Goal: Task Accomplishment & Management: Use online tool/utility

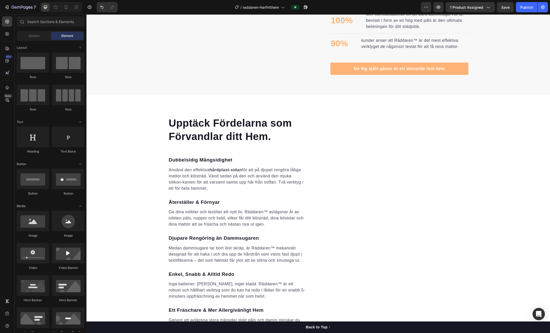
scroll to position [597, 0]
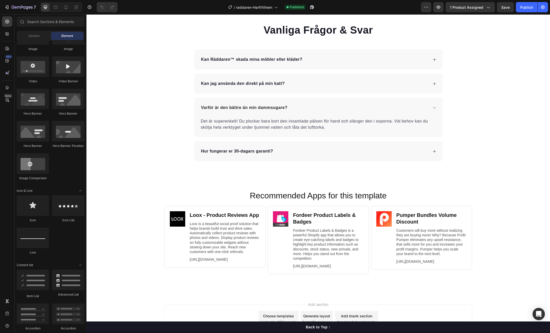
scroll to position [1799, 0]
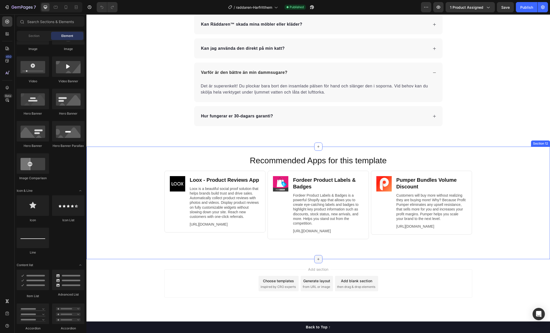
click at [317, 260] on icon at bounding box center [318, 259] width 4 height 4
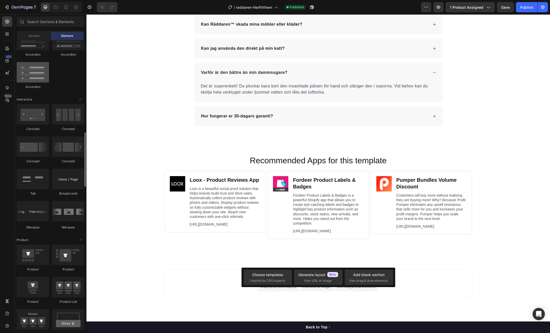
scroll to position [470, 0]
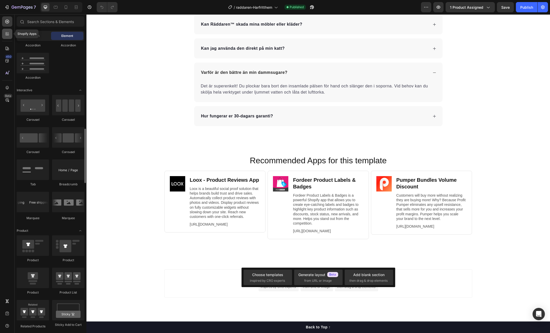
click at [6, 36] on div at bounding box center [7, 34] width 10 height 10
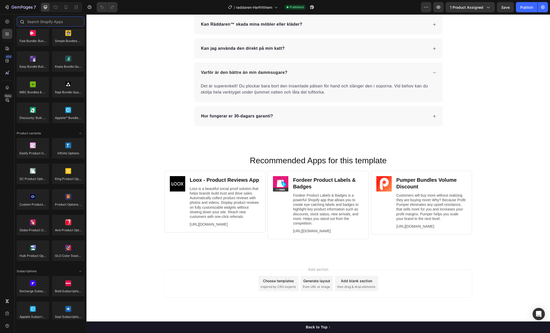
click at [41, 22] on input "text" at bounding box center [51, 21] width 68 height 10
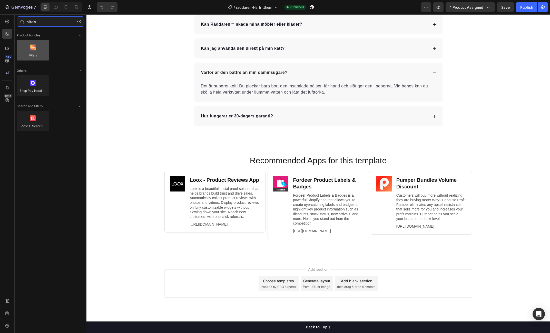
type input "vitals"
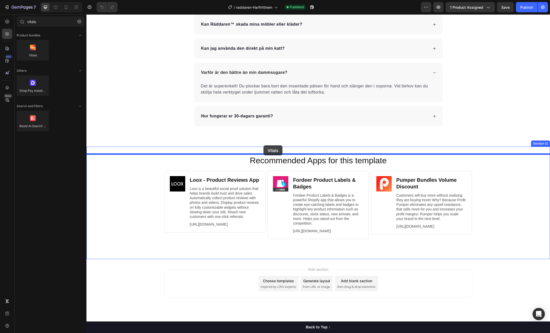
drag, startPoint x: 123, startPoint y: 73, endPoint x: 263, endPoint y: 146, distance: 158.1
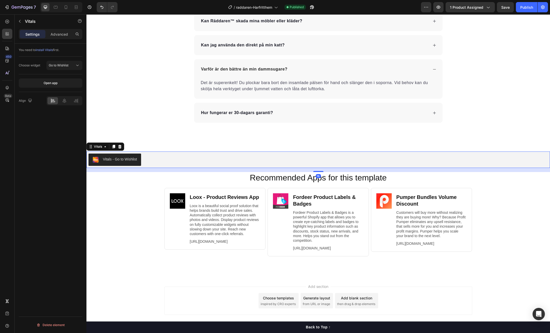
click at [122, 159] on div "Vitals - Go to Wishlist" at bounding box center [120, 159] width 34 height 5
click at [71, 66] on div "Go to Wishlist" at bounding box center [62, 65] width 26 height 5
click at [40, 165] on div "You need to install Vitals first. Choose widget Go to Wishlist Open app Align D…" at bounding box center [51, 196] width 72 height 304
click at [119, 145] on icon at bounding box center [119, 147] width 3 height 4
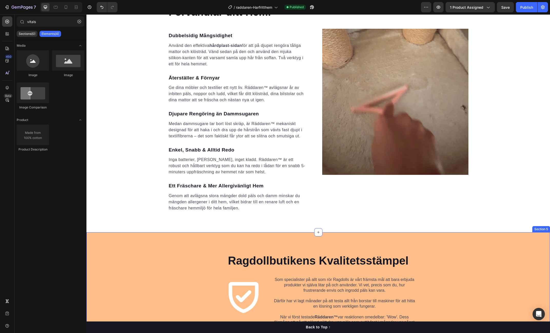
scroll to position [684, 0]
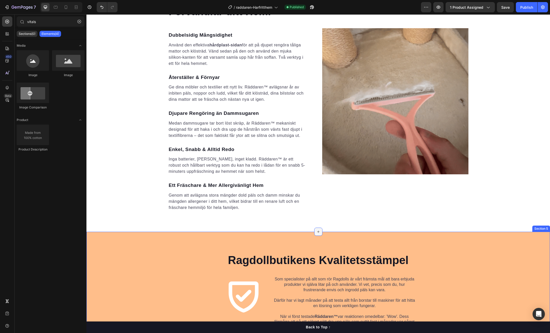
click at [318, 233] on icon at bounding box center [318, 232] width 4 height 4
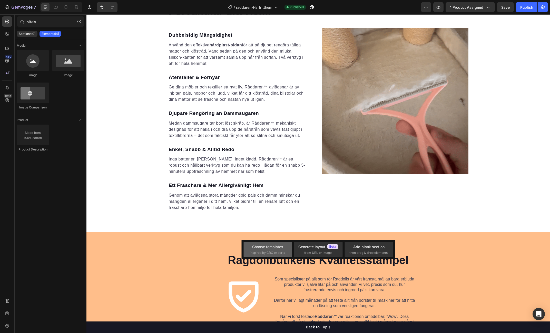
click at [267, 252] on span "inspired by CRO experts" at bounding box center [267, 253] width 35 height 5
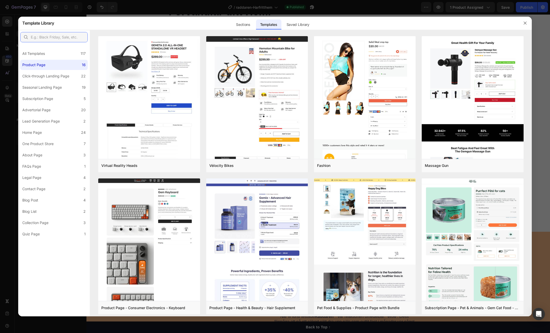
click at [51, 35] on input "text" at bounding box center [53, 37] width 67 height 10
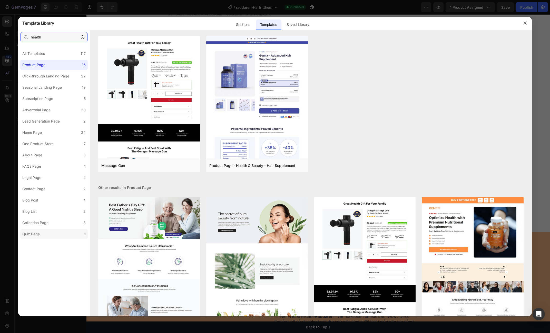
type input "health"
click at [45, 235] on label "Quiz Page 1" at bounding box center [53, 234] width 67 height 10
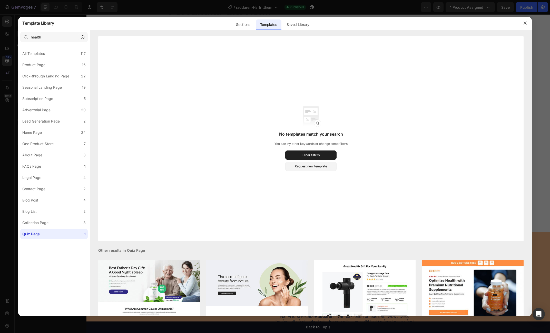
click at [83, 38] on icon "button" at bounding box center [83, 37] width 4 height 4
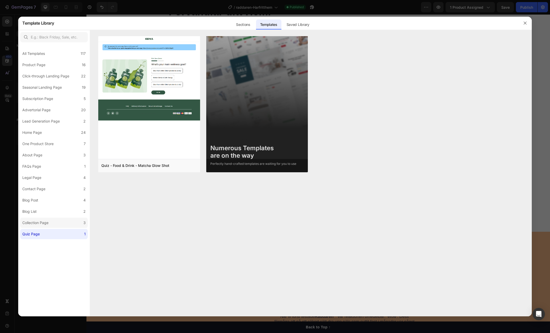
click at [38, 224] on div "Collection Page" at bounding box center [35, 223] width 26 height 6
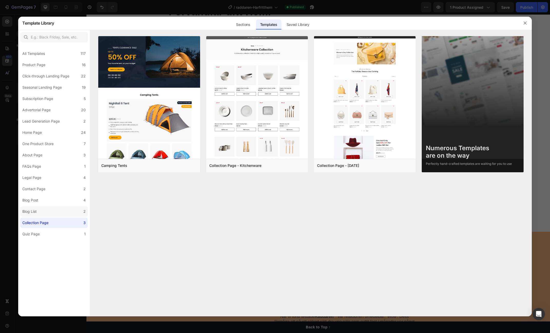
click at [37, 209] on div "Blog List" at bounding box center [30, 212] width 16 height 6
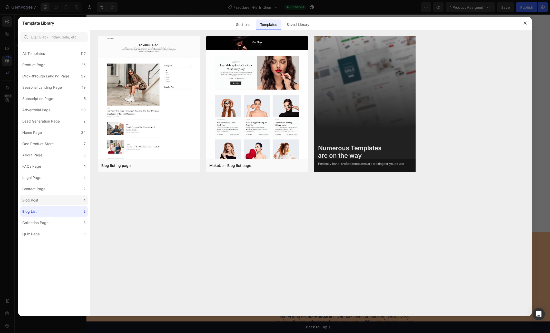
click at [48, 201] on label "Blog Post 4" at bounding box center [53, 200] width 67 height 10
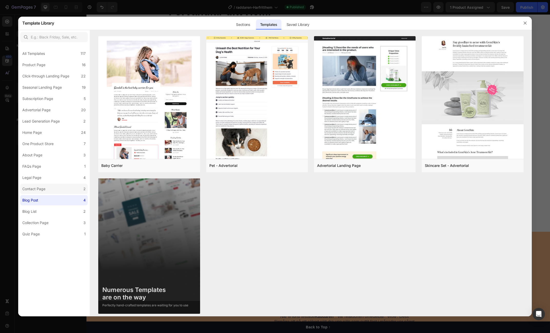
click at [48, 188] on label "Contact Page 2" at bounding box center [53, 189] width 67 height 10
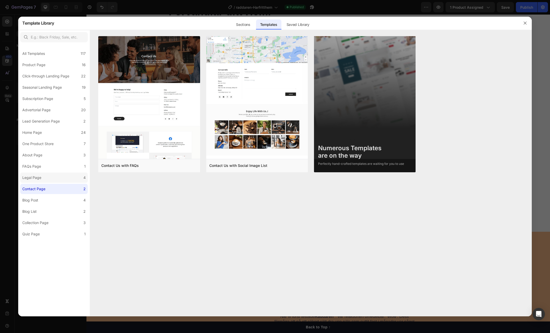
click at [42, 174] on label "Legal Page 4" at bounding box center [53, 178] width 67 height 10
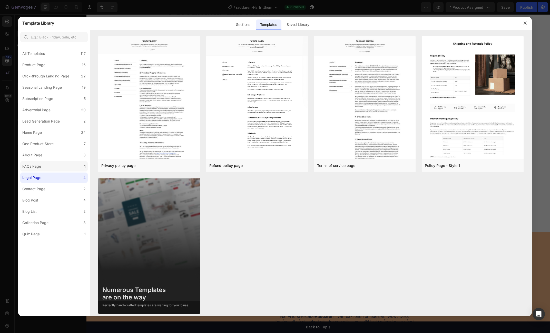
click at [46, 161] on label "FAQs Page 1" at bounding box center [53, 166] width 67 height 10
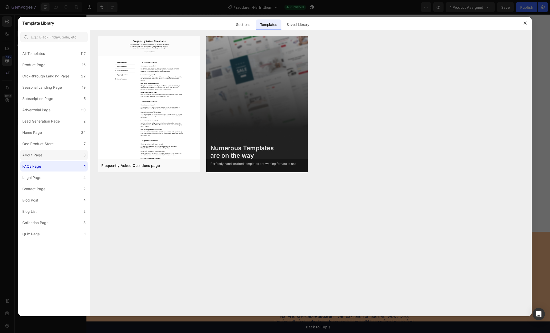
click at [45, 152] on label "About Page 3" at bounding box center [53, 155] width 67 height 10
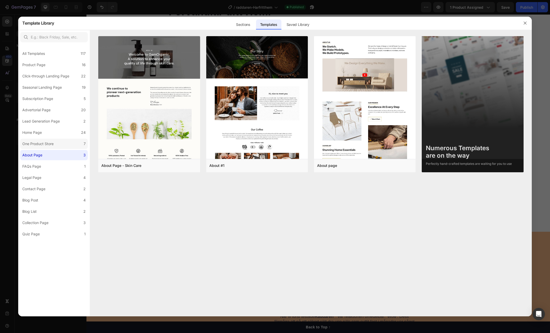
drag, startPoint x: 44, startPoint y: 142, endPoint x: 44, endPoint y: 139, distance: 2.6
click at [44, 142] on div "One Product Store" at bounding box center [37, 144] width 31 height 6
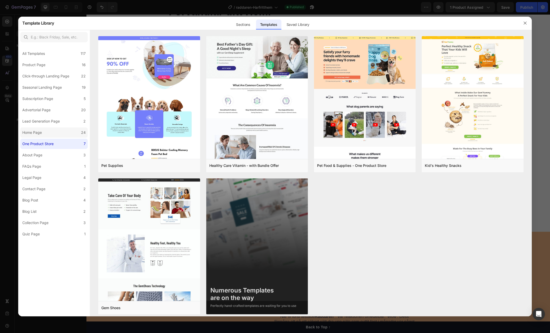
click at [46, 131] on label "Home Page 24" at bounding box center [53, 133] width 67 height 10
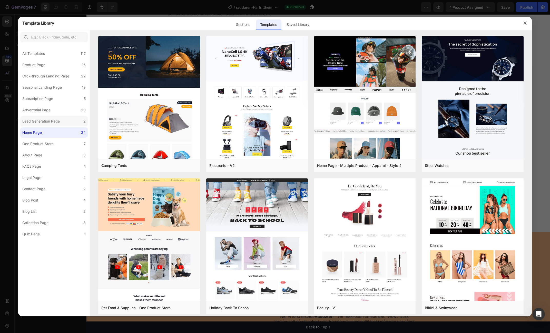
click at [51, 121] on div "Lead Generation Page" at bounding box center [40, 121] width 37 height 6
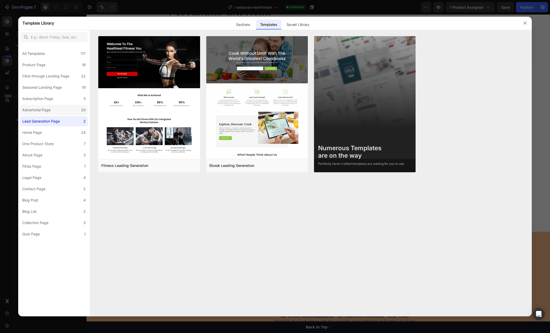
click at [52, 108] on div "Advertorial Page" at bounding box center [37, 110] width 30 height 6
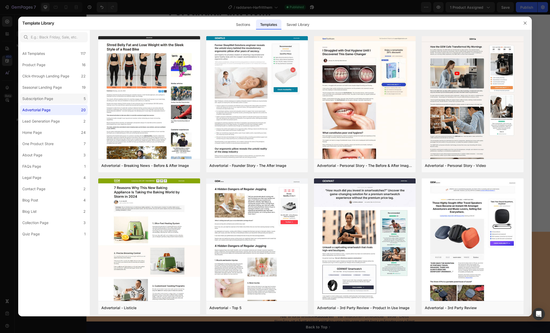
click at [64, 98] on label "Subscription Page 5" at bounding box center [53, 99] width 67 height 10
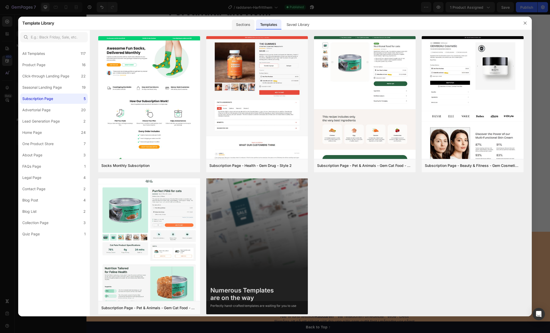
click at [241, 26] on div "Sections" at bounding box center [243, 25] width 22 height 10
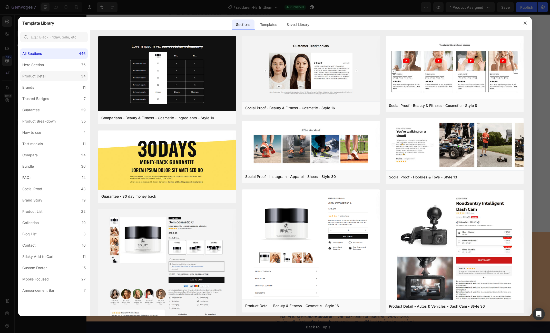
click at [52, 74] on label "Product Detail 34" at bounding box center [53, 76] width 67 height 10
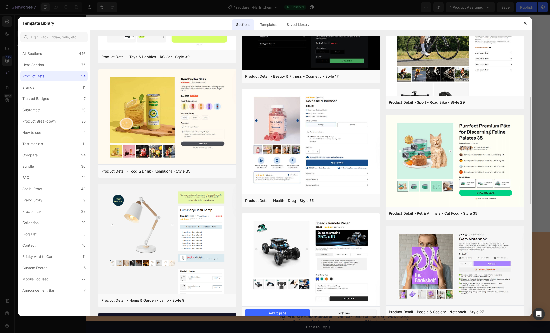
scroll to position [192, 0]
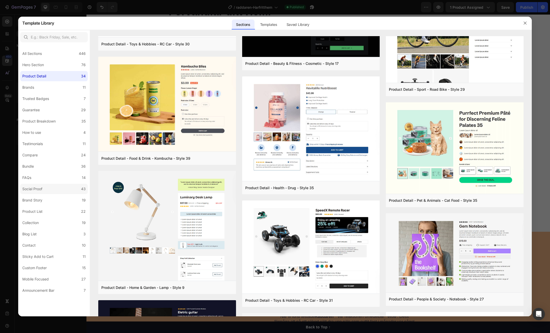
click at [43, 188] on div "Social Proof" at bounding box center [33, 189] width 22 height 6
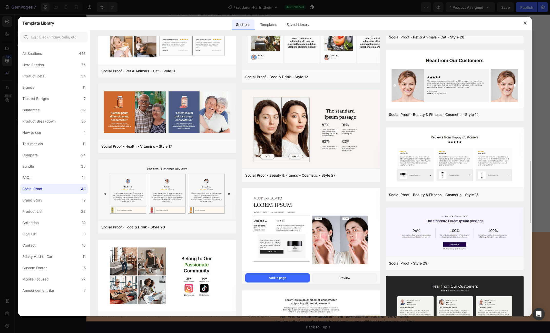
scroll to position [564, 0]
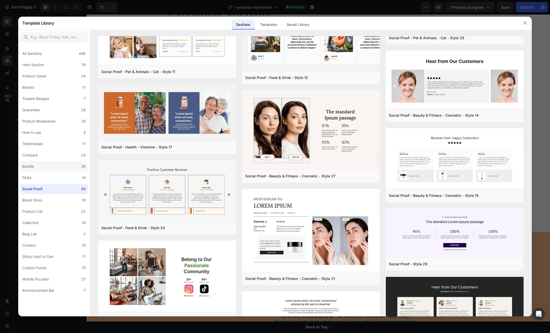
click at [37, 166] on label "Bundle 36" at bounding box center [53, 166] width 67 height 10
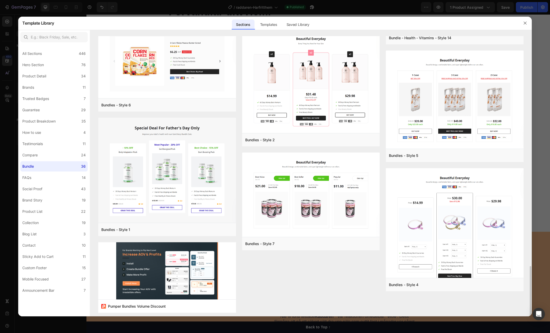
scroll to position [1198, 0]
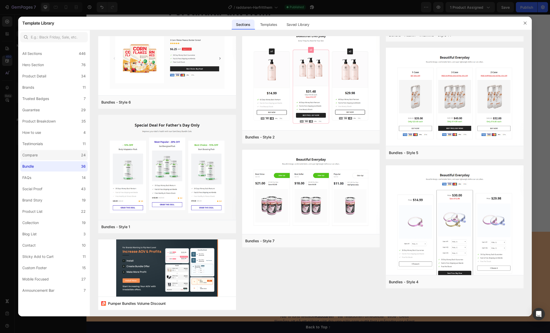
click at [61, 152] on label "Compare 24" at bounding box center [53, 155] width 67 height 10
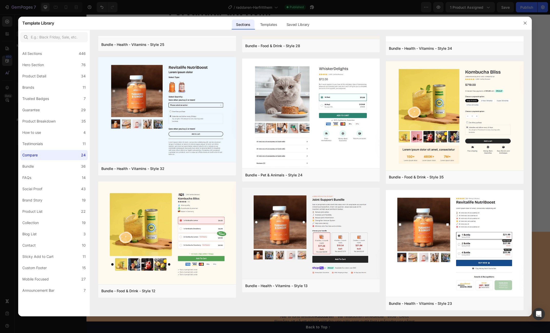
scroll to position [0, 0]
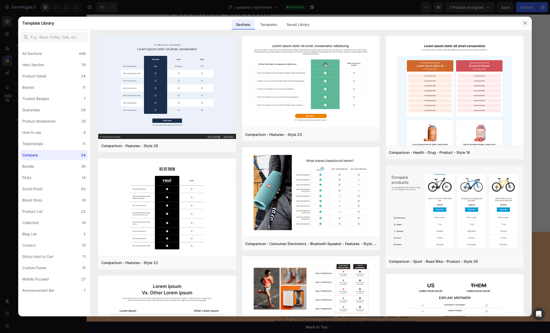
click at [524, 23] on icon "button" at bounding box center [525, 23] width 4 height 4
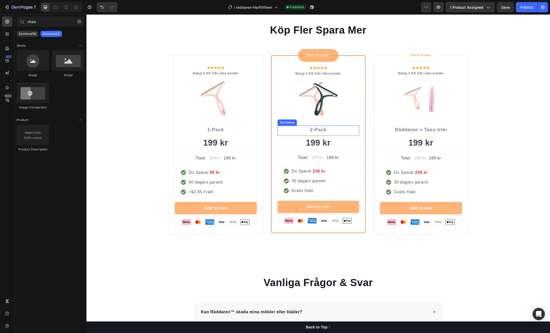
scroll to position [1508, 0]
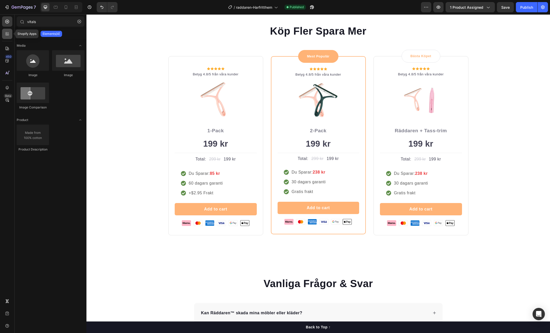
click at [8, 35] on icon at bounding box center [8, 35] width 2 height 2
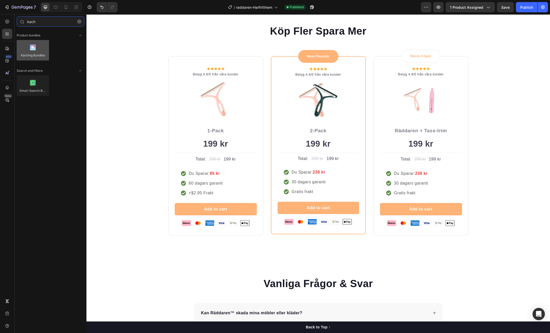
type input "kach"
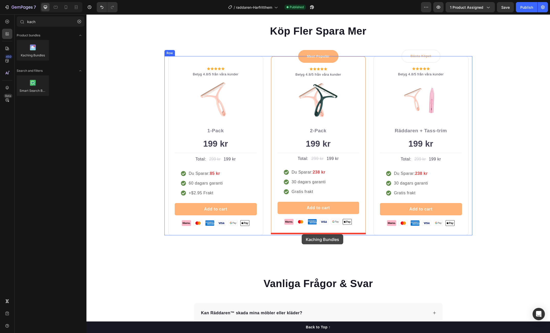
drag, startPoint x: 113, startPoint y: 66, endPoint x: 302, endPoint y: 235, distance: 253.2
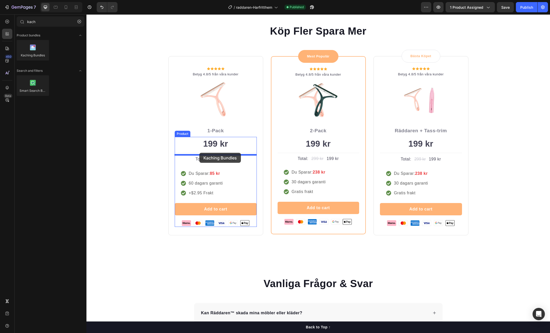
drag, startPoint x: 124, startPoint y: 65, endPoint x: 199, endPoint y: 153, distance: 115.6
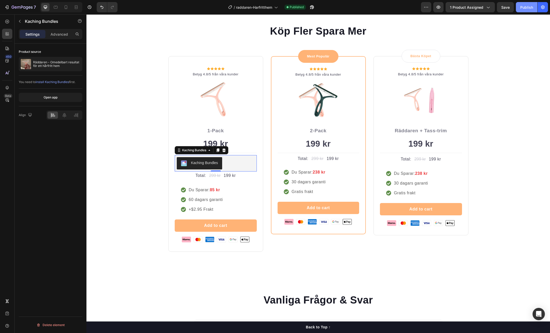
click at [529, 7] on div "Publish" at bounding box center [526, 7] width 13 height 5
click at [314, 7] on icon "button" at bounding box center [312, 7] width 5 height 5
click at [488, 134] on div "Köp Fler Spara Mer Heading Row Icon Icon Icon Icon Icon Icon List Hoz Betyg 4.8…" at bounding box center [318, 138] width 456 height 228
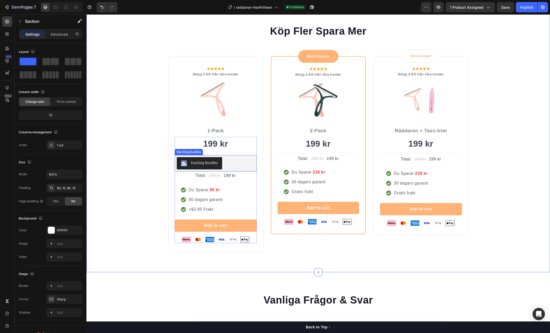
click at [237, 159] on div "Kaching Bundles" at bounding box center [216, 163] width 78 height 12
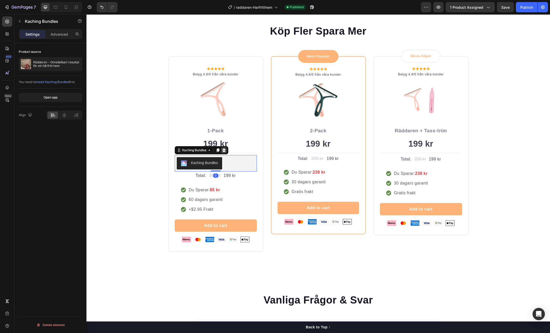
click at [226, 151] on icon at bounding box center [224, 150] width 4 height 4
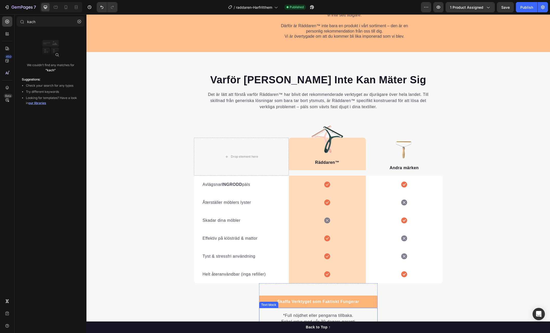
scroll to position [1013, 0]
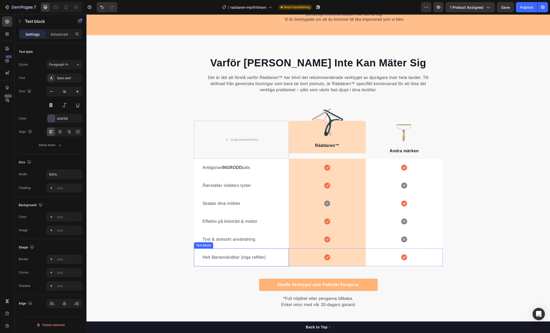
click at [272, 261] on div "Helt återanvändbar (inga refiller) Text block" at bounding box center [241, 258] width 95 height 18
click at [227, 243] on icon at bounding box center [228, 244] width 4 height 4
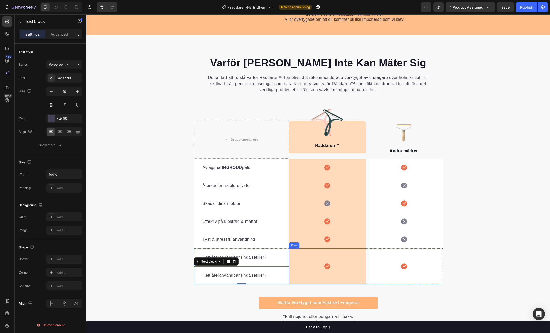
click at [298, 259] on div "Icon Row" at bounding box center [327, 267] width 77 height 36
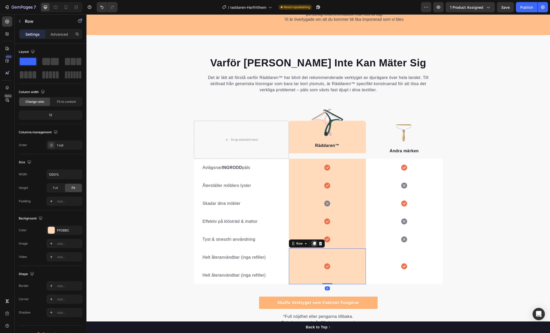
click at [315, 244] on icon at bounding box center [314, 244] width 3 height 4
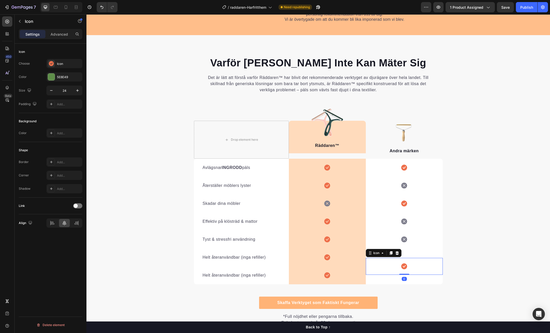
click at [383, 262] on div "Icon 0" at bounding box center [404, 266] width 77 height 17
click at [392, 254] on icon at bounding box center [391, 254] width 3 height 4
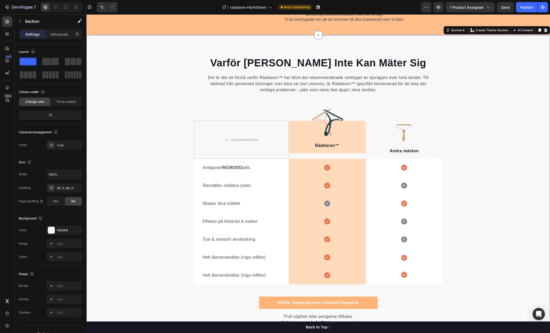
click at [486, 263] on div "Varför Andra Metoder Inte Kan Mäter Sig Heading Det är lätt att förstå varför R…" at bounding box center [318, 191] width 464 height 271
click at [215, 274] on p "Helt återanvändbar (inga refiller)" at bounding box center [242, 276] width 78 height 6
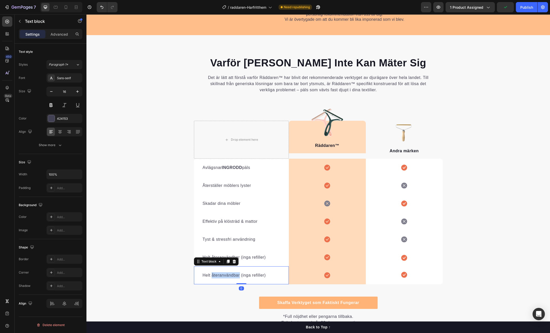
drag, startPoint x: 215, startPoint y: 274, endPoint x: 241, endPoint y: 278, distance: 26.9
click at [215, 274] on p "Helt återanvändbar (inga refiller)" at bounding box center [242, 276] width 78 height 6
click at [402, 276] on icon at bounding box center [404, 275] width 6 height 6
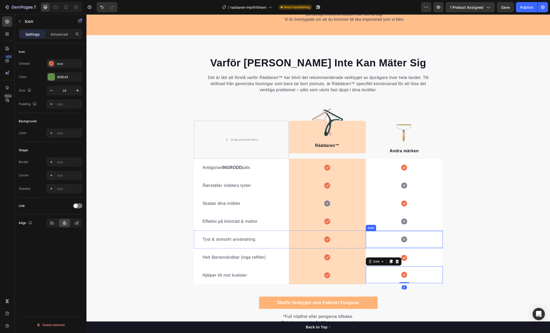
click at [403, 239] on icon at bounding box center [404, 240] width 6 height 6
drag, startPoint x: 392, startPoint y: 227, endPoint x: 391, endPoint y: 231, distance: 4.2
click at [392, 227] on icon at bounding box center [391, 227] width 3 height 4
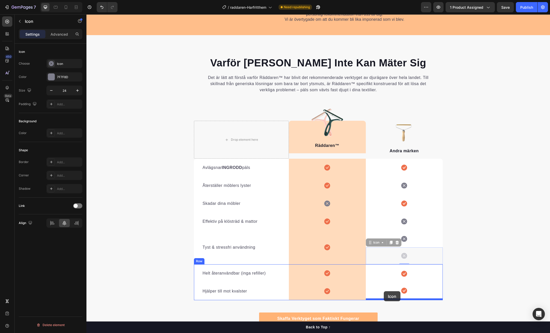
drag, startPoint x: 369, startPoint y: 244, endPoint x: 384, endPoint y: 292, distance: 49.7
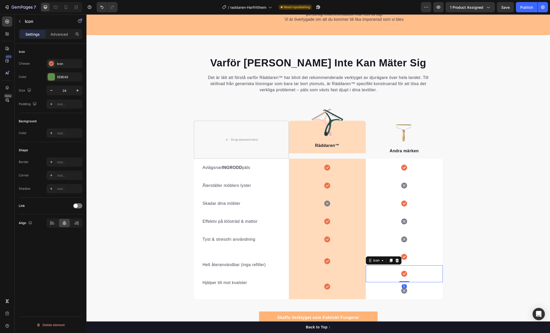
click at [409, 272] on div "Icon 0" at bounding box center [404, 274] width 77 height 17
click at [397, 259] on icon at bounding box center [396, 261] width 3 height 4
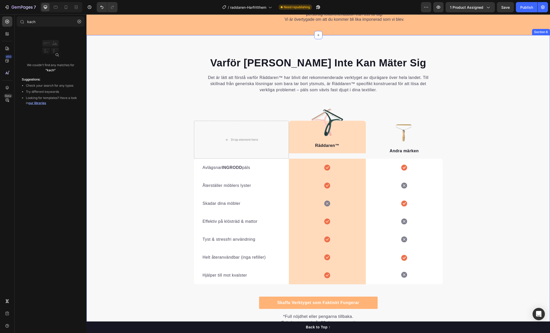
drag, startPoint x: 519, startPoint y: 242, endPoint x: 509, endPoint y: 242, distance: 10.3
click at [519, 242] on div "Varför Andra Metoder Inte Kan Mäter Sig Heading Det är lätt att förstå varför R…" at bounding box center [318, 191] width 464 height 271
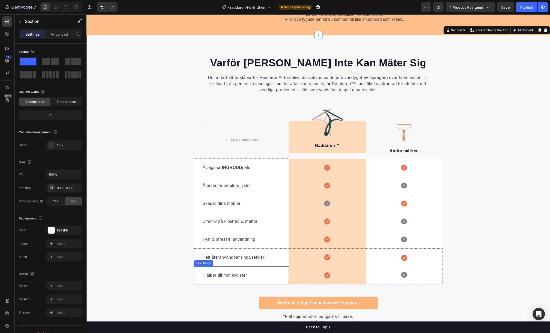
click at [225, 273] on p "Hjälper till mot kvalster" at bounding box center [242, 276] width 78 height 6
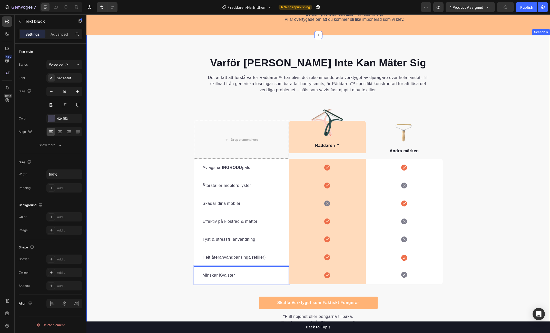
click at [515, 175] on div "Varför Andra Metoder Inte Kan Mäter Sig Heading Det är lätt att förstå varför R…" at bounding box center [318, 191] width 464 height 271
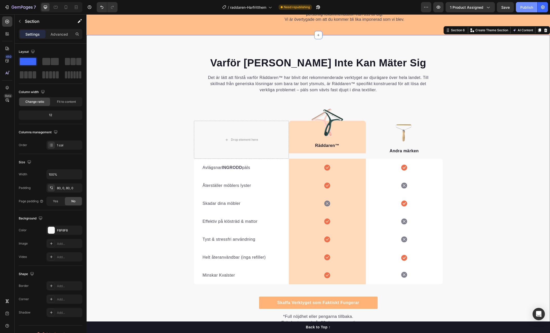
click at [532, 7] on div "Publish" at bounding box center [526, 7] width 13 height 5
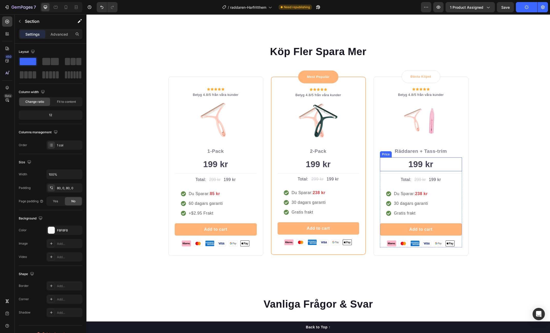
scroll to position [1470, 0]
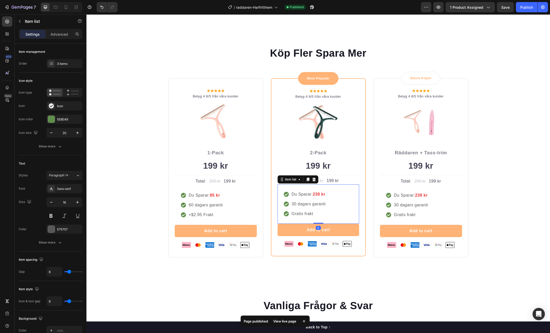
click at [342, 223] on div "Du Sparar: 238 kr 30 dagars garanti Gratis frakt" at bounding box center [319, 205] width 82 height 40
click at [296, 182] on div "Item list" at bounding box center [290, 179] width 13 height 5
click at [298, 222] on div "Du Sparar: 238 kr 30 dagars garanti Gratis frakt" at bounding box center [319, 205] width 82 height 40
click at [350, 173] on div "199 kr" at bounding box center [319, 166] width 82 height 14
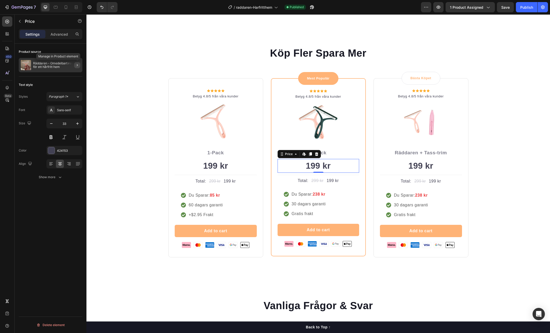
click at [78, 65] on icon "button" at bounding box center [77, 65] width 4 height 4
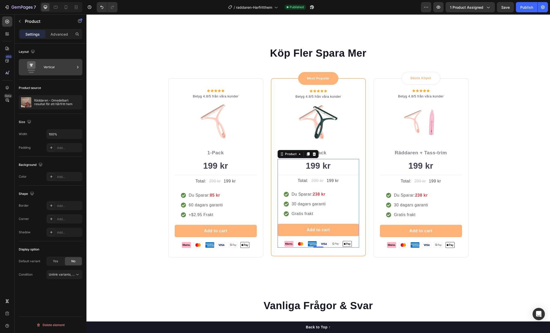
click at [75, 66] on icon at bounding box center [77, 67] width 5 height 5
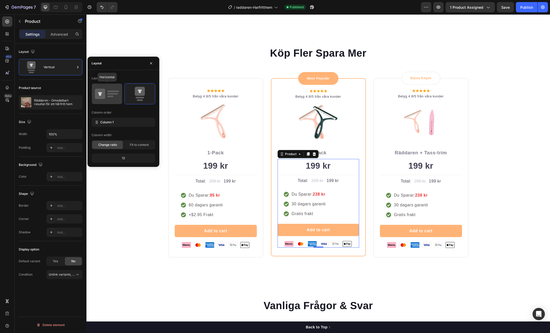
click at [117, 93] on icon at bounding box center [107, 94] width 24 height 14
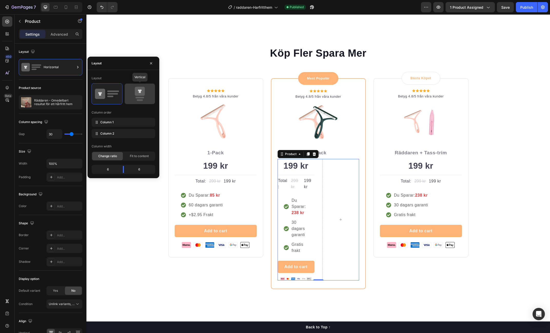
click at [141, 94] on icon at bounding box center [140, 91] width 10 height 9
type input "0"
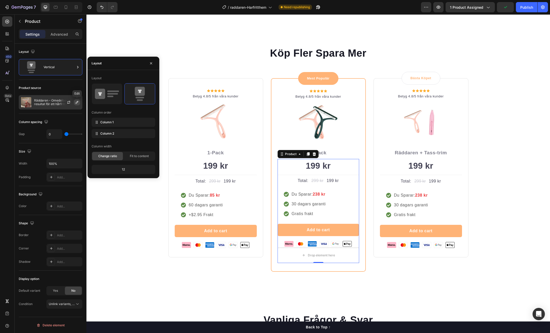
click at [78, 102] on icon "button" at bounding box center [77, 102] width 4 height 4
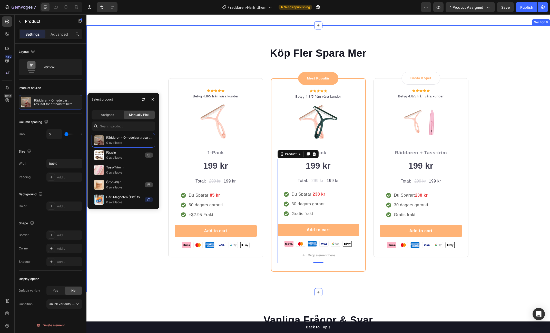
click at [496, 153] on div "Köp Fler Spara Mer Heading Row Icon Icon Icon Icon Icon Icon List Hoz Betyg 4.8…" at bounding box center [318, 159] width 456 height 226
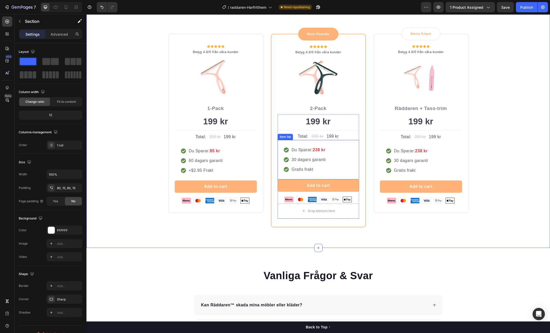
scroll to position [1512, 0]
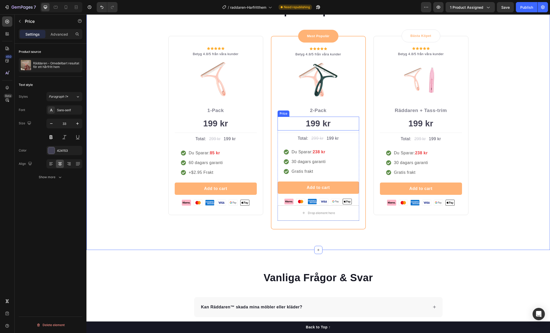
click at [307, 131] on div "199 kr" at bounding box center [319, 124] width 82 height 14
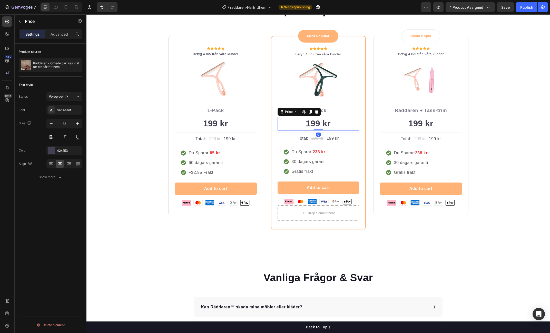
click at [307, 131] on div "199 kr" at bounding box center [319, 124] width 82 height 14
click at [57, 30] on div "Advanced" at bounding box center [59, 34] width 26 height 8
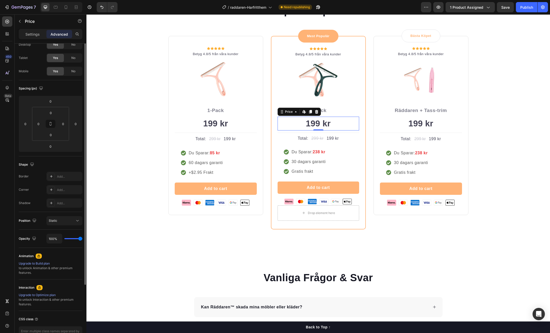
scroll to position [0, 0]
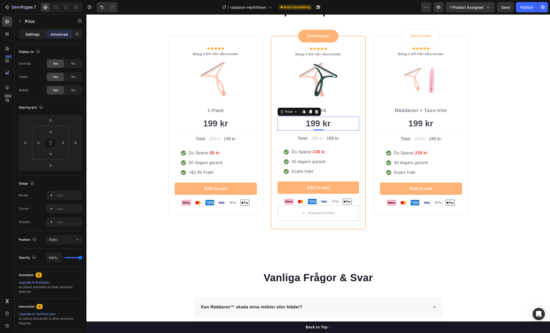
click at [35, 35] on p "Settings" at bounding box center [32, 34] width 14 height 5
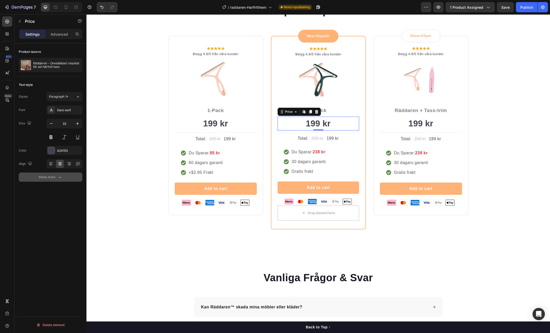
click at [59, 178] on icon "button" at bounding box center [59, 177] width 5 height 5
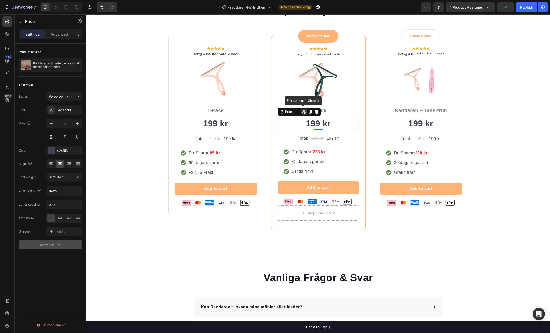
click at [305, 113] on icon at bounding box center [304, 112] width 1 height 2
click at [297, 114] on icon at bounding box center [296, 112] width 4 height 4
click at [295, 112] on icon at bounding box center [296, 111] width 2 height 1
click at [350, 142] on div "Total: Text block 299 kr Price Price 199 kr Price Price Row" at bounding box center [319, 138] width 82 height 7
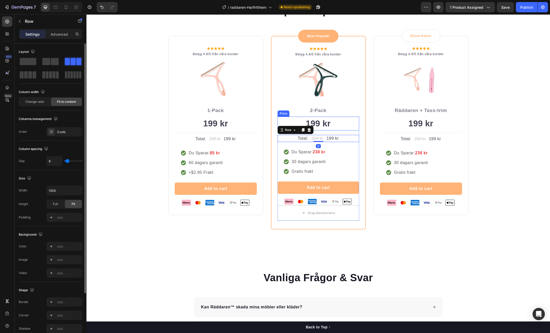
click at [338, 131] on div "199 kr" at bounding box center [319, 124] width 82 height 14
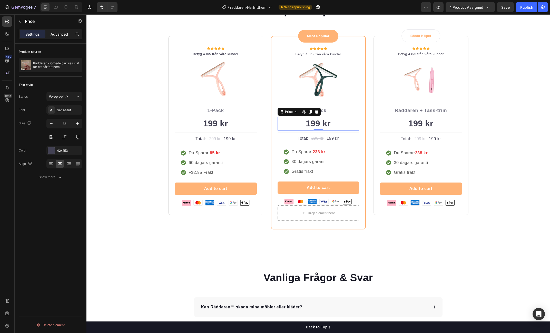
click at [63, 32] on p "Advanced" at bounding box center [59, 34] width 17 height 5
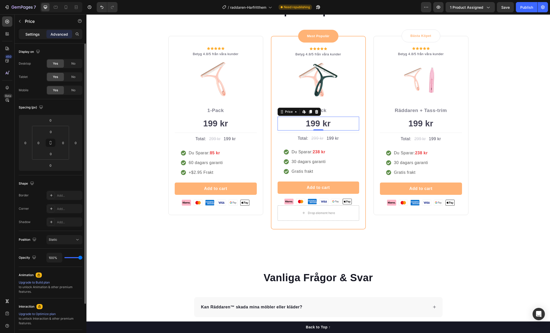
click at [33, 35] on p "Settings" at bounding box center [32, 34] width 14 height 5
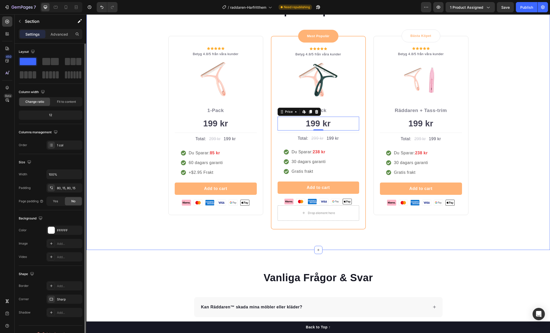
click at [510, 136] on div "Köp Fler Spara Mer Heading Row Icon Icon Icon Icon Icon Icon List Hoz Betyg 4.8…" at bounding box center [318, 117] width 456 height 226
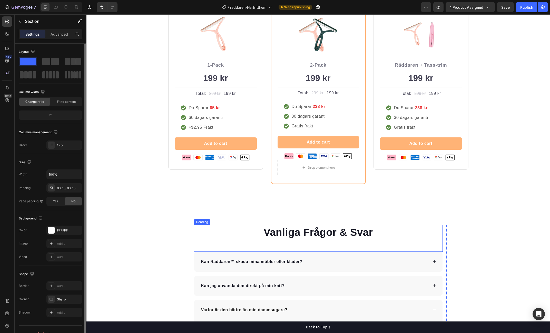
scroll to position [1593, 0]
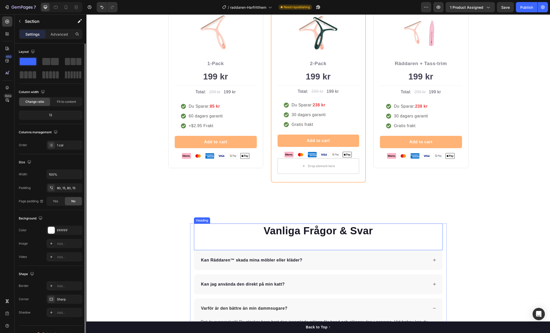
click at [343, 232] on h2 "Vanliga Frågor & Svar" at bounding box center [318, 231] width 249 height 14
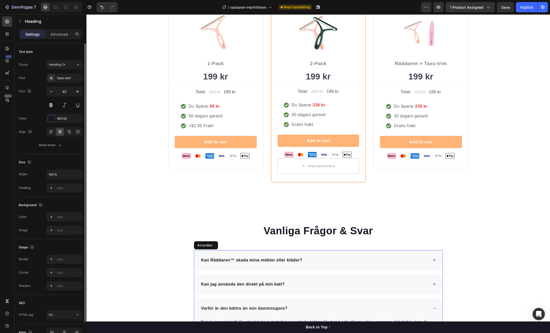
click at [233, 259] on p "Kan Räddaren™ skada mina möbler eller kläder?" at bounding box center [251, 260] width 101 height 6
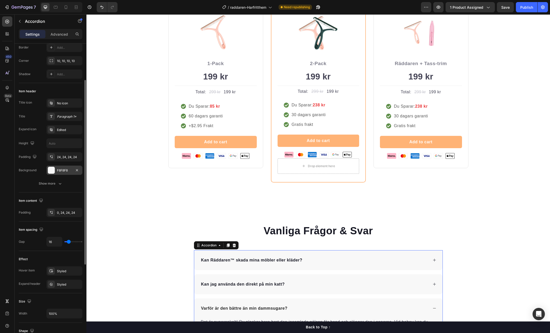
scroll to position [59, 0]
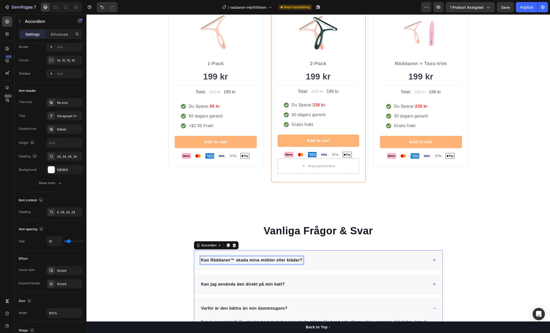
click at [253, 259] on p "Kan Räddaren™ skada mina möbler eller kläder?" at bounding box center [251, 260] width 101 height 6
drag, startPoint x: 251, startPoint y: 260, endPoint x: 209, endPoint y: 247, distance: 44.6
click at [251, 260] on p "Kan Räddaren™ skada mina möbler eller kläder?" at bounding box center [251, 260] width 101 height 6
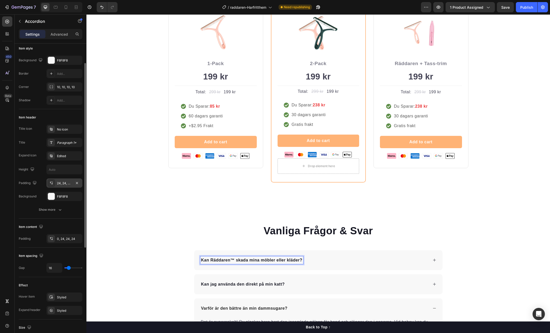
scroll to position [0, 0]
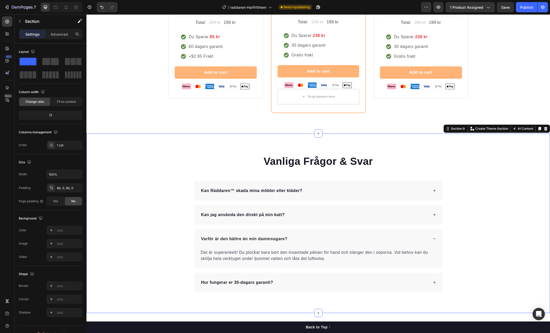
click at [484, 214] on div "Vanliga Frågor & Svar Heading Kan Räddaren™ skada mina möbler eller kläder? Kan…" at bounding box center [318, 223] width 464 height 139
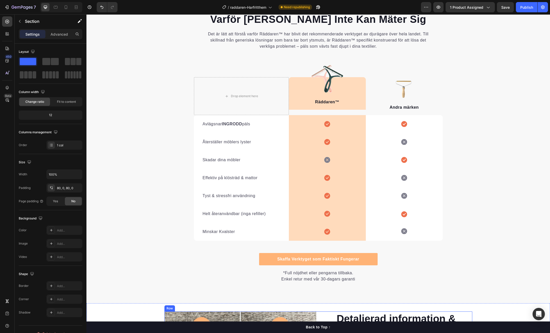
scroll to position [1025, 0]
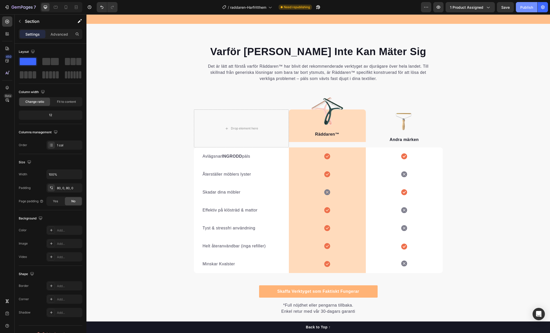
click at [529, 6] on div "Publish" at bounding box center [526, 7] width 13 height 5
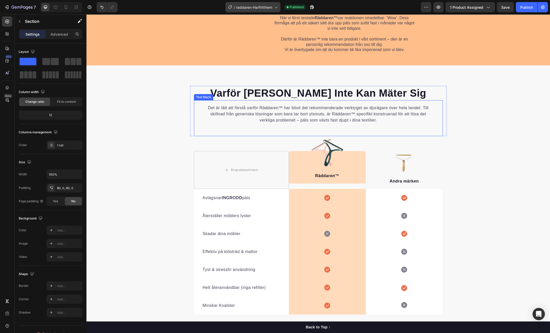
scroll to position [983, 0]
click at [311, 6] on icon "button" at bounding box center [312, 7] width 5 height 5
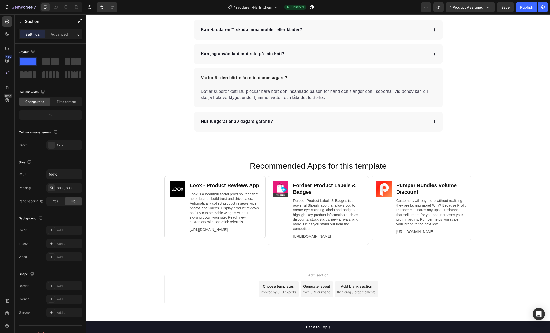
scroll to position [1832, 0]
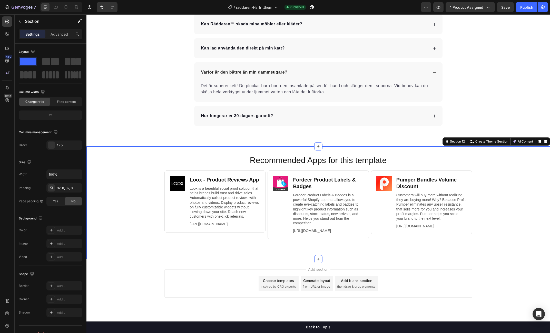
click at [203, 149] on div "Recommended Apps for this template Heading Image Loox ‑ Product Reviews App Hea…" at bounding box center [318, 203] width 464 height 113
click at [546, 140] on icon at bounding box center [546, 142] width 4 height 4
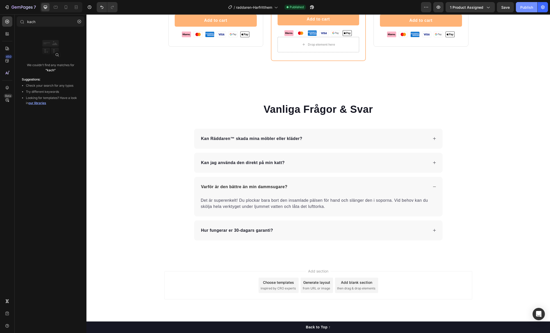
click at [527, 9] on div "Publish" at bounding box center [526, 7] width 13 height 5
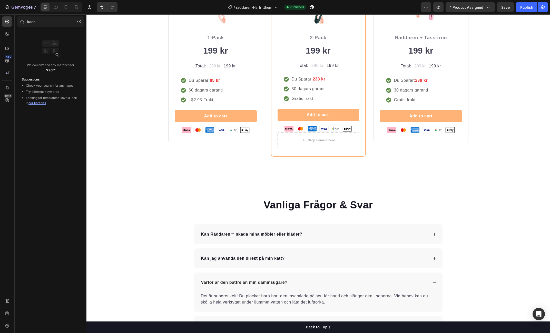
scroll to position [1619, 0]
click at [310, 7] on button "button" at bounding box center [312, 7] width 10 height 10
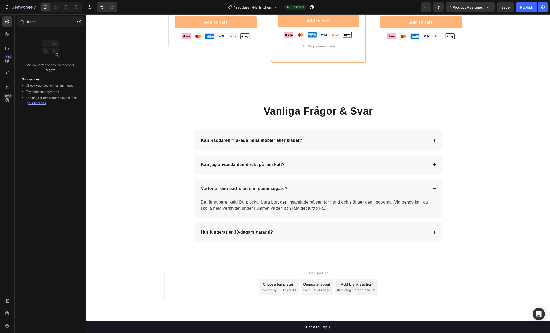
scroll to position [1709, 0]
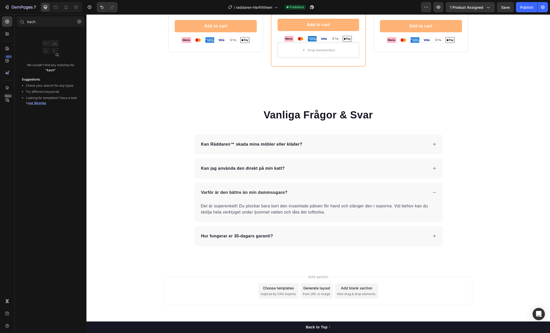
click at [272, 288] on div "Choose templates" at bounding box center [278, 288] width 31 height 5
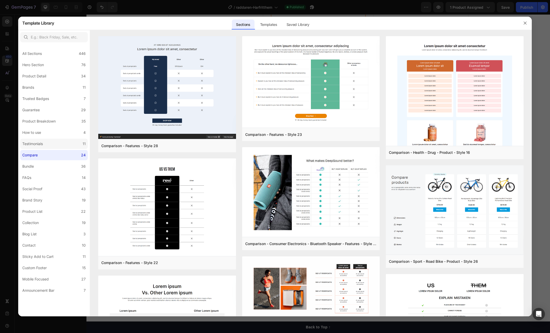
click at [44, 148] on label "Testimonials 11" at bounding box center [53, 144] width 67 height 10
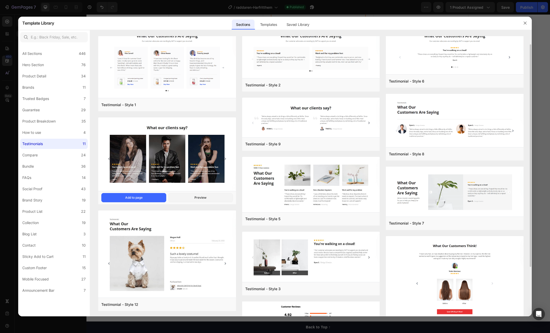
scroll to position [0, 0]
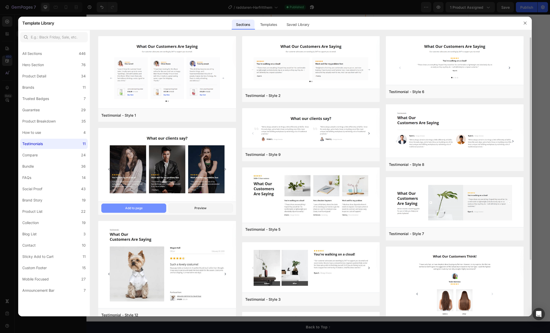
click at [152, 208] on button "Add to page" at bounding box center [133, 208] width 65 height 9
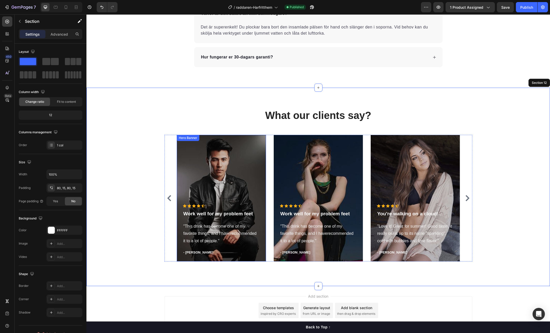
scroll to position [1913, 0]
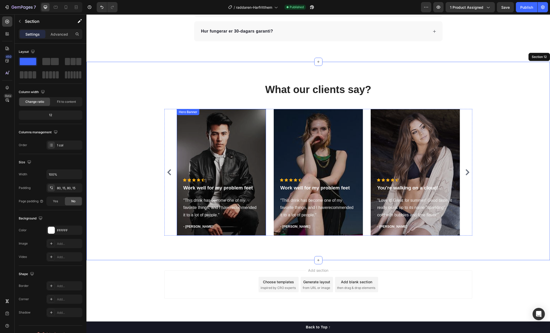
click at [207, 159] on div "Overlay" at bounding box center [221, 172] width 89 height 127
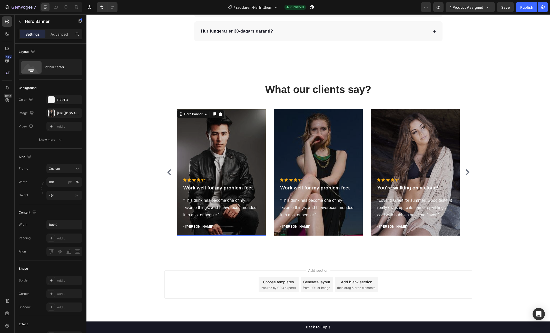
click at [204, 140] on div "Overlay" at bounding box center [221, 172] width 89 height 127
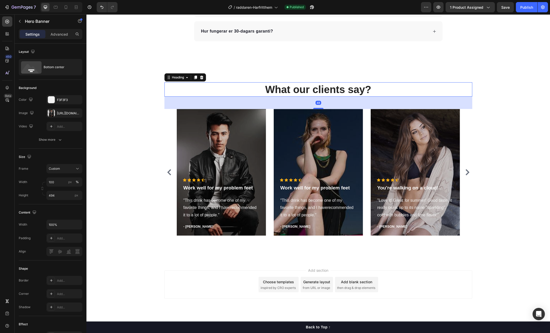
click at [288, 89] on p "What our clients say?" at bounding box center [318, 89] width 307 height 13
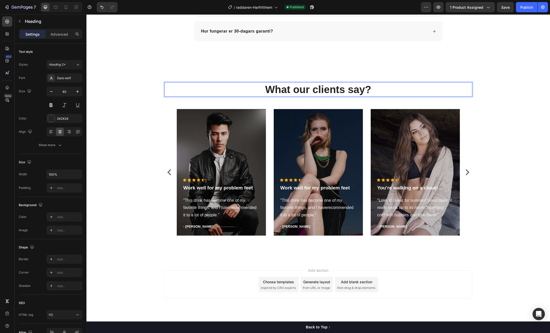
click at [278, 87] on p "What our clients say?" at bounding box center [318, 89] width 307 height 13
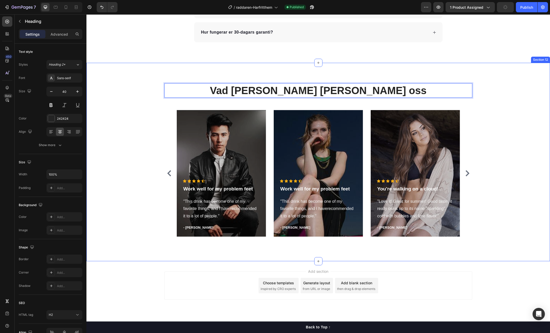
drag, startPoint x: 543, startPoint y: 146, endPoint x: 527, endPoint y: 146, distance: 15.9
click at [543, 146] on div "Vad våra kunder säger om oss Heading 48 Icon Icon Icon Icon Icon Icon List Hoz …" at bounding box center [318, 162] width 456 height 158
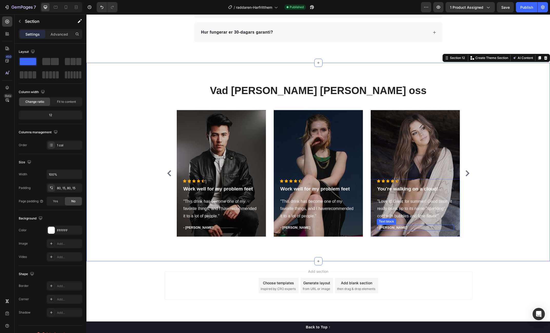
click at [387, 228] on p "- Ryan S." at bounding box center [416, 227] width 76 height 5
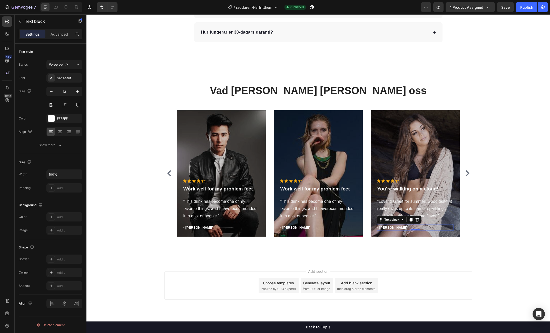
click at [387, 228] on p "- Ryan S." at bounding box center [416, 227] width 76 height 5
click at [193, 228] on p "- Timothy A." at bounding box center [222, 227] width 76 height 5
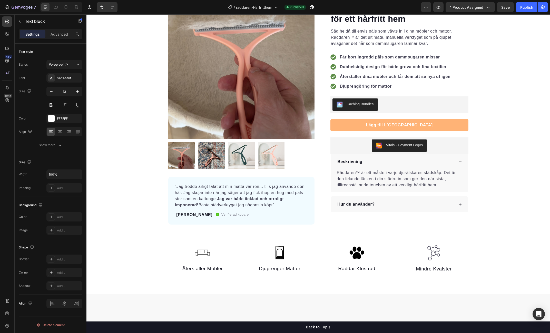
scroll to position [0, 0]
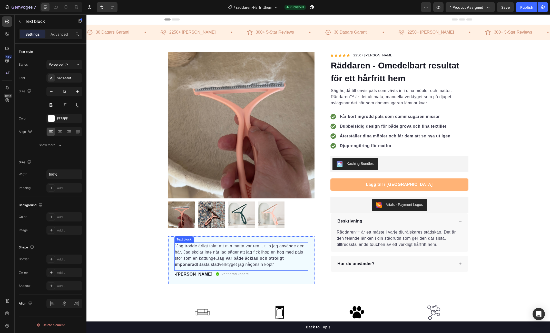
click at [183, 249] on p ""Jag trodde ärligt talat att min matta var ren... tills jag använde den här. Ja…" at bounding box center [241, 255] width 133 height 25
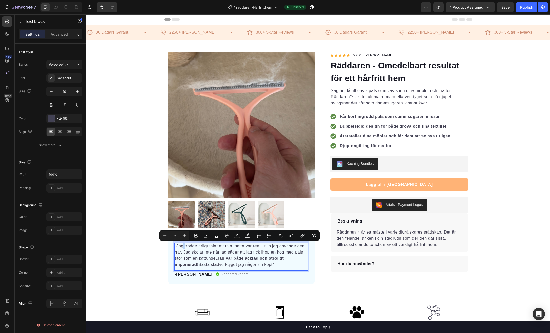
copy p ""Jag trodde ärligt talat att min matta var ren... tills jag använde den här. Ja…"
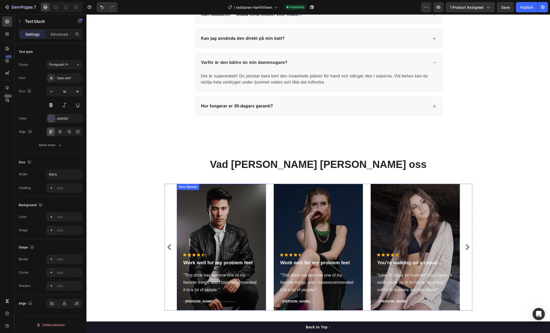
scroll to position [1841, 0]
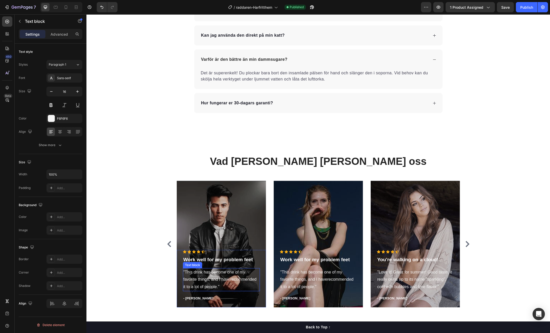
click at [204, 282] on p ""This drink has become one of my favorite things, and I haverecommended it to a…" at bounding box center [222, 280] width 76 height 22
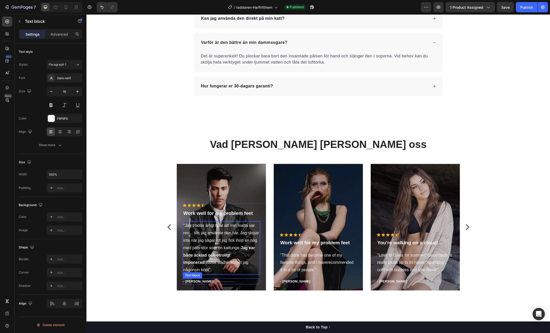
scroll to position [1859, 0]
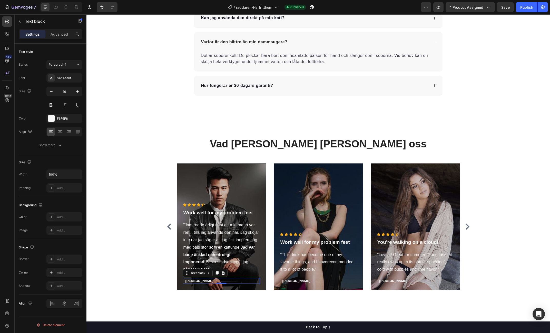
click at [200, 282] on p "- Joanna A." at bounding box center [222, 281] width 76 height 5
click at [410, 260] on p ""Love it! Great for summer! Good taste, it really owns up to its name “sparklin…" at bounding box center [416, 263] width 76 height 22
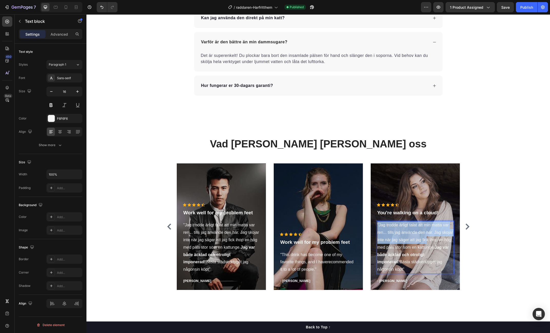
scroll to position [1837, 0]
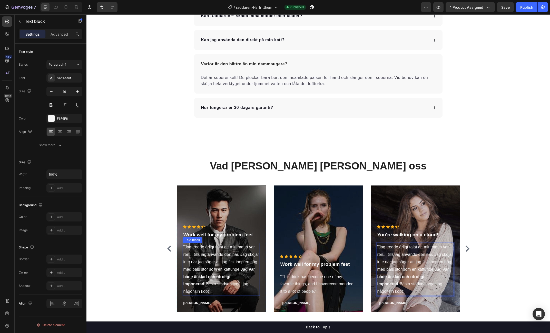
click at [210, 262] on p ""Jag trodde ärligt talat att min matta var ren... tills jag använde den här. Ja…" at bounding box center [222, 270] width 76 height 52
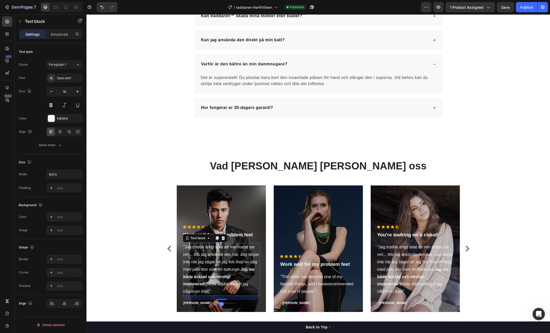
click at [209, 262] on p ""Jag trodde ärligt talat att min matta var ren... tills jag använde den här. Ja…" at bounding box center [222, 270] width 76 height 52
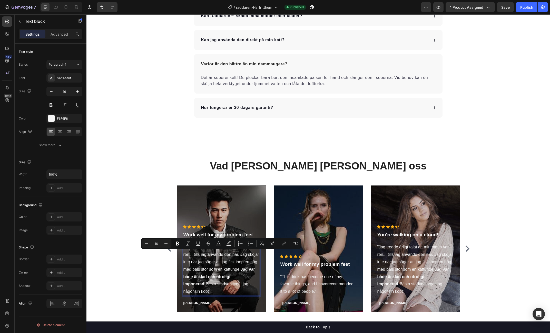
scroll to position [1874, 0]
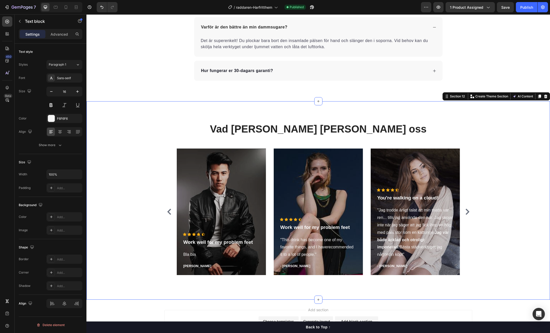
click at [509, 178] on div "Vad våra kunder säger om oss Heading Icon Icon Icon Icon Icon Icon List Hoz Wor…" at bounding box center [318, 201] width 456 height 158
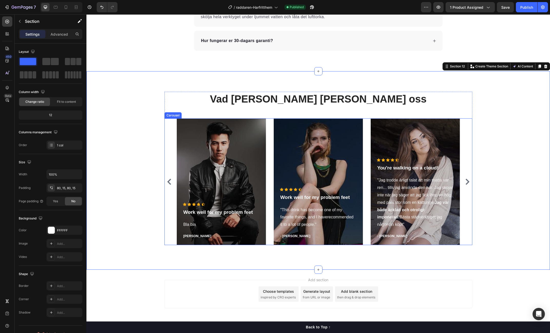
scroll to position [1913, 0]
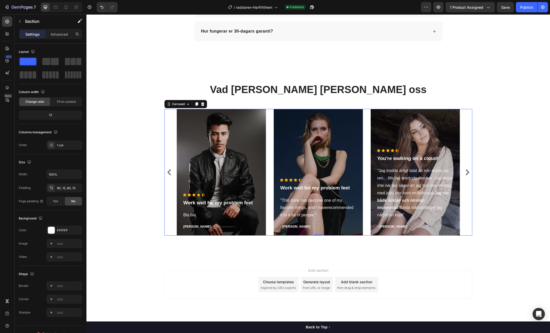
click at [468, 173] on icon "Carousel Next Arrow" at bounding box center [468, 172] width 4 height 6
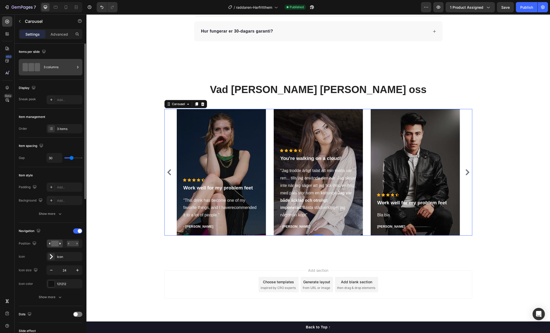
click at [68, 66] on div "3 columns" at bounding box center [59, 67] width 31 height 12
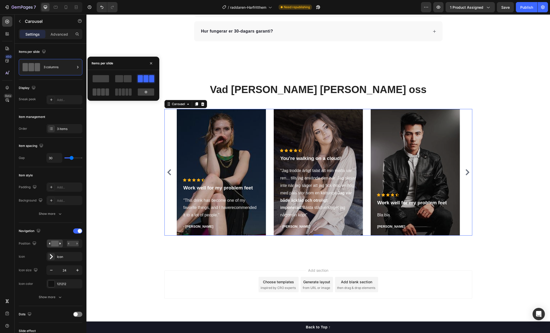
drag, startPoint x: 95, startPoint y: 94, endPoint x: 64, endPoint y: 98, distance: 31.0
click at [95, 94] on span at bounding box center [95, 92] width 4 height 7
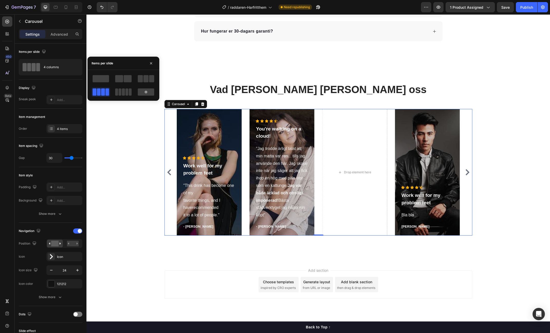
click at [170, 174] on icon "Carousel Back Arrow" at bounding box center [169, 172] width 4 height 6
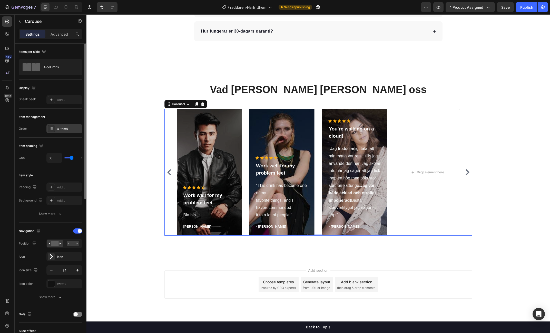
click at [73, 131] on div "4 items" at bounding box center [64, 128] width 36 height 9
click at [56, 175] on div "Item style" at bounding box center [51, 175] width 64 height 8
click at [56, 67] on div "4 columns" at bounding box center [59, 67] width 31 height 12
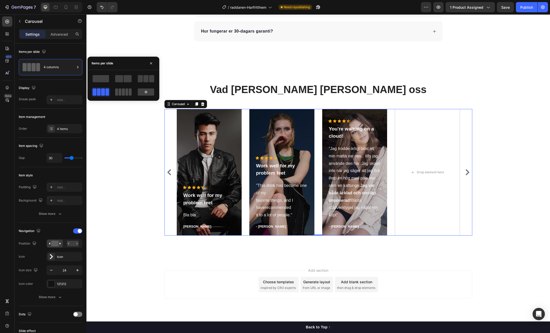
click at [126, 92] on span at bounding box center [127, 92] width 3 height 7
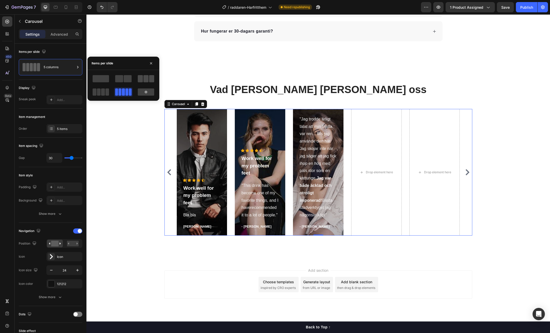
click at [142, 81] on span at bounding box center [140, 78] width 5 height 7
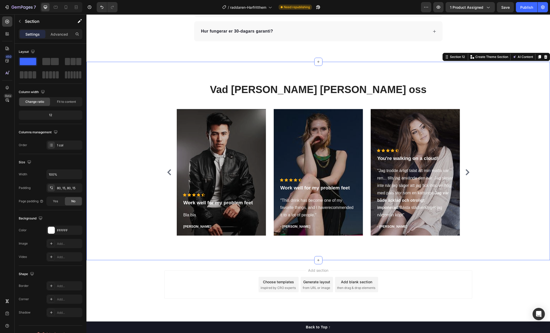
click at [479, 173] on div "Vad våra kunder säger om oss Heading Icon Icon Icon Icon Icon Icon List Hoz Wor…" at bounding box center [318, 161] width 456 height 158
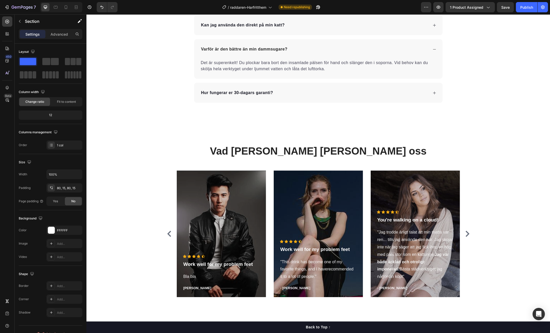
scroll to position [1854, 0]
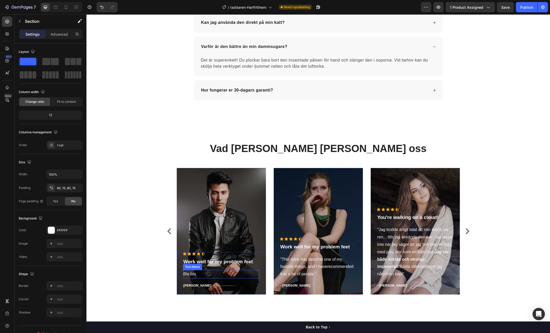
click at [189, 275] on p "Bla bla" at bounding box center [222, 274] width 76 height 7
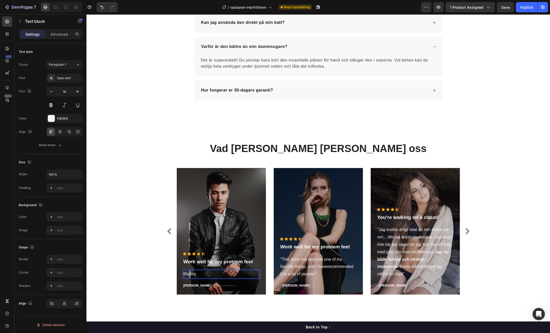
click at [189, 275] on p "Bla bla" at bounding box center [222, 274] width 76 height 7
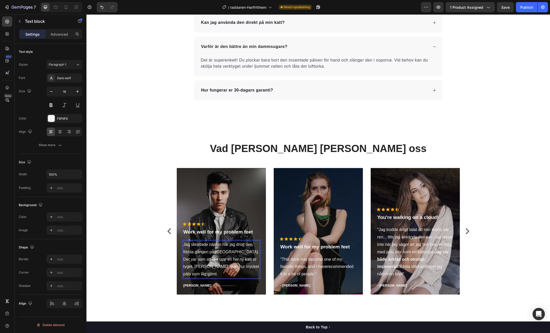
scroll to position [1832, 0]
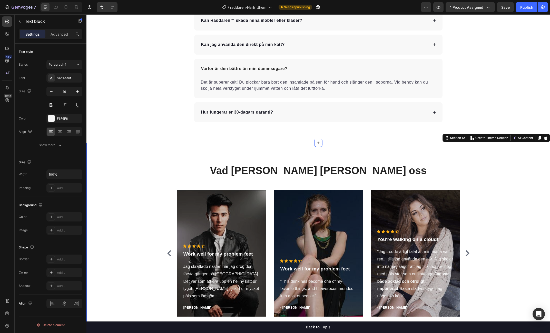
click at [142, 232] on div "Vad våra kunder säger om oss Heading Icon Icon Icon Icon Icon Icon List Hoz Wor…" at bounding box center [318, 242] width 456 height 158
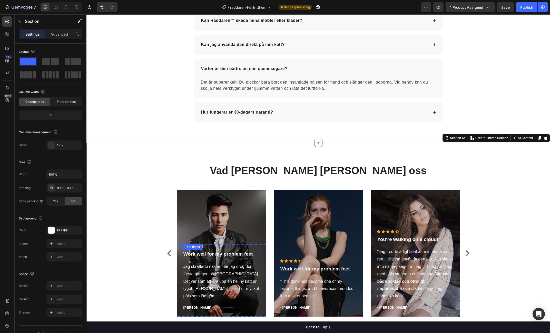
click at [200, 258] on p "Work well for my problem feet" at bounding box center [222, 254] width 76 height 7
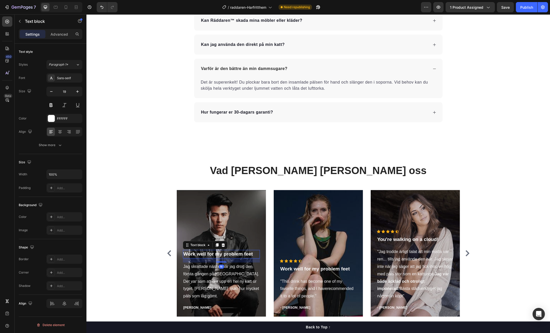
click at [200, 258] on p "Work well for my problem feet" at bounding box center [222, 254] width 76 height 7
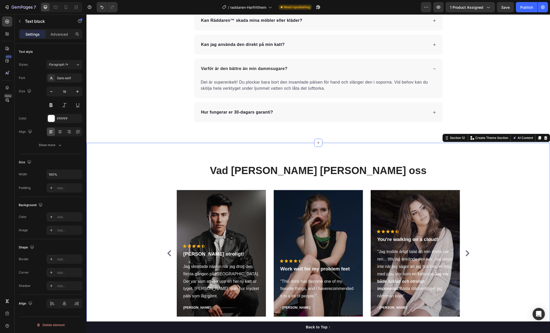
click at [490, 206] on div "Vad våra kunder säger om oss Heading Icon Icon Icon Icon Icon Icon List Hoz Hel…" at bounding box center [318, 242] width 456 height 158
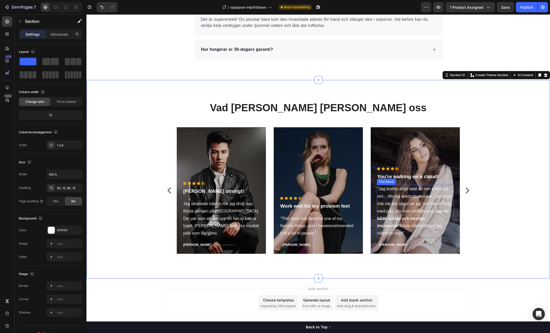
scroll to position [1897, 0]
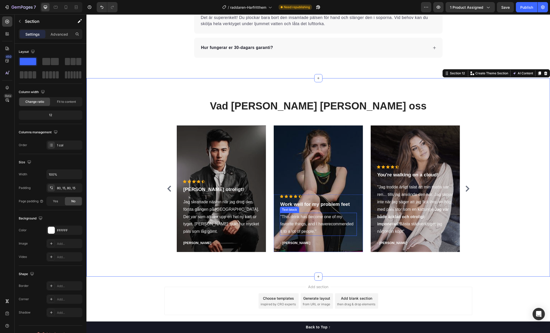
click at [307, 223] on p ""This drink has become one of my favorite things, and I haverecommended it to a…" at bounding box center [319, 225] width 76 height 22
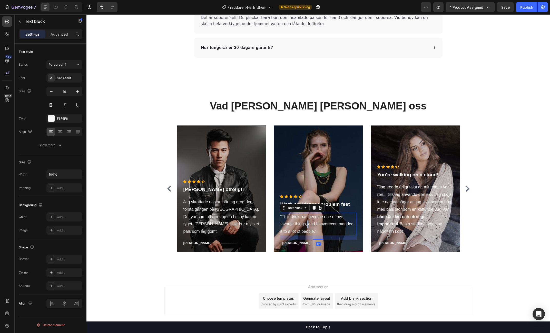
click at [307, 223] on p ""This drink has become one of my favorite things, and I haverecommended it to a…" at bounding box center [319, 225] width 76 height 22
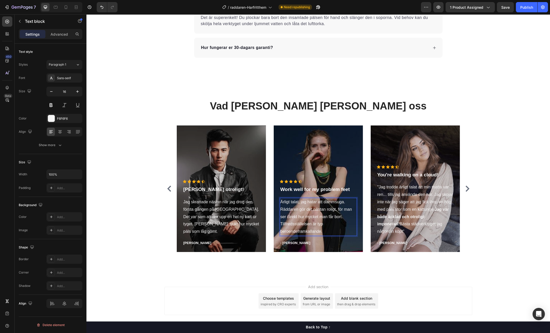
scroll to position [1882, 0]
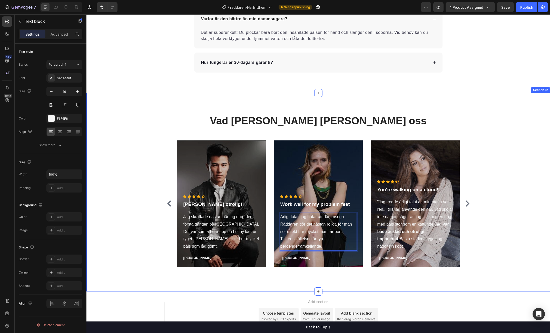
click at [478, 196] on div "Vad våra kunder säger om oss Heading Icon Icon Icon Icon Icon Icon List Hoz Hel…" at bounding box center [318, 193] width 456 height 158
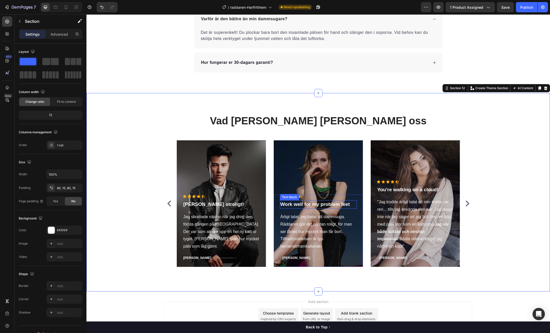
click at [309, 204] on p "Work well for my problem feet" at bounding box center [319, 204] width 76 height 7
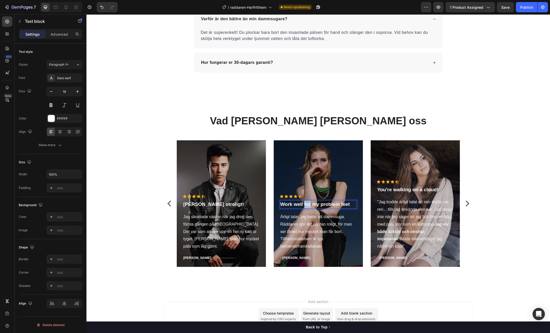
click at [309, 204] on p "Work well for my problem feet" at bounding box center [319, 204] width 76 height 7
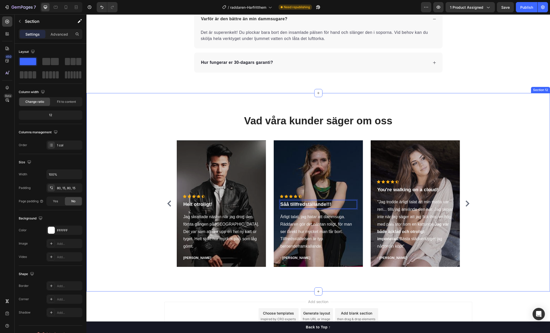
click at [493, 177] on div "Vad våra kunder säger om oss Heading Icon Icon Icon Icon Icon Icon List Hoz Hel…" at bounding box center [318, 193] width 456 height 158
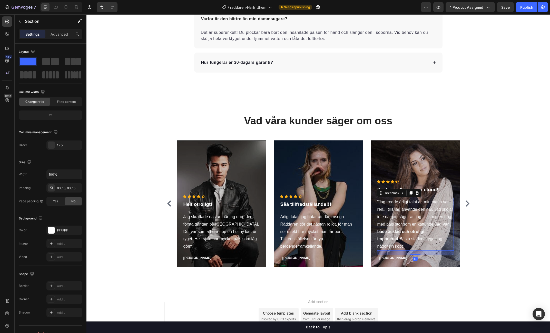
click at [385, 212] on p ""Jag trodde ärligt talat att min [PERSON_NAME] var ren... tills jag använde den…" at bounding box center [416, 225] width 76 height 52
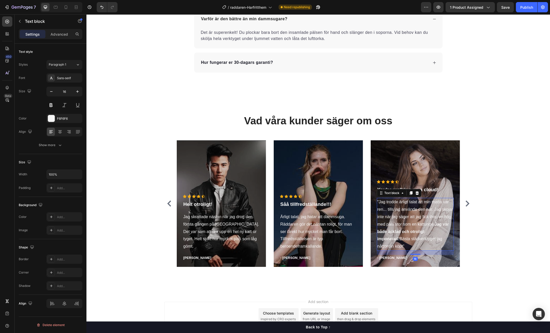
click at [385, 212] on p ""Jag trodde ärligt talat att min [PERSON_NAME] var ren... tills jag använde den…" at bounding box center [416, 225] width 76 height 52
click at [378, 208] on p ""Jag trodde ärligt talat att min [PERSON_NAME] var ren... tills jag använde den…" at bounding box center [416, 225] width 76 height 52
click at [450, 245] on p "Jag trodde ärligt talat att min matta var ren... tills jag använde den här. Jag…" at bounding box center [416, 225] width 76 height 52
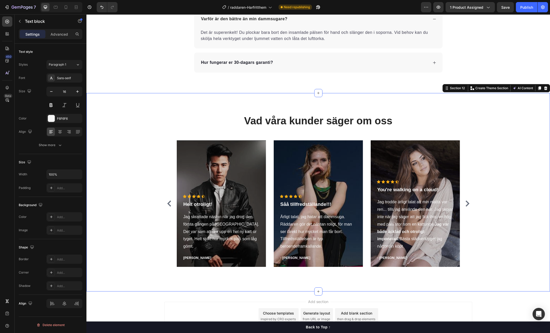
drag, startPoint x: 489, startPoint y: 153, endPoint x: 440, endPoint y: 162, distance: 49.3
click at [489, 153] on div "Vad våra kunder säger om oss Heading Icon Icon Icon Icon Icon Icon List Hoz Hel…" at bounding box center [318, 193] width 456 height 158
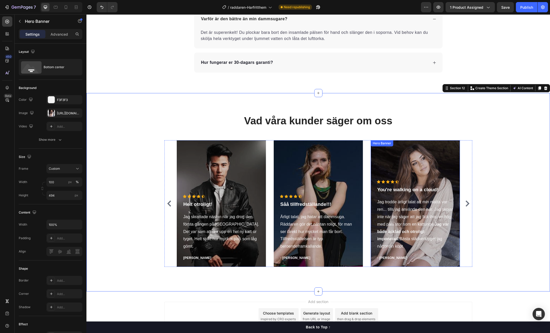
click at [431, 161] on div "Overlay" at bounding box center [415, 203] width 89 height 127
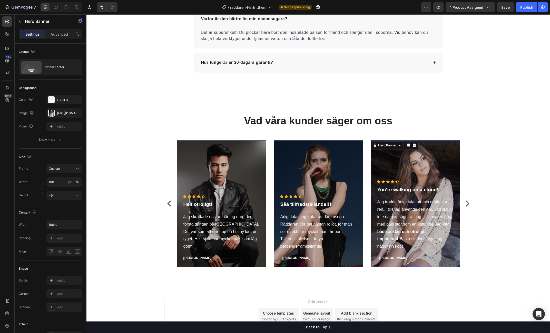
scroll to position [1882, 0]
click at [204, 156] on div "Overlay" at bounding box center [221, 203] width 89 height 127
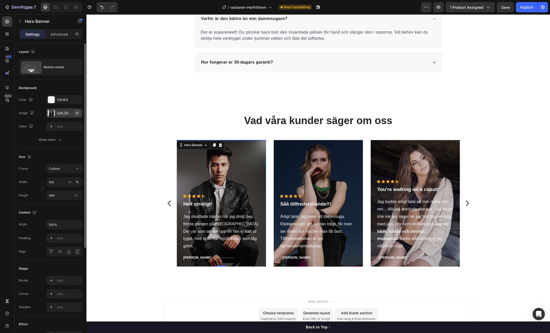
click at [77, 114] on icon "button" at bounding box center [77, 113] width 4 height 4
click at [525, 8] on div "Publish" at bounding box center [526, 7] width 13 height 5
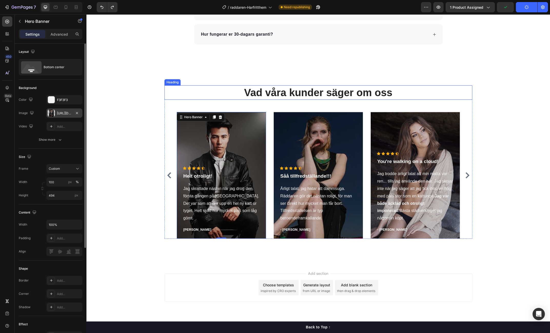
scroll to position [1913, 0]
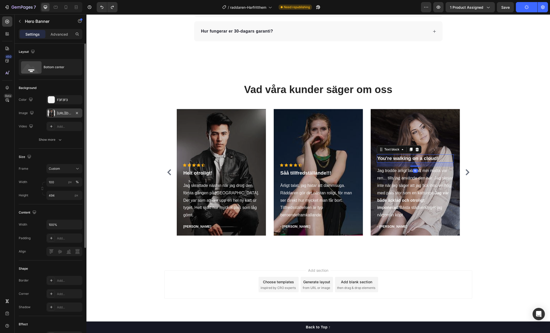
click at [417, 162] on p "You're walking on a cloud!" at bounding box center [416, 158] width 76 height 7
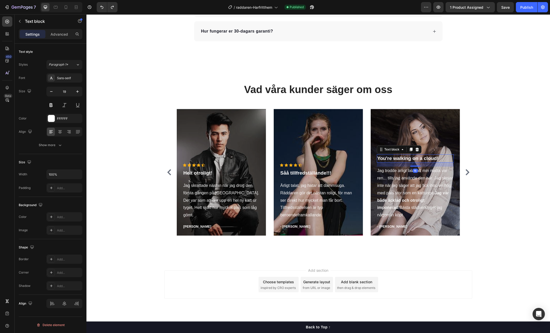
click at [417, 162] on p "You're walking on a cloud!" at bounding box center [416, 158] width 76 height 7
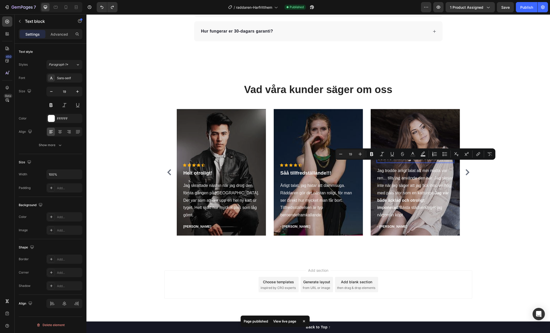
click at [435, 162] on p "You're walking on a cloud!" at bounding box center [416, 158] width 76 height 7
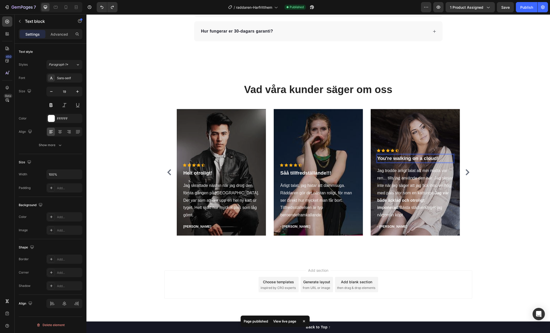
click at [440, 162] on p "You're walking on a cloud!" at bounding box center [416, 158] width 76 height 7
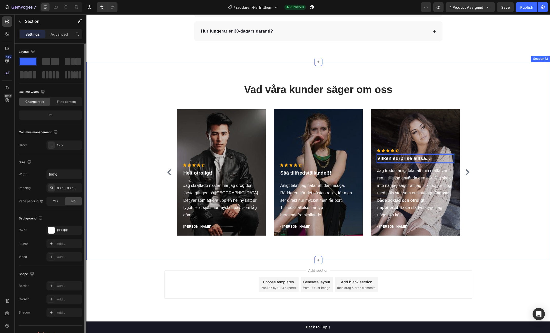
click at [495, 160] on div "Vad våra kunder säger om oss Heading Icon Icon Icon Icon Icon Icon List Hoz Hel…" at bounding box center [318, 161] width 456 height 158
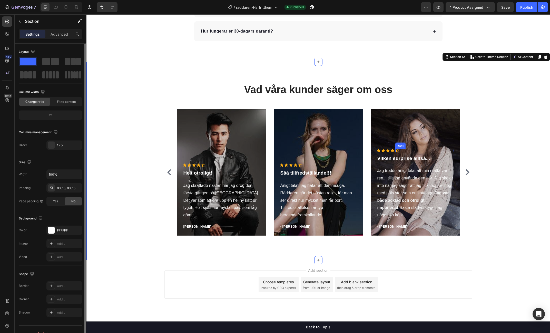
click at [398, 152] on div "Icon" at bounding box center [397, 151] width 4 height 4
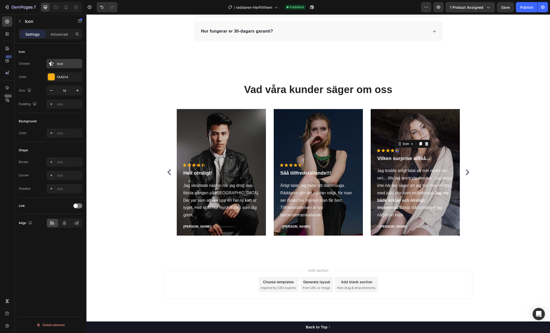
click at [67, 65] on div "Icon" at bounding box center [69, 64] width 24 height 5
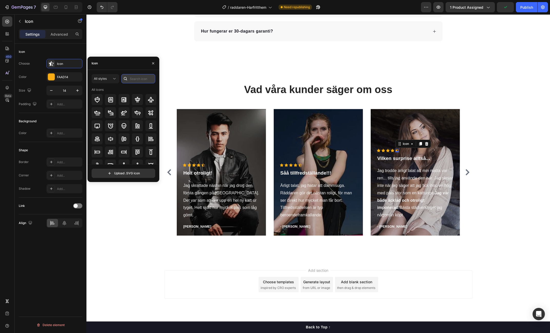
click at [137, 78] on input "text" at bounding box center [138, 78] width 34 height 9
type input "w5"
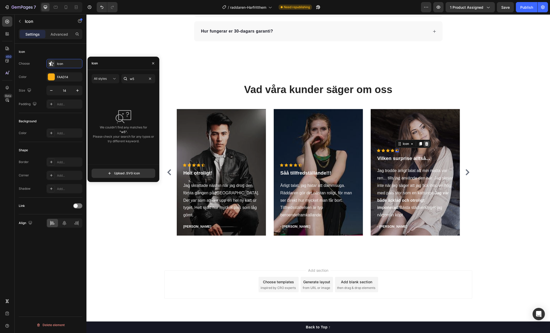
click at [426, 146] on icon at bounding box center [426, 144] width 3 height 4
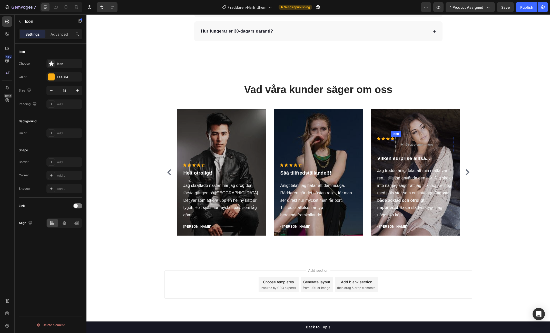
click at [392, 141] on div "Icon" at bounding box center [393, 139] width 4 height 4
click at [416, 134] on icon at bounding box center [415, 132] width 3 height 4
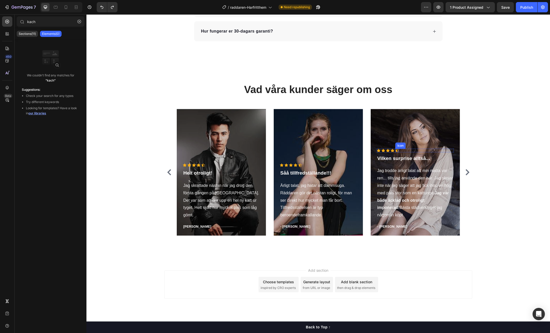
click at [397, 152] on div "Icon" at bounding box center [397, 151] width 4 height 4
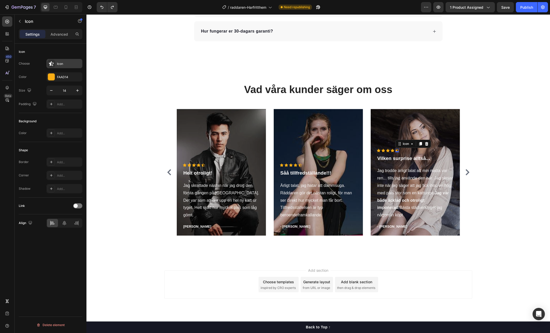
click at [56, 64] on div "Icon" at bounding box center [64, 63] width 36 height 9
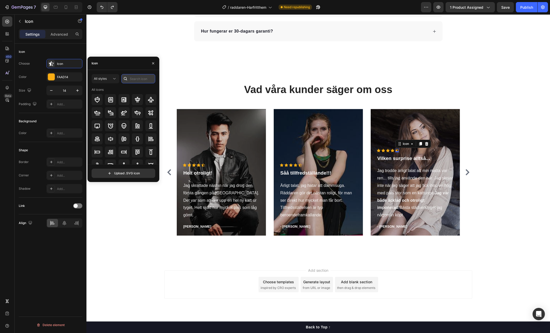
click at [145, 78] on input "text" at bounding box center [138, 78] width 34 height 9
type input "Star"
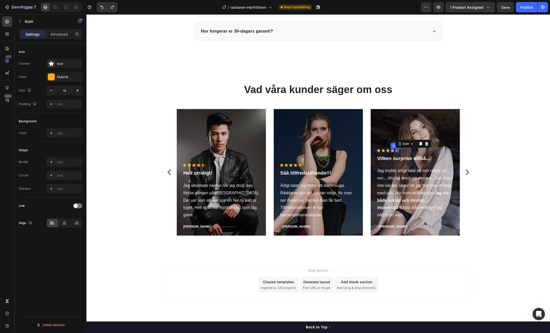
click at [393, 152] on div "Icon" at bounding box center [393, 151] width 4 height 4
click at [417, 146] on icon at bounding box center [415, 144] width 3 height 4
click at [397, 152] on div "Icon" at bounding box center [397, 148] width 4 height 7
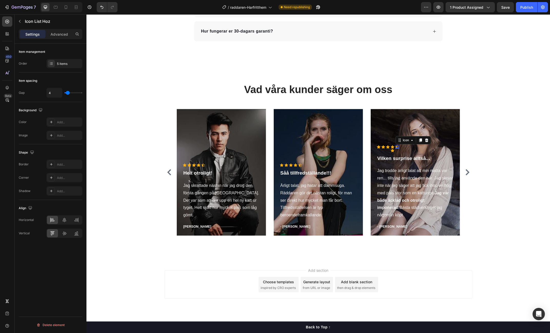
click at [398, 149] on div "Icon 0" at bounding box center [397, 147] width 4 height 4
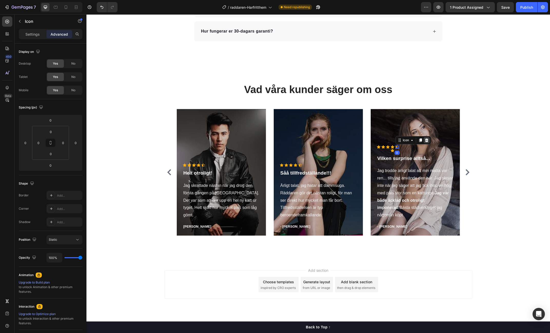
click at [429, 142] on icon at bounding box center [427, 140] width 4 height 4
click at [393, 152] on div "Icon" at bounding box center [393, 151] width 4 height 4
click at [423, 146] on icon at bounding box center [421, 144] width 3 height 4
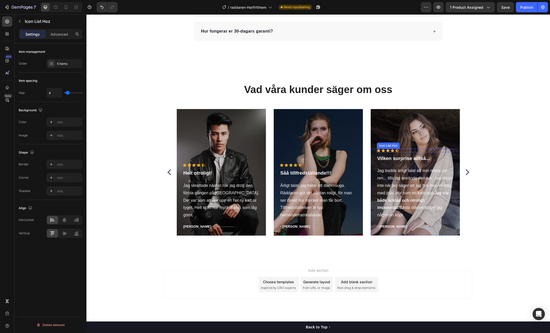
click at [394, 152] on div "Icon Icon Icon Icon Icon" at bounding box center [415, 151] width 77 height 4
click at [398, 152] on icon at bounding box center [397, 150] width 4 height 3
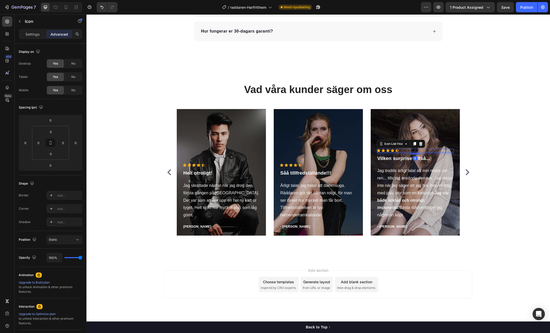
click at [408, 152] on div "Icon Icon Icon Icon Icon" at bounding box center [415, 151] width 77 height 4
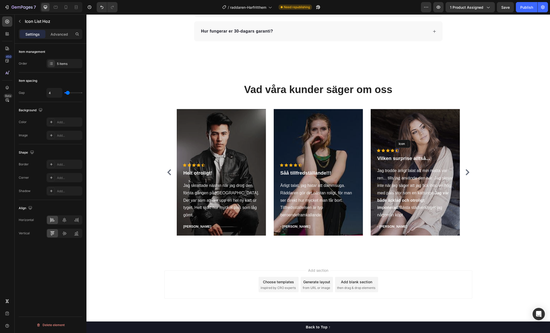
click at [398, 152] on div "Icon" at bounding box center [397, 151] width 4 height 4
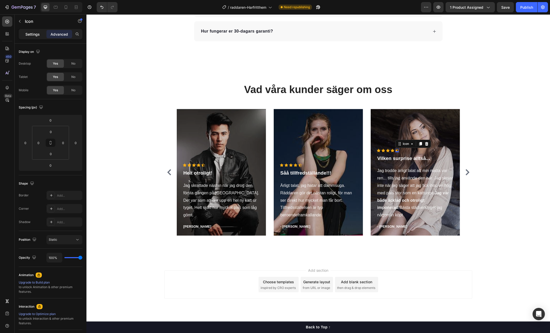
click at [35, 34] on p "Settings" at bounding box center [32, 34] width 14 height 5
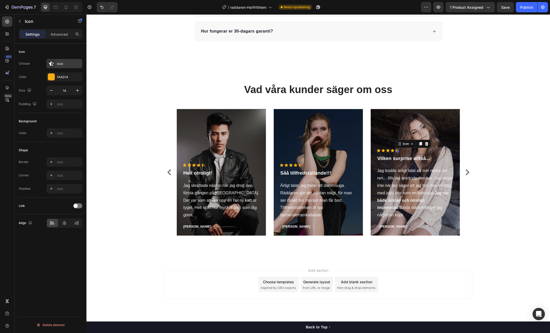
click at [67, 64] on div "Icon" at bounding box center [69, 64] width 24 height 5
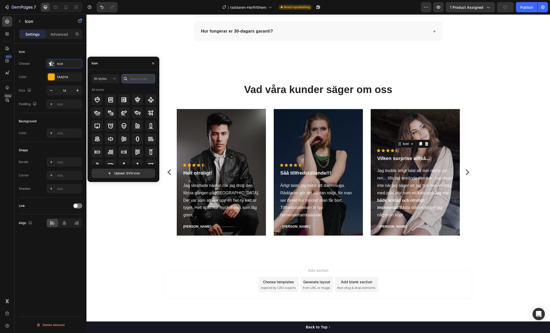
click at [136, 81] on input "text" at bounding box center [138, 78] width 34 height 9
type input "star"
click at [110, 78] on div "All styles" at bounding box center [103, 78] width 18 height 5
click at [112, 127] on div "Filled" at bounding box center [96, 131] width 42 height 10
click at [140, 140] on icon at bounding box center [137, 139] width 6 height 6
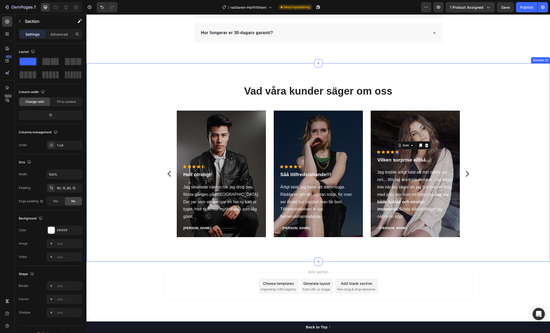
drag, startPoint x: 479, startPoint y: 158, endPoint x: 483, endPoint y: 158, distance: 3.9
click at [480, 158] on div "Vad våra kunder säger om oss Heading Icon Icon Icon Icon Icon Icon List Hoz Hel…" at bounding box center [318, 163] width 456 height 158
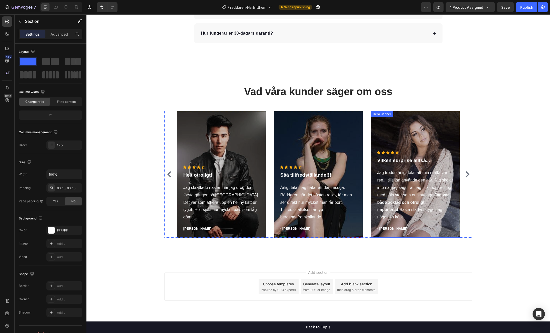
scroll to position [1911, 0]
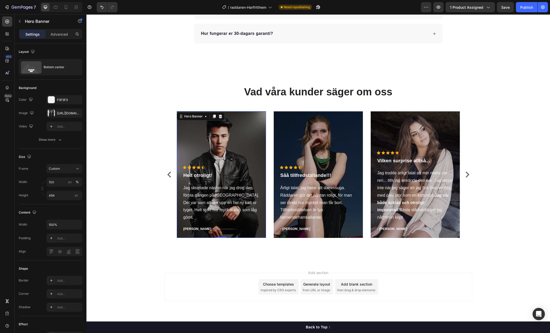
drag, startPoint x: 195, startPoint y: 124, endPoint x: 192, endPoint y: 126, distance: 3.1
click at [195, 124] on div "Overlay" at bounding box center [221, 174] width 89 height 127
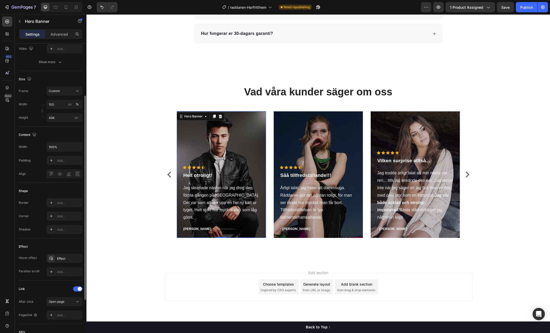
scroll to position [84, 0]
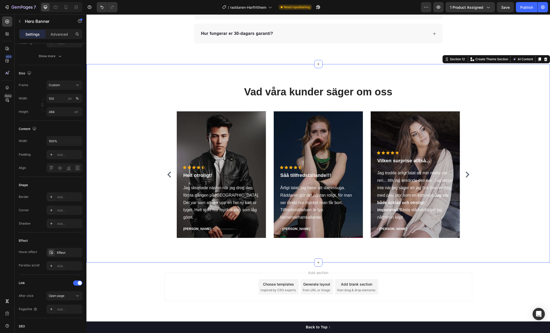
click at [117, 164] on div "Vad våra kunder säger om oss Heading Icon Icon Icon Icon Icon Icon List Hoz Hel…" at bounding box center [318, 164] width 456 height 158
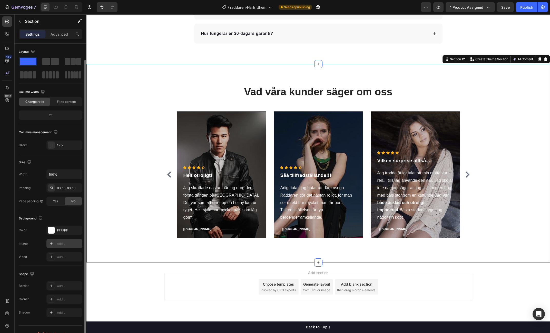
scroll to position [8, 0]
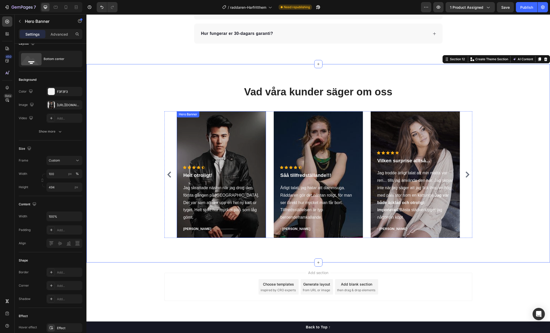
click at [221, 151] on div "Overlay" at bounding box center [221, 174] width 89 height 127
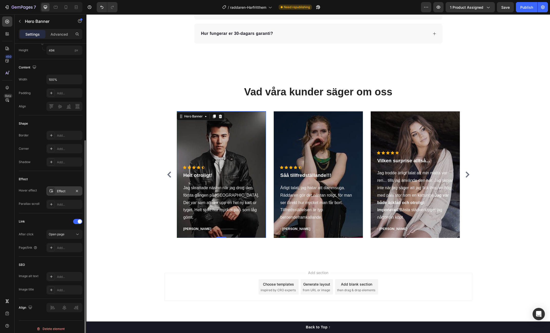
scroll to position [146, 0]
click at [62, 190] on div "Effect" at bounding box center [64, 191] width 15 height 5
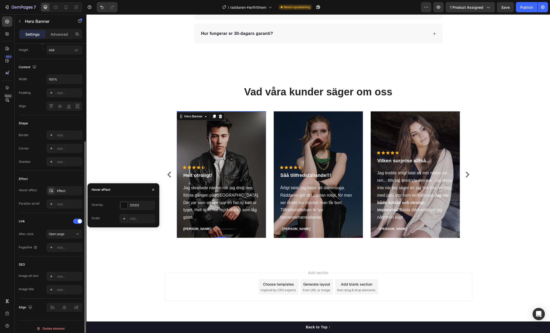
click at [34, 224] on div "Link" at bounding box center [51, 221] width 64 height 8
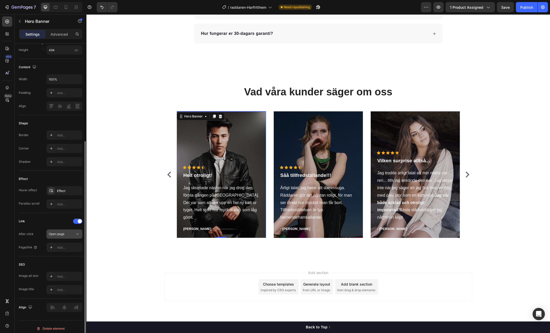
click at [72, 235] on div "Open page" at bounding box center [62, 234] width 26 height 5
drag, startPoint x: 62, startPoint y: 222, endPoint x: 68, endPoint y: 220, distance: 6.2
click at [62, 222] on div "Link" at bounding box center [51, 221] width 64 height 8
click at [81, 219] on span at bounding box center [80, 221] width 4 height 4
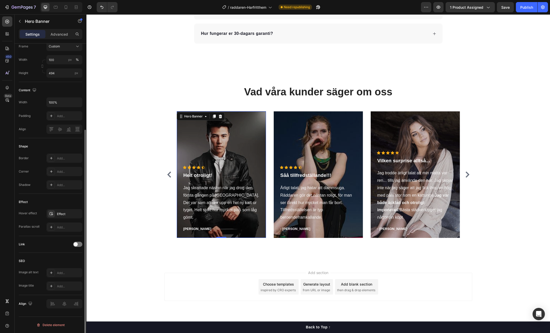
scroll to position [122, 0]
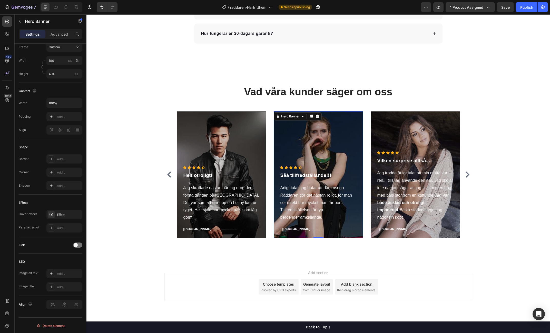
click at [309, 141] on div "Overlay" at bounding box center [318, 174] width 89 height 127
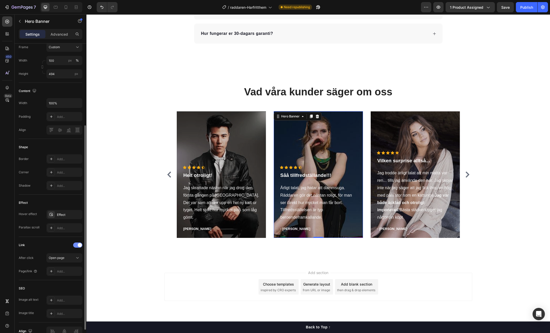
drag, startPoint x: 76, startPoint y: 244, endPoint x: 80, endPoint y: 245, distance: 3.9
click at [76, 244] on div at bounding box center [77, 245] width 9 height 5
click at [393, 133] on div "Overlay" at bounding box center [415, 174] width 89 height 127
click at [76, 245] on div at bounding box center [77, 245] width 9 height 5
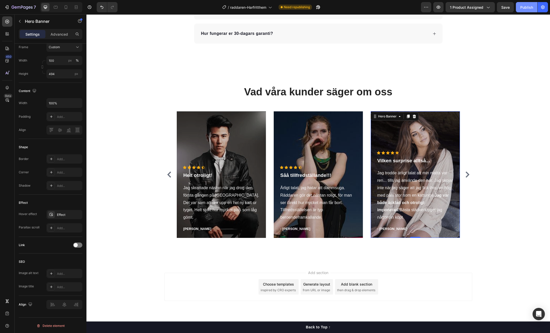
click at [525, 6] on div "Publish" at bounding box center [526, 7] width 13 height 5
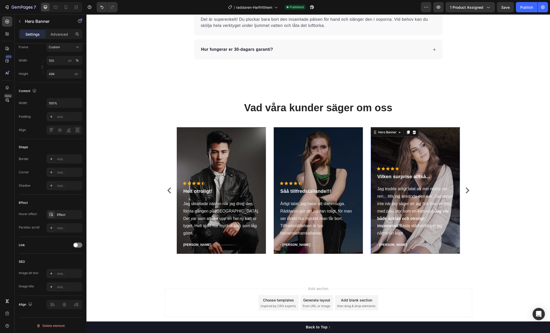
scroll to position [1895, 0]
click at [219, 218] on p "Jag skrattade nästan när jag drog den första gången på soffan. Det var som att …" at bounding box center [222, 219] width 76 height 37
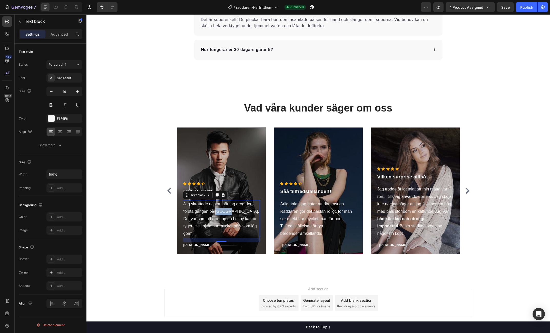
scroll to position [0, 0]
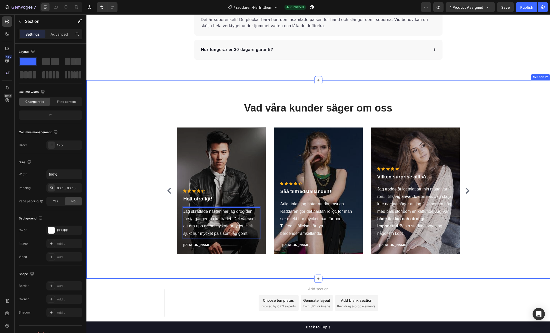
click at [164, 226] on div "Vad våra kunder säger om oss Heading Icon Icon Icon Icon Icon Icon List Hoz Hel…" at bounding box center [318, 180] width 456 height 158
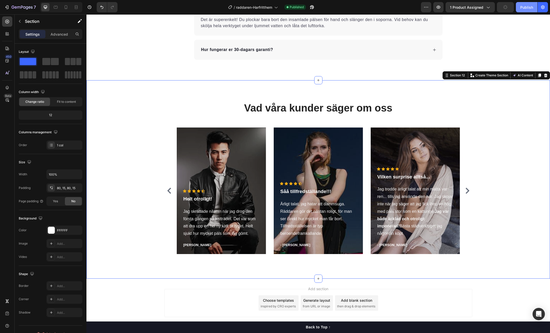
drag, startPoint x: 524, startPoint y: 8, endPoint x: 522, endPoint y: 11, distance: 3.6
click at [524, 8] on div "Publish" at bounding box center [526, 7] width 13 height 5
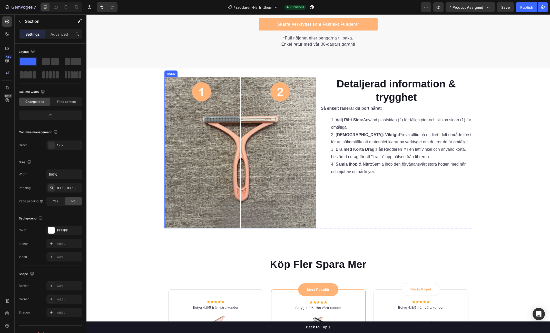
scroll to position [1289, 0]
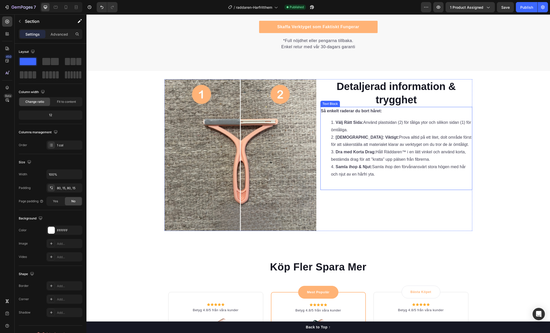
click at [354, 135] on strong "[DEMOGRAPHIC_DATA]:" at bounding box center [360, 137] width 49 height 4
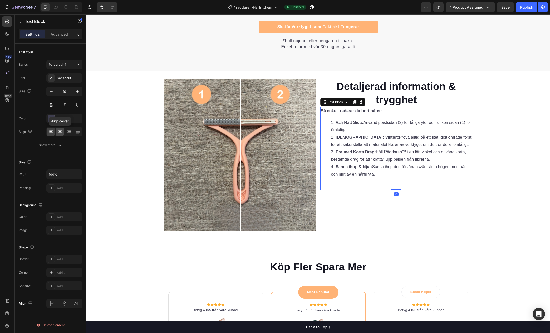
click at [61, 131] on icon at bounding box center [59, 131] width 5 height 5
click at [52, 131] on icon at bounding box center [51, 131] width 5 height 5
click at [68, 33] on div "Advanced" at bounding box center [59, 34] width 26 height 8
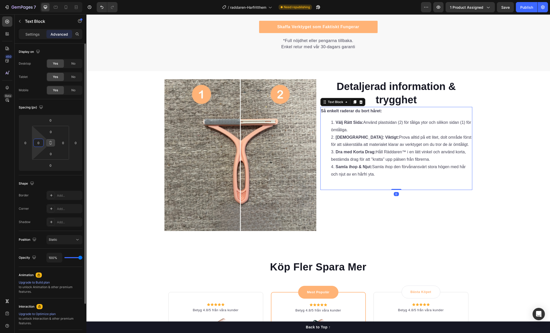
drag, startPoint x: 40, startPoint y: 140, endPoint x: 53, endPoint y: 139, distance: 13.1
click at [53, 140] on div "0 0 0 0" at bounding box center [50, 143] width 37 height 34
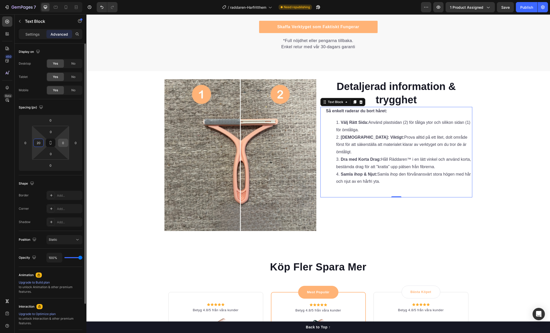
type input "20"
click at [65, 142] on input "0" at bounding box center [63, 143] width 8 height 8
type input "20"
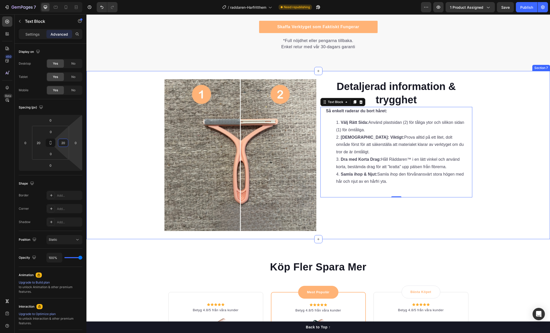
click at [101, 143] on div "Image Detaljerad information & trygghet Heading Så enkelt raderar du bort håret…" at bounding box center [318, 155] width 464 height 152
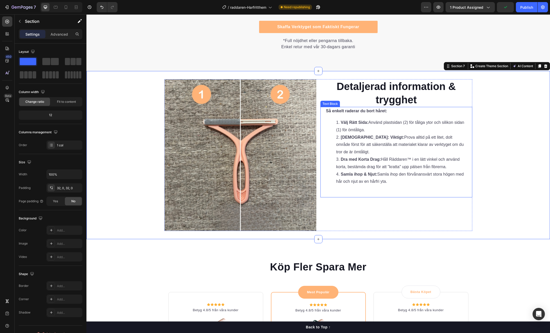
drag, startPoint x: 379, startPoint y: 130, endPoint x: 292, endPoint y: 134, distance: 87.1
click at [379, 130] on li "Välj Rätt Sida: Använd plastsidan (2) för tåliga ytor och silikon sidan (1) för…" at bounding box center [401, 126] width 130 height 15
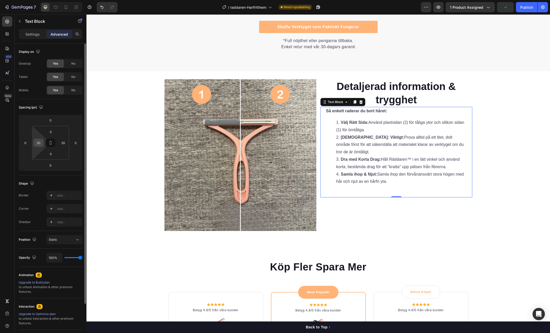
click at [37, 145] on input "20" at bounding box center [39, 143] width 8 height 8
click at [62, 144] on input "20" at bounding box center [63, 143] width 8 height 8
click at [40, 142] on input "40" at bounding box center [39, 143] width 8 height 8
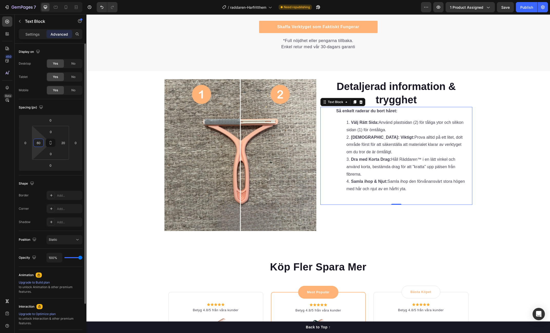
type input "6"
click at [38, 143] on input "70" at bounding box center [39, 143] width 8 height 8
type input "65"
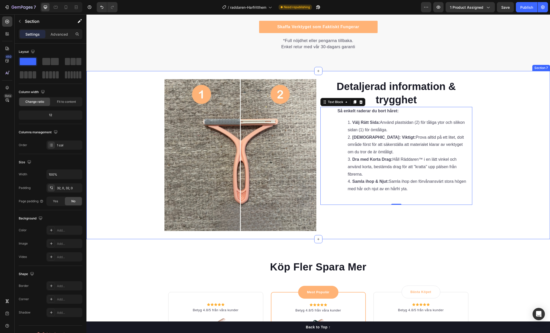
click at [495, 79] on div "Image Detaljerad information & trygghet Heading Så enkelt raderar du bort håret…" at bounding box center [318, 155] width 464 height 152
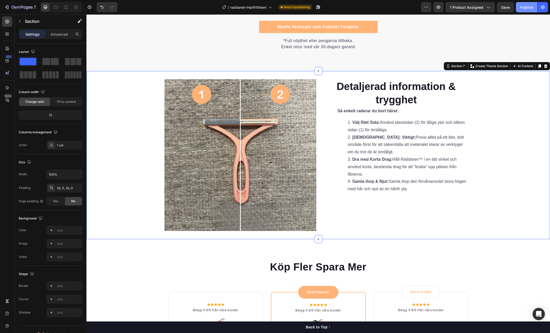
click at [525, 8] on div "Publish" at bounding box center [526, 7] width 13 height 5
click at [366, 141] on li "Testa Först: Viktigt: Prova alltid på ett litet, dolt område först för att säke…" at bounding box center [407, 145] width 119 height 22
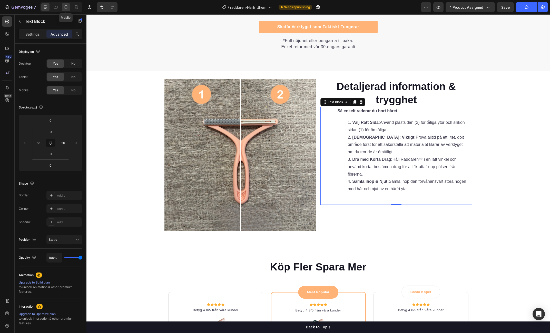
click at [66, 8] on icon at bounding box center [65, 7] width 5 height 5
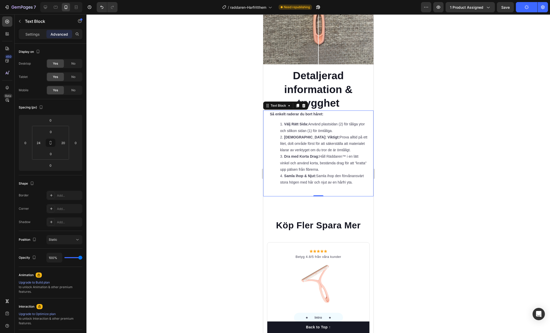
scroll to position [1381, 0]
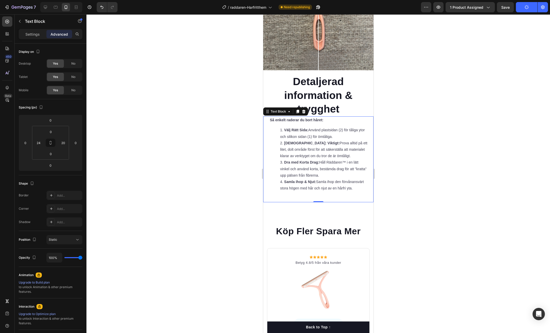
drag, startPoint x: 268, startPoint y: 121, endPoint x: 266, endPoint y: 122, distance: 3.0
click at [268, 121] on div "Så enkelt raderar du bort håret: Välj Rätt Sida: Använd plastsidan (2) för tåli…" at bounding box center [318, 160] width 110 height 86
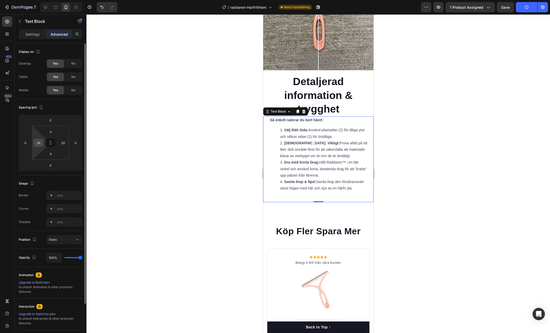
click at [39, 144] on input "24" at bounding box center [39, 143] width 8 height 8
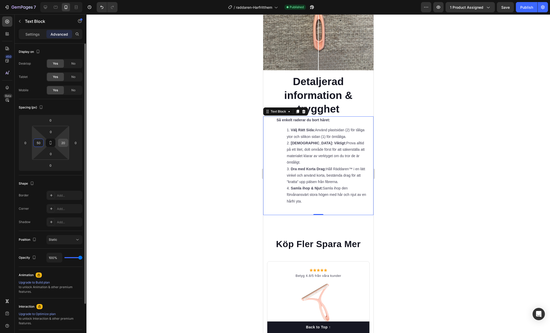
type input "5"
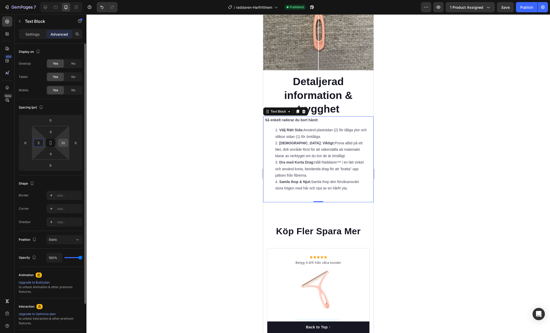
type input "25"
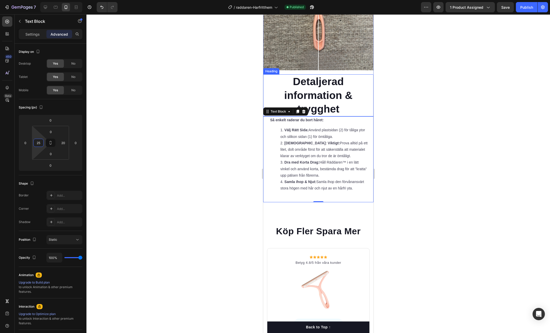
click at [318, 94] on h2 "Detaljerad information & trygghet" at bounding box center [318, 95] width 110 height 42
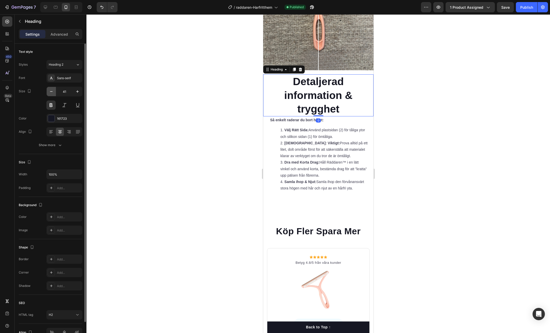
click at [52, 92] on icon "button" at bounding box center [51, 91] width 5 height 5
type input "40"
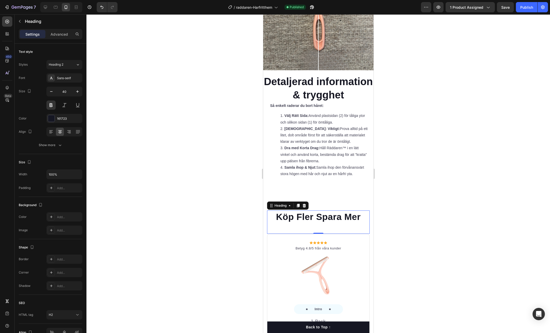
click at [312, 218] on h2 "Köp Fler Spara Mer" at bounding box center [318, 217] width 103 height 13
click at [298, 85] on h2 "Detaljerad information & trygghet" at bounding box center [318, 88] width 110 height 28
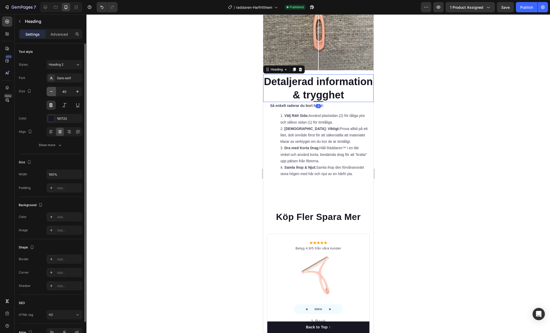
click at [52, 93] on icon "button" at bounding box center [51, 91] width 5 height 5
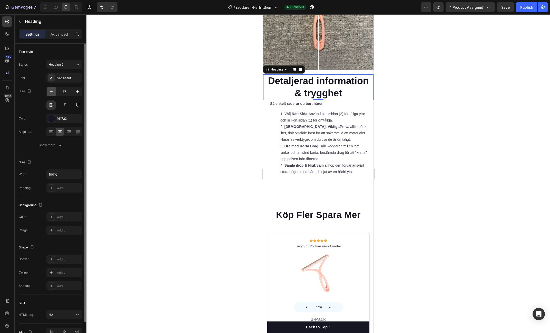
click at [52, 93] on icon "button" at bounding box center [51, 91] width 5 height 5
type input "35"
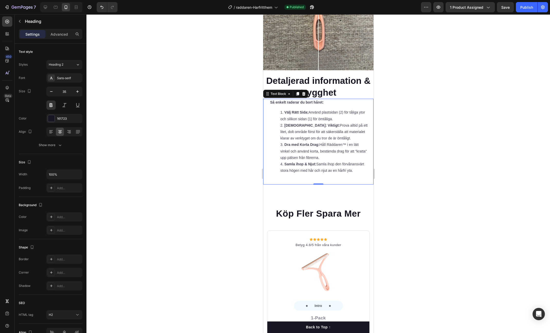
click at [324, 134] on li "Testa Först: Viktigt: Prova alltid på ett litet, dolt område först för att säke…" at bounding box center [324, 132] width 88 height 20
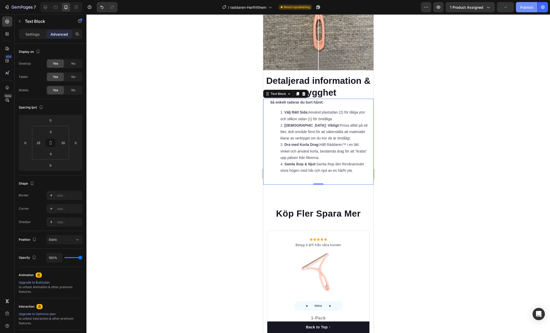
click at [529, 6] on div "Publish" at bounding box center [526, 7] width 13 height 5
click at [45, 9] on icon at bounding box center [45, 7] width 5 height 5
type input "65"
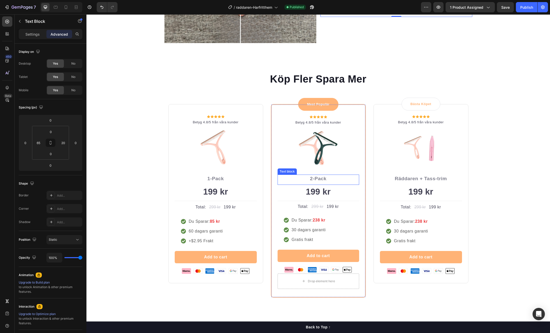
scroll to position [1513, 0]
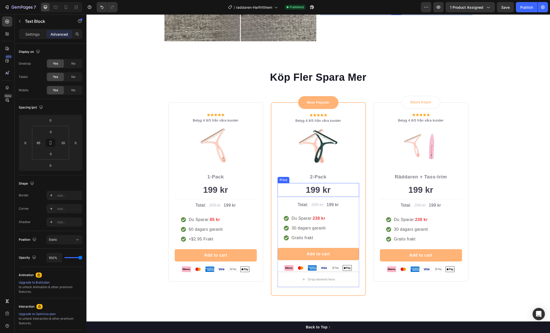
click at [325, 191] on div "199 kr" at bounding box center [319, 190] width 82 height 14
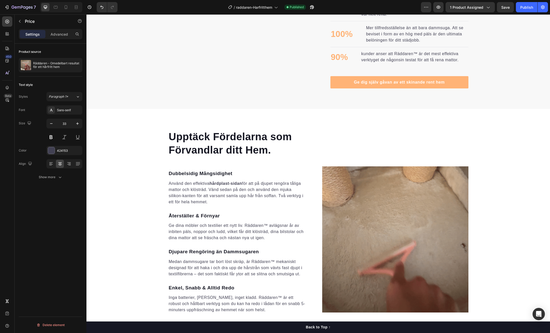
scroll to position [436, 0]
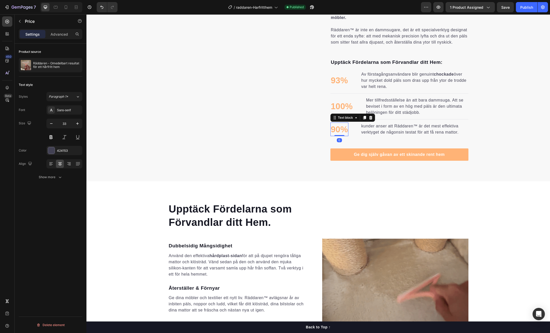
click at [341, 136] on p "90%" at bounding box center [339, 129] width 17 height 13
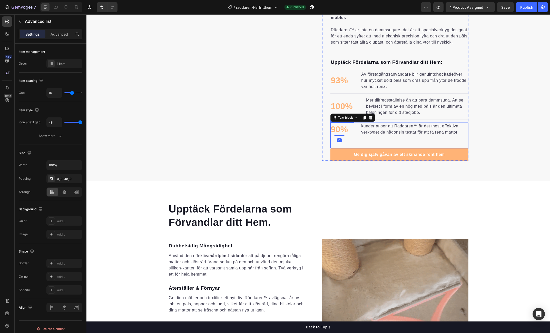
click at [351, 149] on div "90% Text block 0 kunder anser att Räddaren™ är det mest effektiva verktyget de …" at bounding box center [400, 136] width 138 height 26
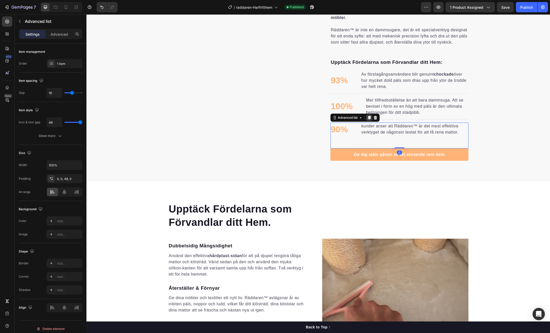
click at [371, 120] on icon at bounding box center [369, 118] width 4 height 4
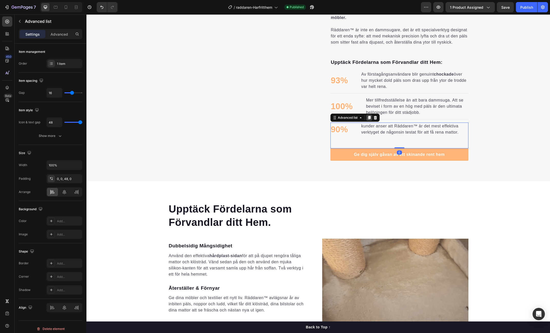
scroll to position [422, 0]
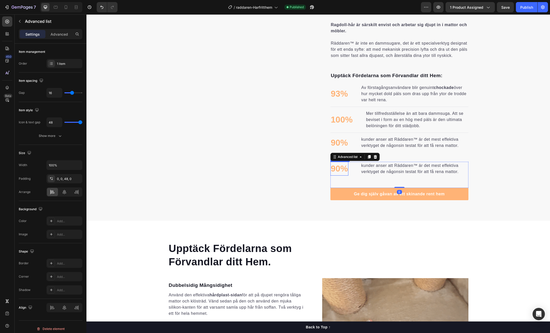
click at [339, 174] on p "90%" at bounding box center [339, 168] width 17 height 13
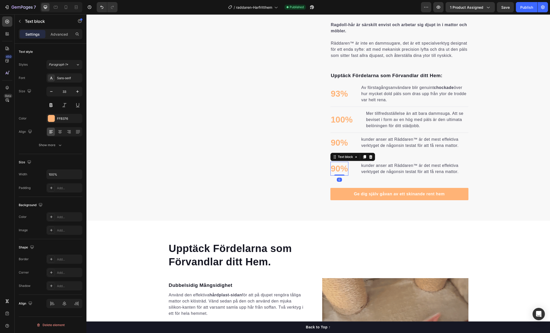
click at [339, 174] on p "90%" at bounding box center [339, 168] width 17 height 13
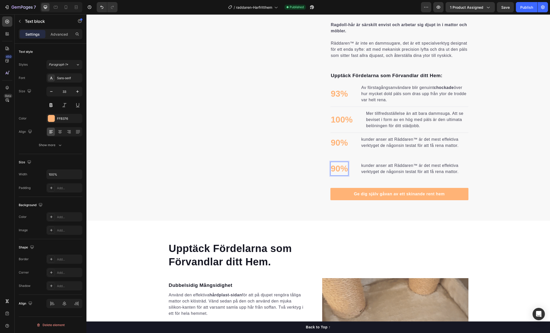
click at [336, 174] on p "90%" at bounding box center [339, 168] width 17 height 13
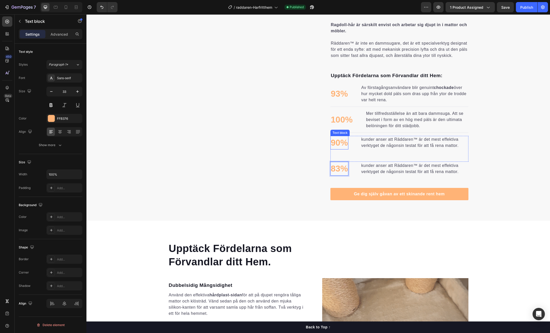
click at [339, 148] on p "90%" at bounding box center [339, 143] width 17 height 13
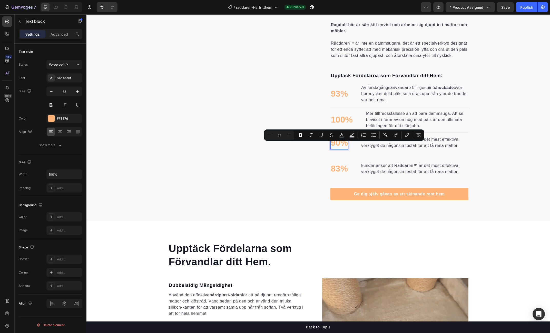
click at [338, 149] on p "90%" at bounding box center [339, 143] width 17 height 13
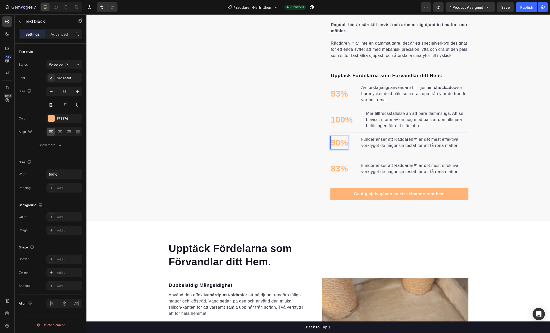
click at [339, 149] on p "90%" at bounding box center [339, 143] width 17 height 13
drag, startPoint x: 523, startPoint y: 154, endPoint x: 505, endPoint y: 153, distance: 18.0
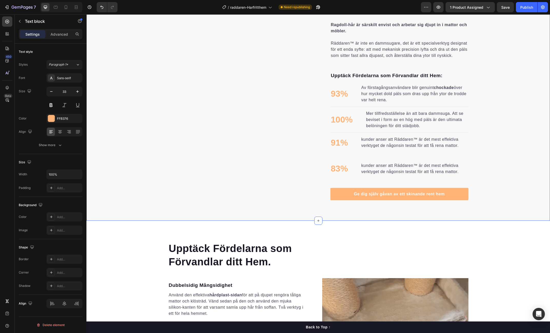
click at [523, 154] on div "Sanningen om Pälsen som Din Dammsugare Lämnar Kvar. Heading Varför blir det ald…" at bounding box center [318, 75] width 464 height 249
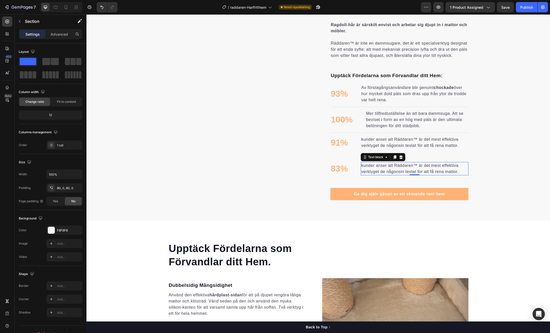
click at [389, 175] on p "kunder anser att Räddaren™ är det mest effektiva verktyget de någonsin testat f…" at bounding box center [414, 169] width 107 height 12
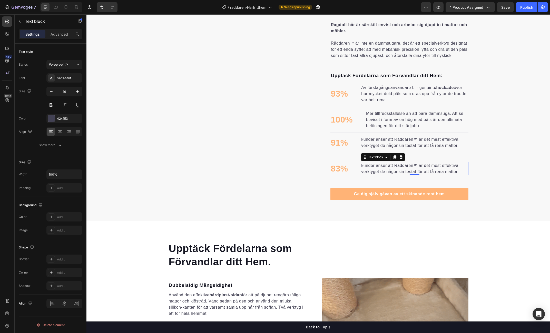
click at [389, 175] on p "kunder anser att Räddaren™ är det mest effektiva verktyget de någonsin testat f…" at bounding box center [414, 169] width 107 height 12
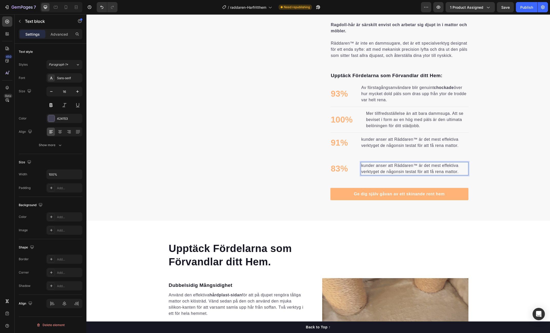
click at [383, 175] on p "kunder anser att Räddaren™ är det mest effektiva verktyget de någonsin testat f…" at bounding box center [414, 169] width 107 height 12
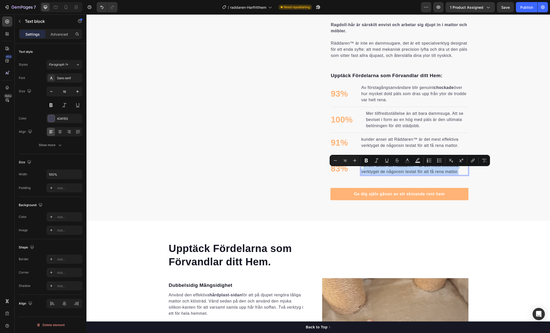
drag, startPoint x: 366, startPoint y: 170, endPoint x: 462, endPoint y: 177, distance: 96.0
click at [462, 175] on p "kunder anser att Räddaren™ är det mest effektiva verktyget de någonsin testat f…" at bounding box center [414, 169] width 107 height 12
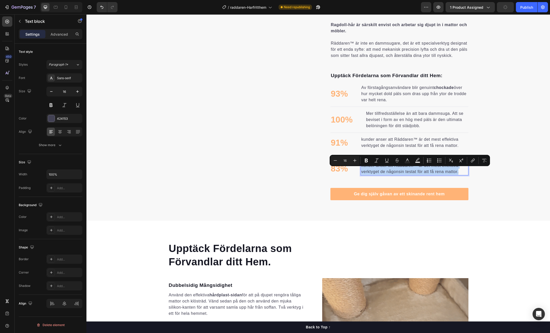
click at [398, 175] on p "kunder anser att Räddaren™ är det mest effektiva verktyget de någonsin testat f…" at bounding box center [414, 169] width 107 height 12
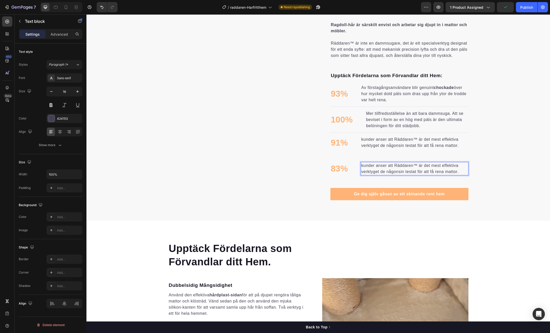
click at [391, 172] on p "kunder anser att Räddaren™ är det mest effektiva verktyget de någonsin testat f…" at bounding box center [414, 169] width 107 height 12
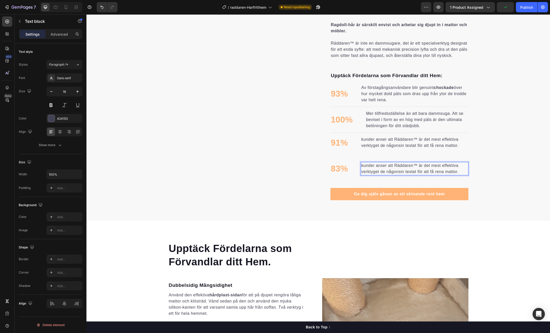
click at [390, 171] on p "kunder anser att Räddaren™ är det mest effektiva verktyget de någonsin testat f…" at bounding box center [414, 169] width 107 height 12
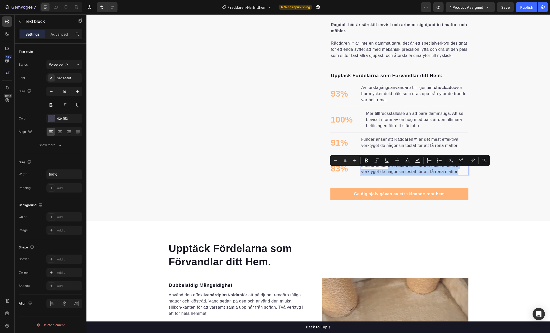
drag, startPoint x: 388, startPoint y: 171, endPoint x: 461, endPoint y: 180, distance: 73.0
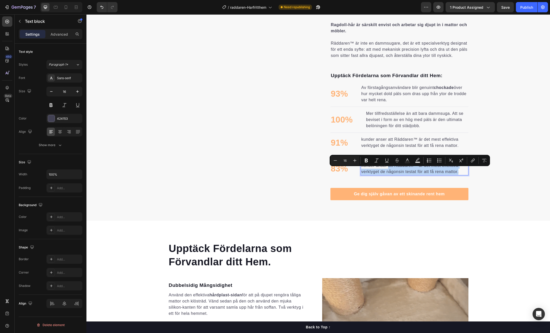
click at [461, 176] on div "kunder anser att Räddaren™ är det mest effektiva verktyget de någonsin testat f…" at bounding box center [415, 168] width 108 height 13
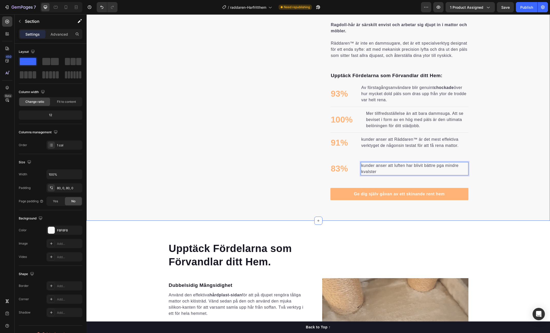
click at [495, 168] on div "Sanningen om Pälsen som Din Dammsugare Lämnar Kvar. Heading Varför blir det ald…" at bounding box center [318, 75] width 464 height 249
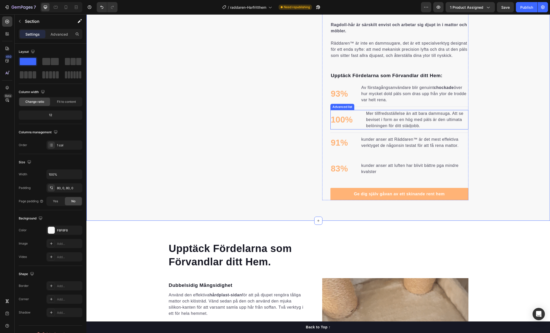
click at [363, 121] on li "100% Text block Mer tillfredsställelse än att bara dammsuga. Att se beviset i f…" at bounding box center [400, 120] width 138 height 20
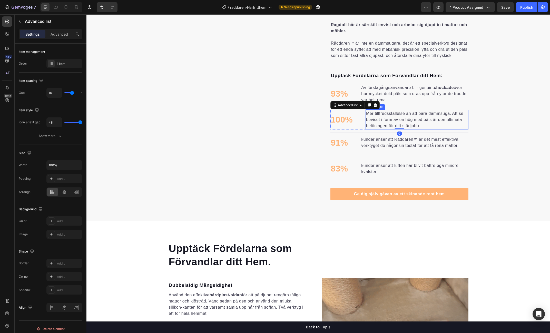
click at [368, 124] on p "Mer tillfredsställelse än att bara dammsuga. Att se beviset i form av en hög me…" at bounding box center [417, 120] width 102 height 18
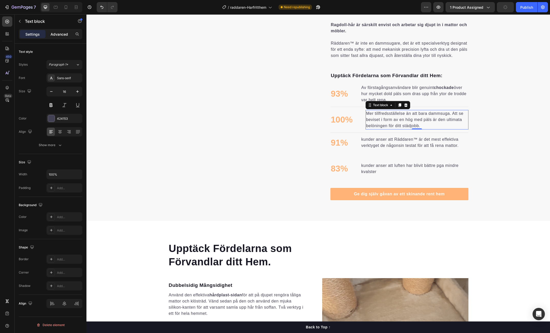
click at [60, 33] on p "Advanced" at bounding box center [59, 34] width 17 height 5
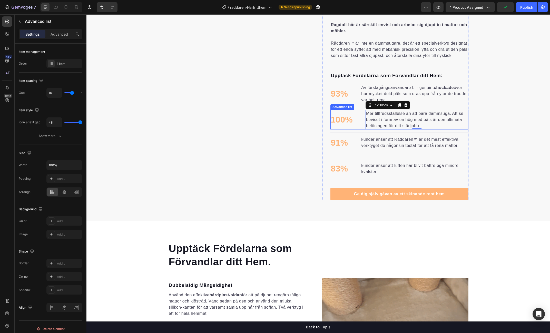
click at [359, 126] on li "100% Text block Mer tillfredsställelse än att bara dammsuga. Att se beviset i f…" at bounding box center [400, 120] width 138 height 20
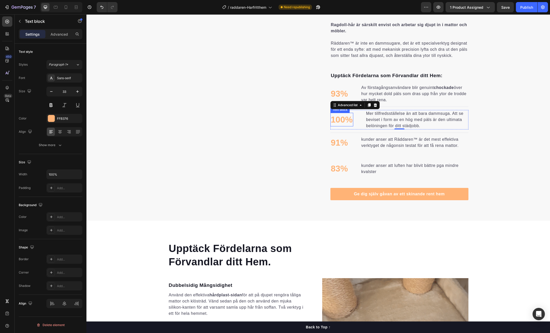
click at [345, 124] on p "100%" at bounding box center [342, 119] width 22 height 13
click at [336, 126] on p "100%" at bounding box center [342, 119] width 22 height 13
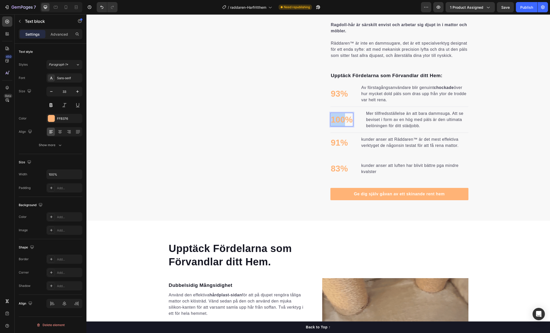
click at [336, 126] on p "100%" at bounding box center [342, 119] width 22 height 13
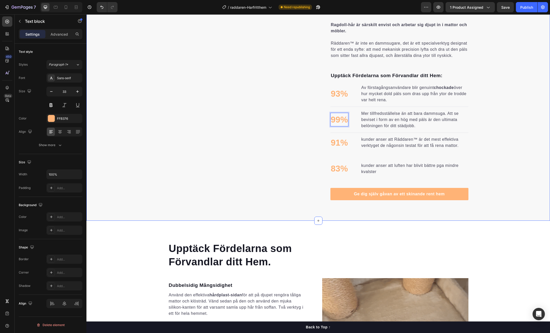
click at [478, 134] on div "Sanningen om Pälsen som Din Dammsugare Lämnar Kvar. Heading Varför blir det ald…" at bounding box center [318, 75] width 464 height 249
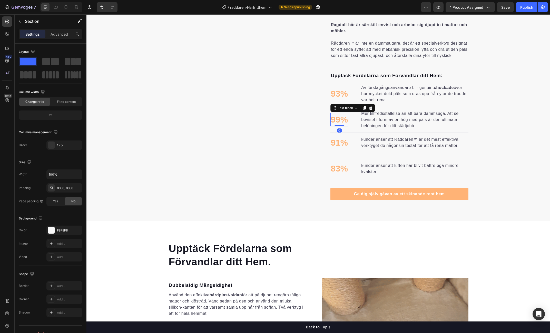
click at [336, 123] on p "99%" at bounding box center [339, 119] width 17 height 13
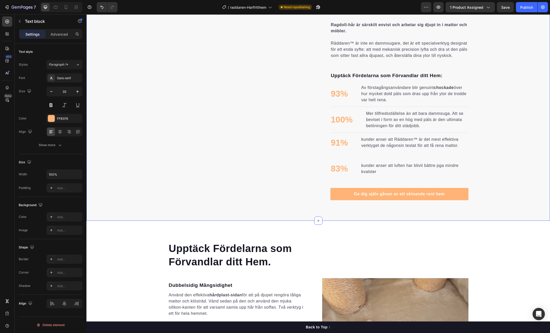
click at [519, 111] on div "Sanningen om Pälsen som Din Dammsugare Lämnar Kvar. Heading Varför blir det ald…" at bounding box center [318, 75] width 464 height 249
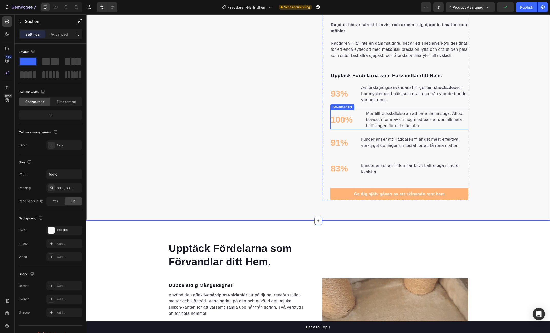
click at [355, 124] on li "100% Text block Mer tillfredsställelse än att bara dammsuga. Att se beviset i f…" at bounding box center [400, 120] width 138 height 20
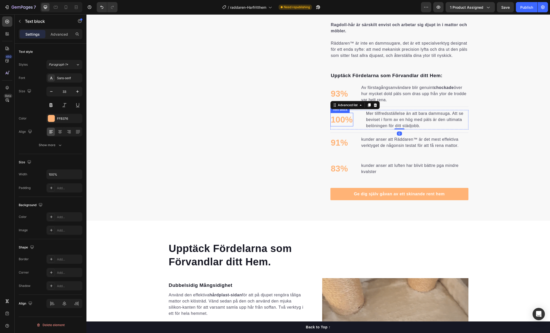
click at [335, 126] on p "100%" at bounding box center [342, 119] width 22 height 13
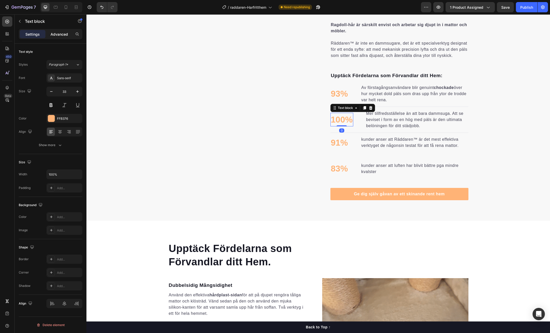
click at [57, 35] on p "Advanced" at bounding box center [59, 34] width 17 height 5
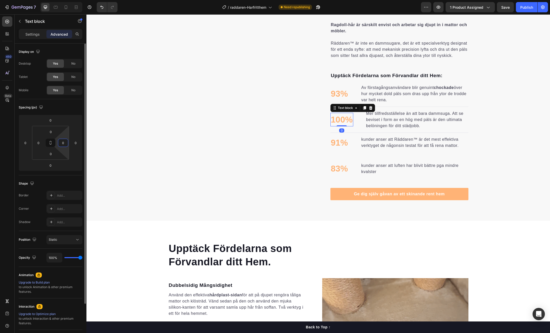
drag, startPoint x: 60, startPoint y: 145, endPoint x: 57, endPoint y: 145, distance: 2.8
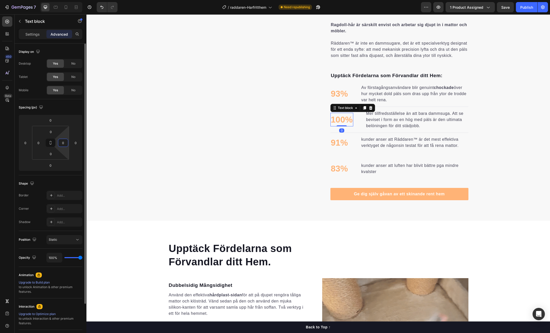
click at [57, 145] on div "0 0 0 0" at bounding box center [50, 143] width 37 height 34
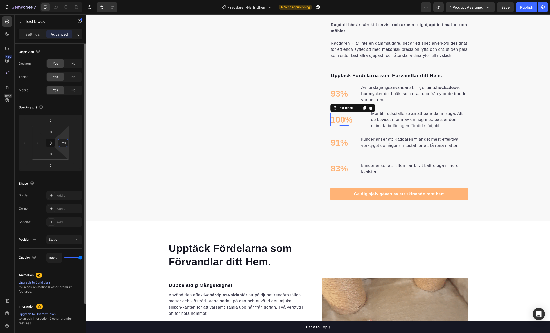
click at [64, 143] on input "-20" at bounding box center [63, 143] width 8 height 8
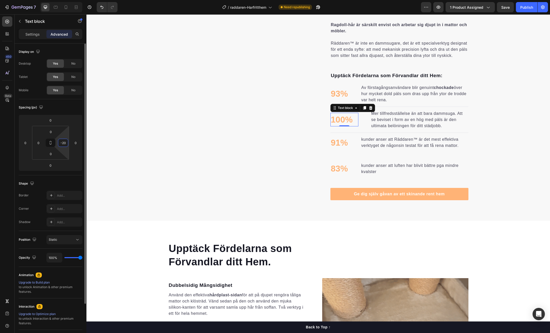
click at [64, 143] on input "-20" at bounding box center [63, 143] width 8 height 8
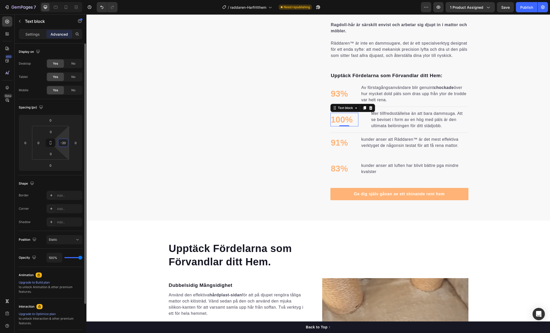
type input "-"
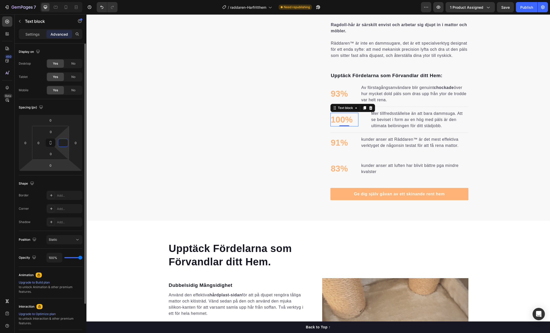
type input "0"
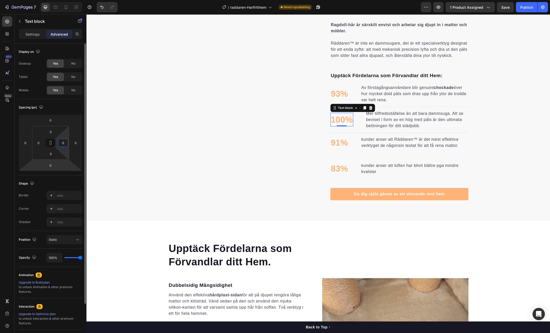
click at [69, 182] on div "Shape" at bounding box center [51, 184] width 64 height 8
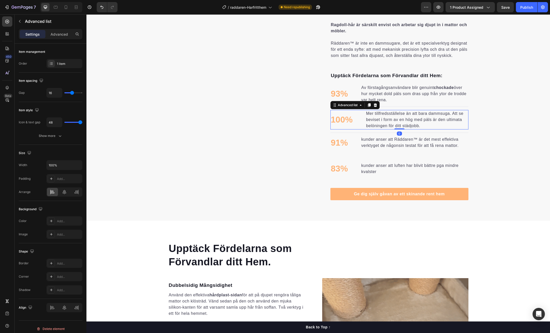
click at [359, 125] on li "100% Text block Mer tillfredsställelse än att bara dammsuga. Att se beviset i f…" at bounding box center [400, 120] width 138 height 20
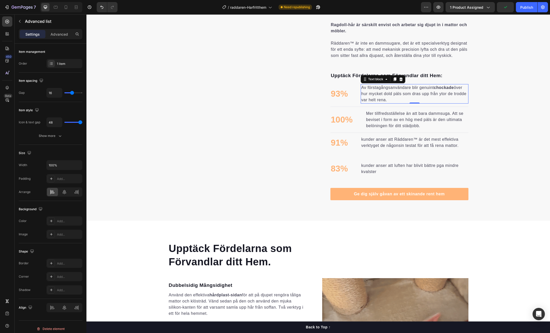
click at [377, 100] on p "Av förstagångsanvändare blir genuint chockade över hur mycket dold päls som dra…" at bounding box center [414, 94] width 107 height 18
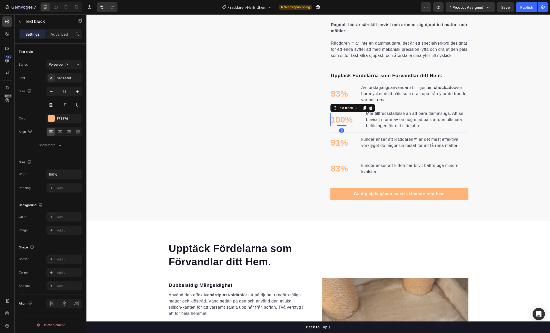
click at [347, 126] on p "100%" at bounding box center [342, 119] width 22 height 13
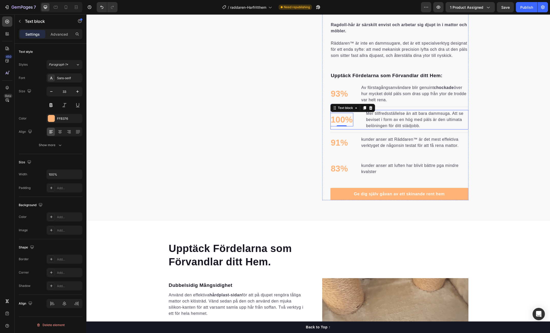
click at [355, 127] on li "100% Text block 0 Mer tillfredsställelse än att bara dammsuga. Att se beviset i…" at bounding box center [400, 120] width 138 height 20
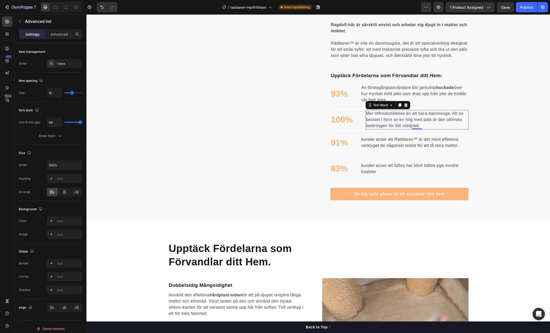
click at [374, 125] on p "Mer tillfredsställelse än att bara dammsuga. Att se beviset i form av en hög me…" at bounding box center [417, 120] width 102 height 18
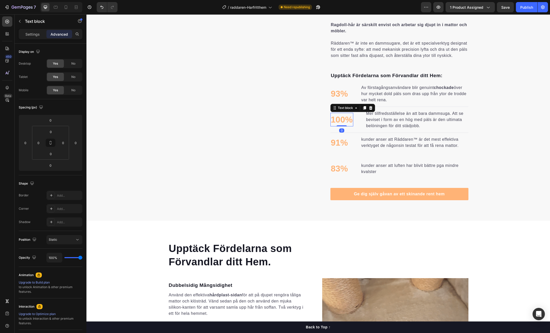
click at [347, 124] on p "100%" at bounding box center [342, 119] width 22 height 13
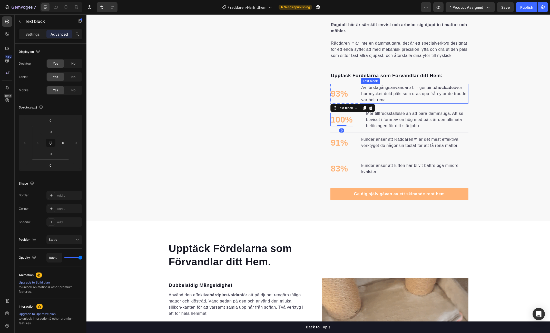
click at [369, 97] on p "Av förstagångsanvändare blir genuint chockade över hur mycket dold päls som dra…" at bounding box center [414, 94] width 107 height 18
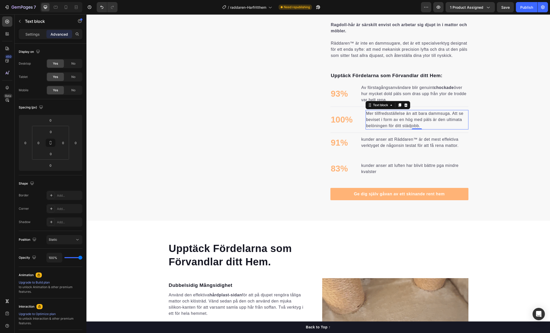
click at [377, 127] on p "Mer tillfredsställelse än att bara dammsuga. Att se beviset i form av en hög me…" at bounding box center [417, 120] width 102 height 18
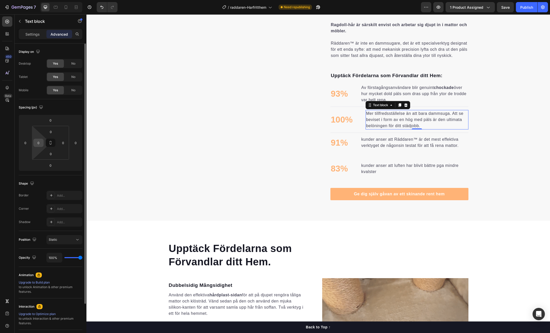
click at [40, 144] on input "0" at bounding box center [39, 143] width 8 height 8
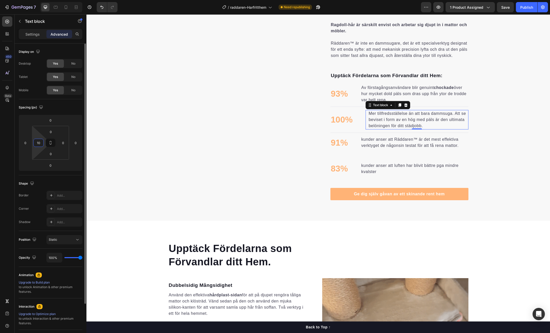
type input "1"
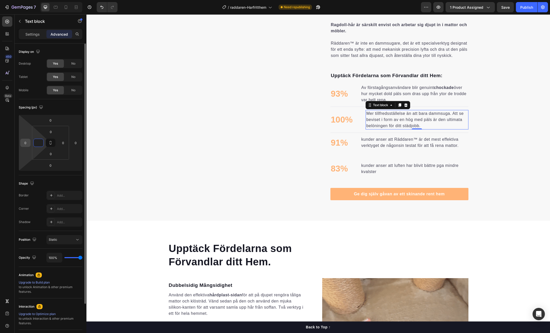
type input "0"
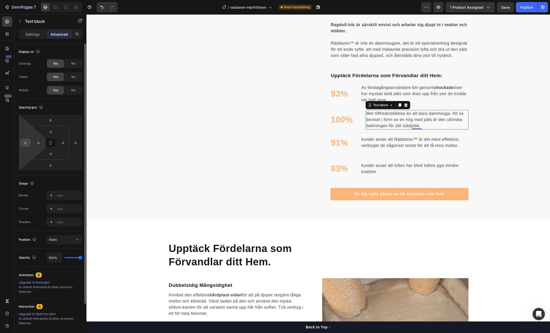
click at [21, 143] on div "0" at bounding box center [25, 143] width 10 height 8
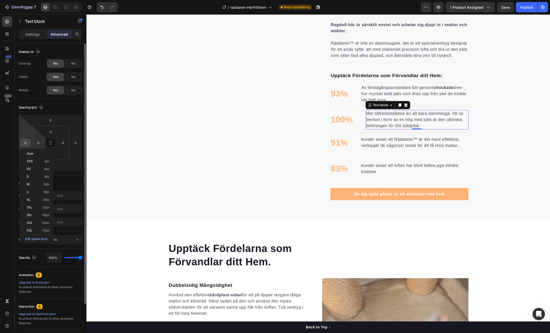
click at [24, 143] on input "0" at bounding box center [26, 143] width 8 height 8
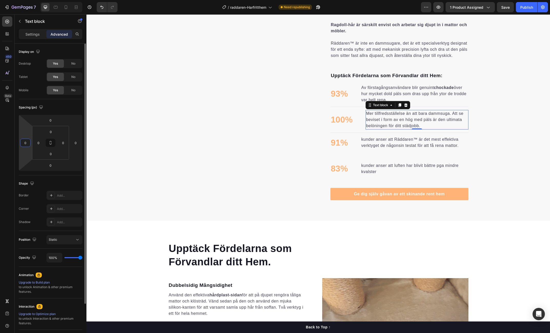
drag, startPoint x: 26, startPoint y: 143, endPoint x: 17, endPoint y: 142, distance: 8.8
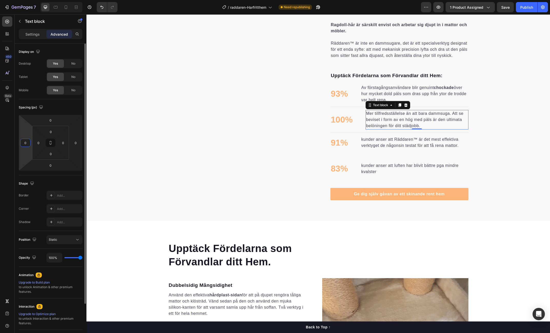
click at [17, 142] on div "Display on Desktop Yes No Tablet Yes No Mobile Yes No Spacing (px) 0 0 0 0 0 0 …" at bounding box center [51, 222] width 72 height 356
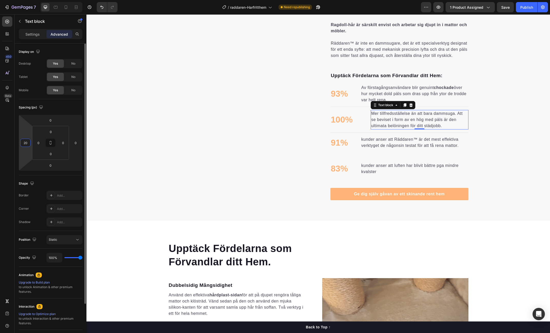
type input "2"
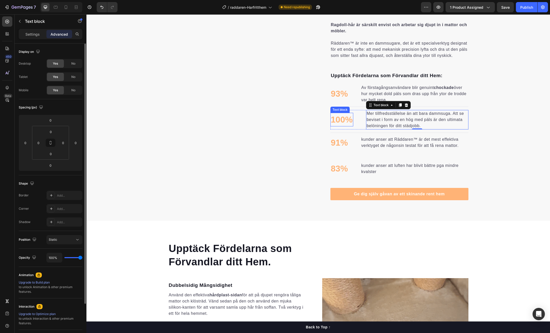
click at [336, 123] on p "100%" at bounding box center [342, 119] width 22 height 13
click at [370, 122] on p "Mer tillfredsställelse än att bara dammsuga. Att se beviset i form av en hög me…" at bounding box center [417, 120] width 102 height 18
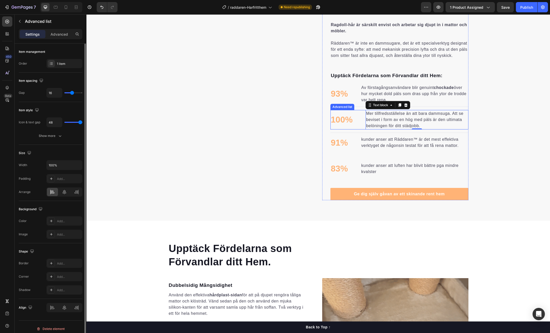
click at [364, 124] on li "100% Text block Mer tillfredsställelse än att bara dammsuga. Att se beviset i f…" at bounding box center [400, 120] width 138 height 20
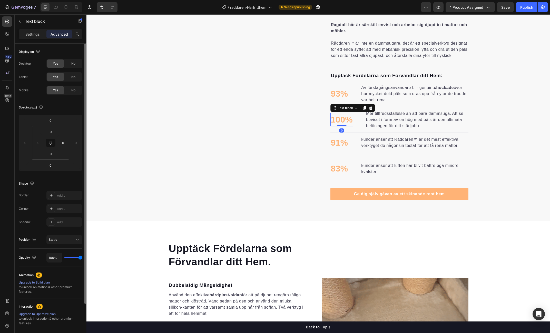
click at [345, 124] on p "100%" at bounding box center [342, 119] width 22 height 13
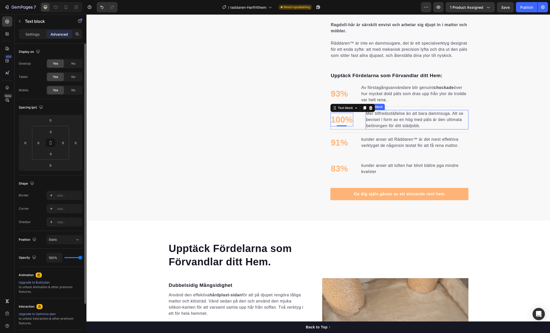
click at [378, 121] on p "Mer tillfredsställelse än att bara dammsuga. Att se beviset i form av en hög me…" at bounding box center [417, 120] width 102 height 18
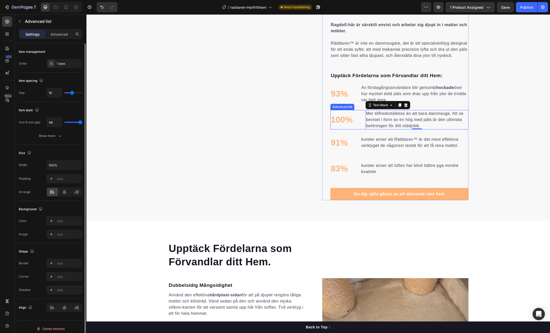
click at [356, 116] on li "100% Text block Mer tillfredsställelse än att bara dammsuga. Att se beviset i f…" at bounding box center [400, 120] width 138 height 20
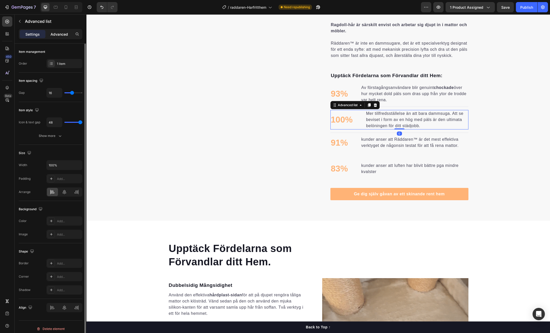
click at [61, 35] on p "Advanced" at bounding box center [59, 34] width 17 height 5
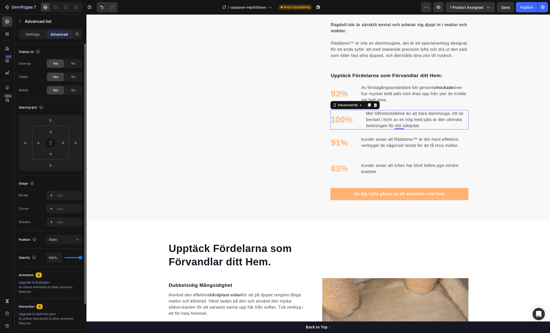
click at [357, 118] on li "100% Text block Mer tillfredsställelse än att bara dammsuga. Att se beviset i f…" at bounding box center [400, 120] width 138 height 20
click at [334, 130] on li "100% Text block Mer tillfredsställelse än att bara dammsuga. Att se beviset i f…" at bounding box center [400, 120] width 138 height 20
click at [479, 120] on div "Sanningen om Pälsen som Din Dammsugare Lämnar Kvar. Heading Varför blir det ald…" at bounding box center [318, 75] width 464 height 249
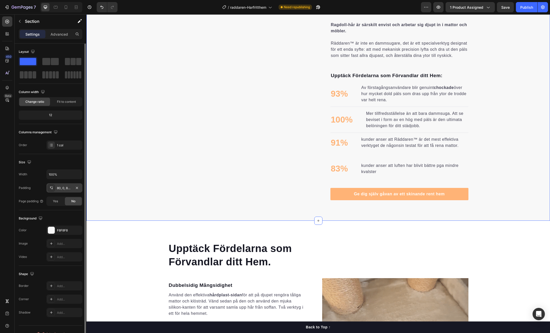
click at [67, 190] on div "80, 0, 80, 0" at bounding box center [64, 188] width 36 height 9
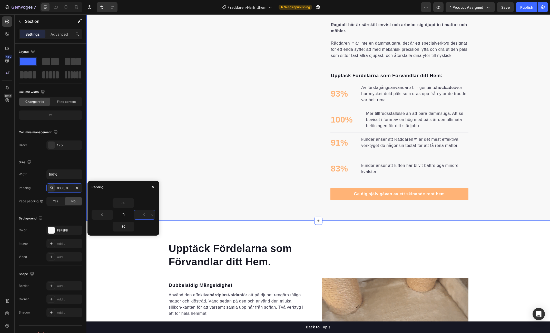
click at [145, 215] on input "0" at bounding box center [144, 214] width 21 height 9
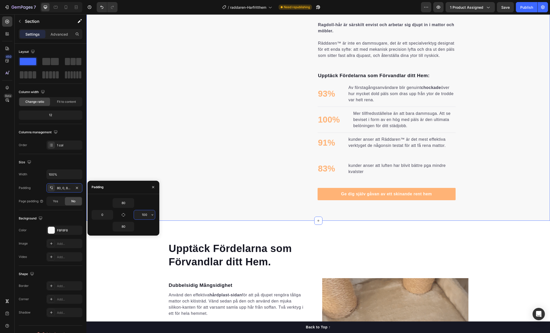
click at [143, 214] on input "100" at bounding box center [144, 214] width 21 height 9
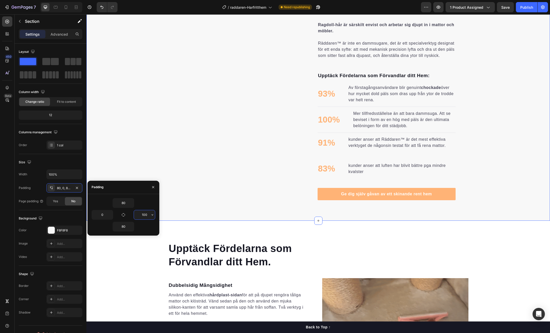
click at [143, 214] on input "100" at bounding box center [144, 214] width 21 height 9
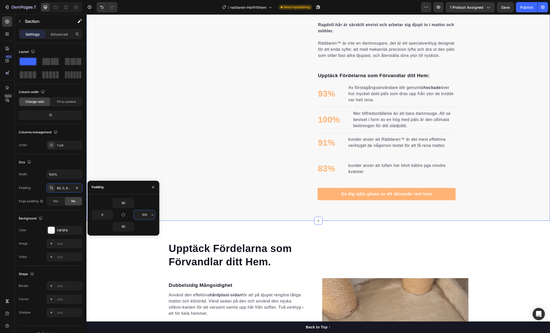
type input "0"
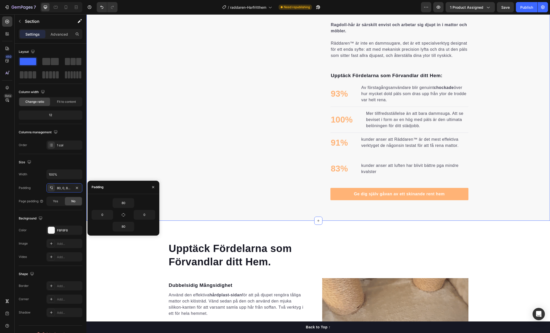
click at [135, 146] on div "Sanningen om Pälsen som Din Dammsugare Lämnar Kvar. Heading Varför blir det ald…" at bounding box center [318, 75] width 464 height 249
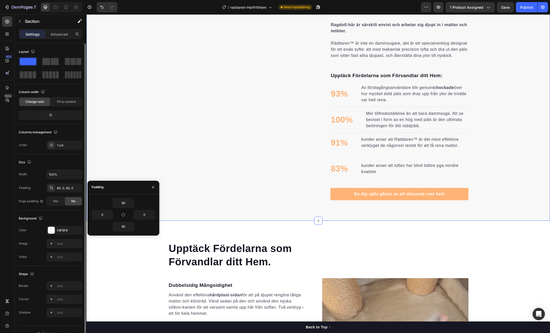
click at [53, 163] on div "Size" at bounding box center [51, 162] width 64 height 8
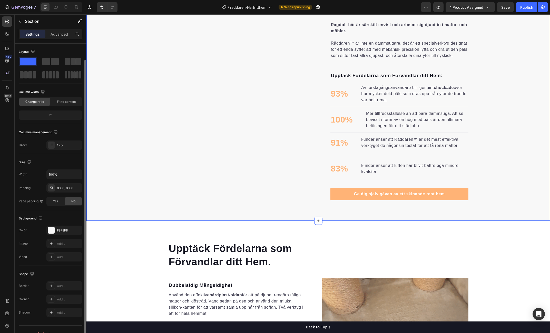
scroll to position [8, 0]
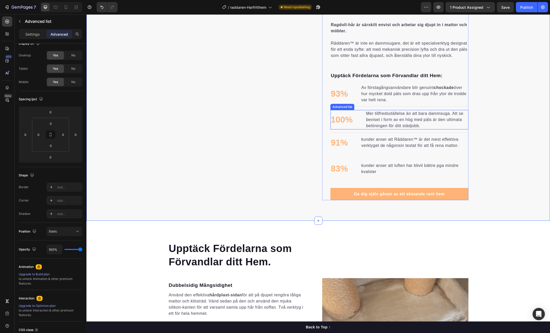
click at [358, 119] on li "100% Text block Mer tillfredsställelse än att bara dammsuga. Att se beviset i f…" at bounding box center [400, 120] width 138 height 20
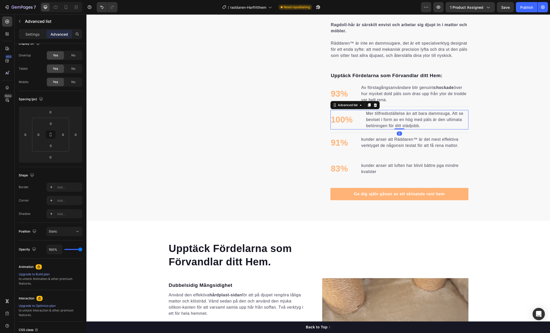
scroll to position [0, 0]
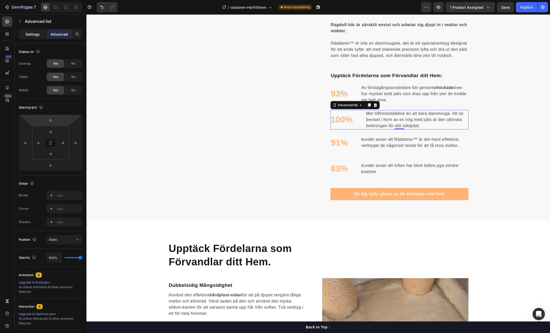
click at [35, 37] on div "Settings" at bounding box center [33, 34] width 26 height 8
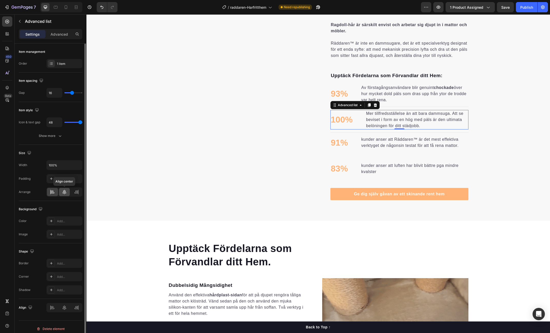
click at [65, 190] on icon at bounding box center [64, 192] width 5 height 5
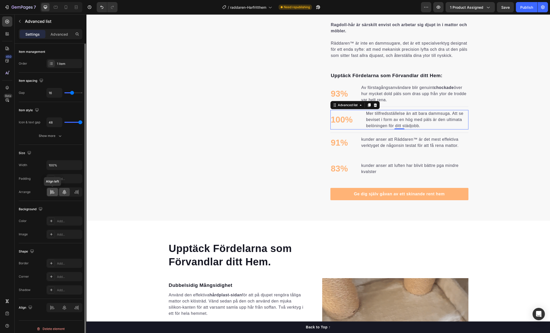
click at [55, 191] on div at bounding box center [52, 192] width 11 height 8
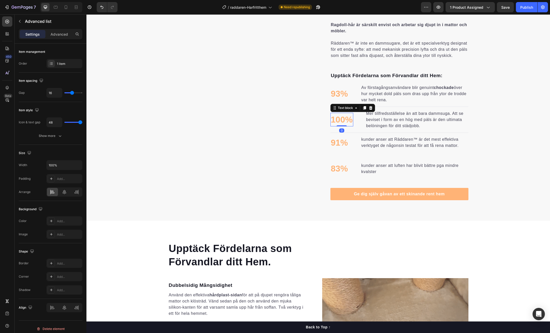
click at [348, 125] on p "100%" at bounding box center [342, 119] width 22 height 13
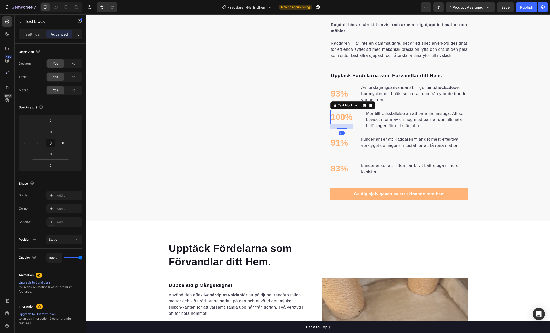
scroll to position [422, 0]
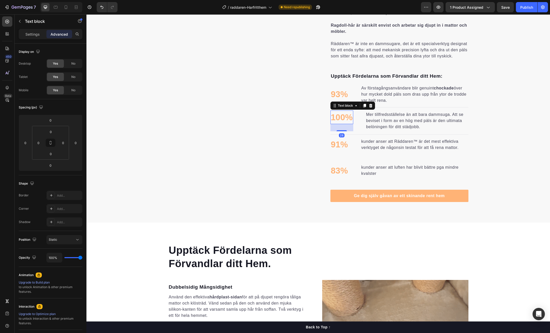
drag, startPoint x: 340, startPoint y: 132, endPoint x: 337, endPoint y: 139, distance: 7.5
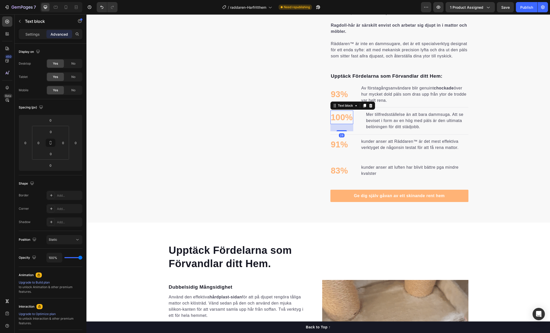
click at [337, 139] on div "Sanningen om Pälsen som Din Dammsugare Lämnar Kvar. Heading Varför blir det ald…" at bounding box center [400, 77] width 138 height 250
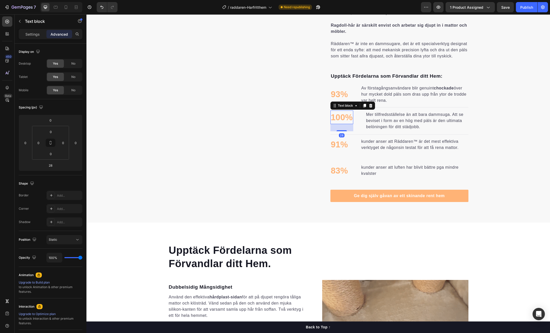
type input "0"
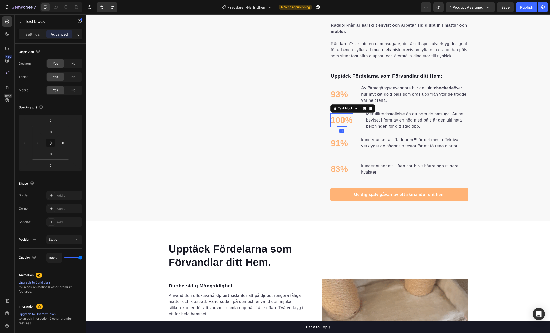
scroll to position [422, 0]
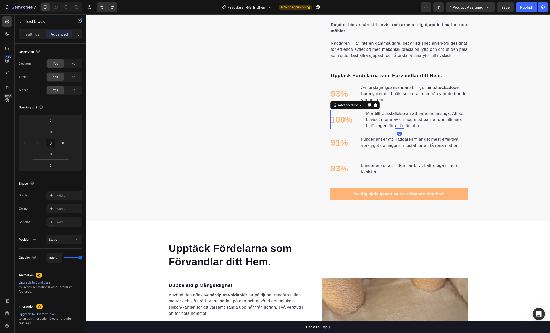
drag, startPoint x: 363, startPoint y: 125, endPoint x: 355, endPoint y: 124, distance: 8.0
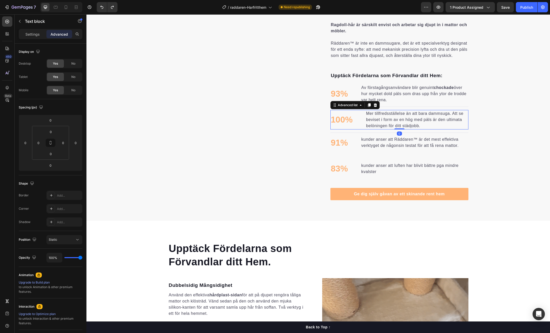
click at [363, 125] on li "100% Text block Mer tillfredsställelse än att bara dammsuga. Att se beviset i f…" at bounding box center [400, 120] width 138 height 20
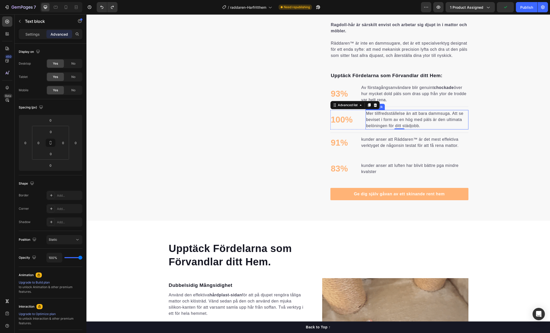
click at [380, 125] on p "Mer tillfredsställelse än att bara dammsuga. Att se beviset i form av en hög me…" at bounding box center [417, 120] width 102 height 18
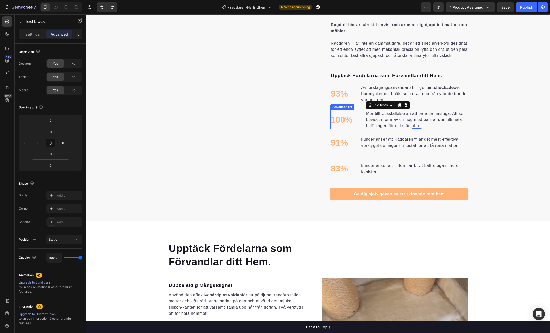
click at [359, 124] on li "100% Text block Mer tillfredsställelse än att bara dammsuga. Att se beviset i f…" at bounding box center [400, 120] width 138 height 20
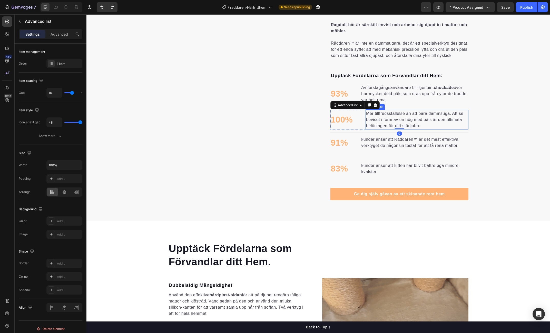
click at [382, 123] on p "Mer tillfredsställelse än att bara dammsuga. Att se beviset i form av en hög me…" at bounding box center [417, 120] width 102 height 18
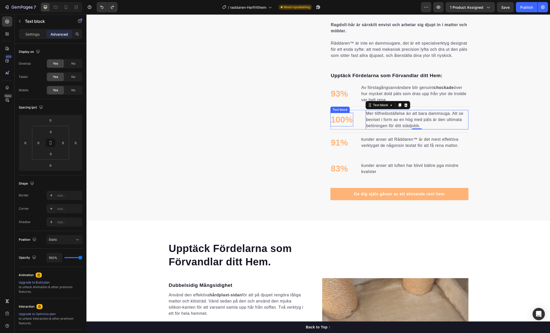
click at [331, 123] on p "100%" at bounding box center [342, 119] width 22 height 13
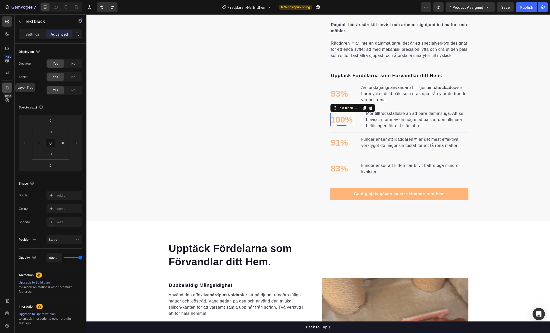
click at [7, 88] on icon at bounding box center [7, 87] width 5 height 5
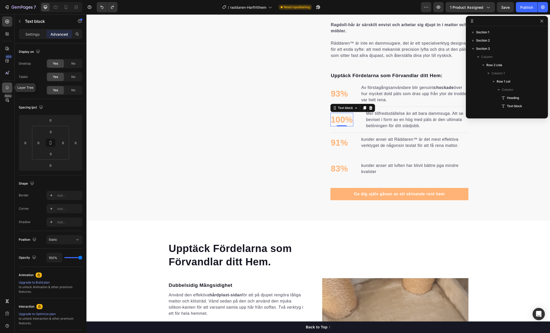
scroll to position [97, 0]
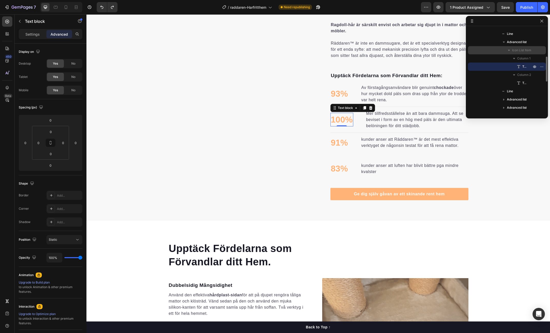
click at [519, 50] on span "Icon List Item" at bounding box center [521, 50] width 19 height 5
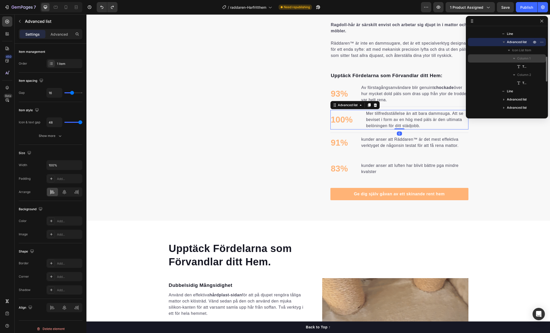
click at [524, 58] on span "Column 1" at bounding box center [523, 58] width 13 height 5
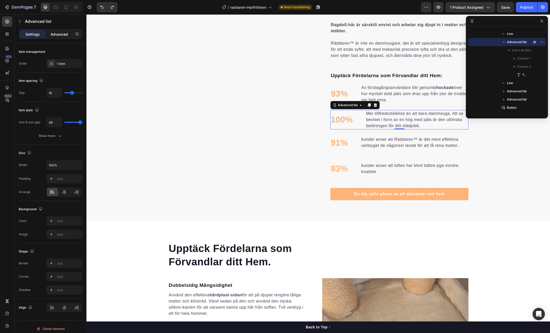
click at [50, 34] on div "Advanced" at bounding box center [59, 34] width 26 height 8
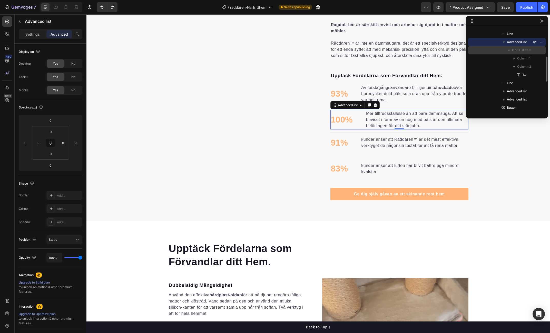
click at [524, 50] on span "Icon List Item" at bounding box center [521, 50] width 19 height 5
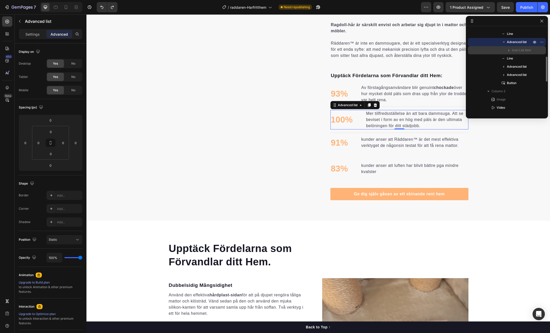
click at [520, 52] on span "Icon List Item" at bounding box center [521, 50] width 19 height 5
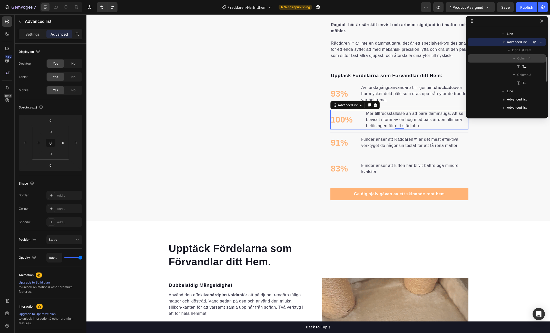
click at [520, 61] on span "Column 1" at bounding box center [523, 58] width 13 height 5
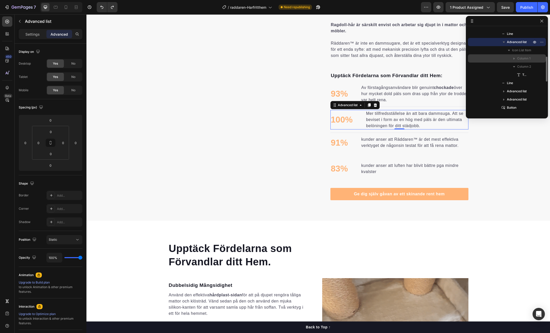
click at [522, 59] on span "Column 1" at bounding box center [523, 58] width 13 height 5
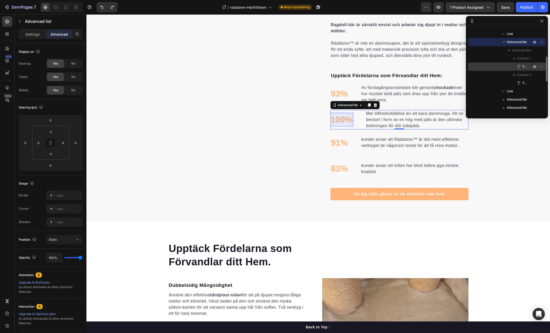
click at [524, 68] on span "Text block" at bounding box center [525, 66] width 4 height 5
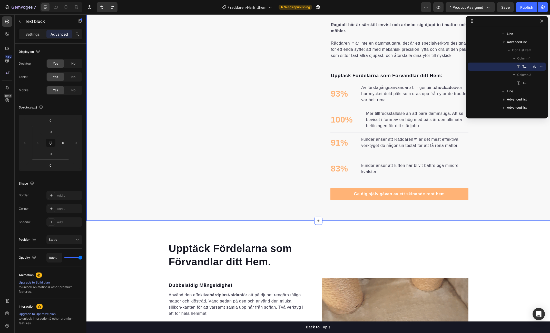
click at [516, 153] on div "Sanningen om Pälsen som Din Dammsugare Lämnar Kvar. Heading Varför blir det ald…" at bounding box center [318, 75] width 464 height 249
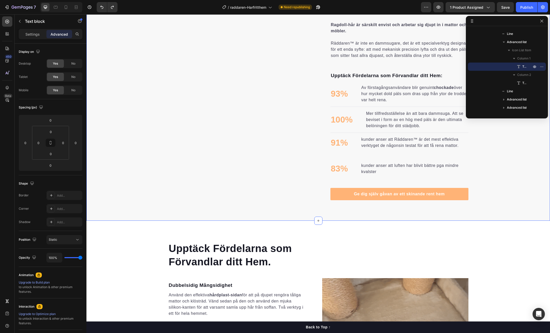
scroll to position [0, 0]
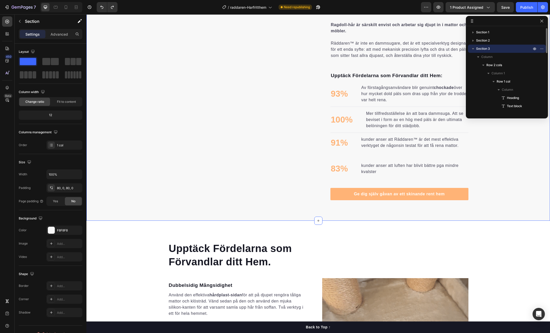
click at [501, 138] on div "Sanningen om Pälsen som Din Dammsugare Lämnar Kvar. Heading Varför blir det ald…" at bounding box center [318, 75] width 464 height 249
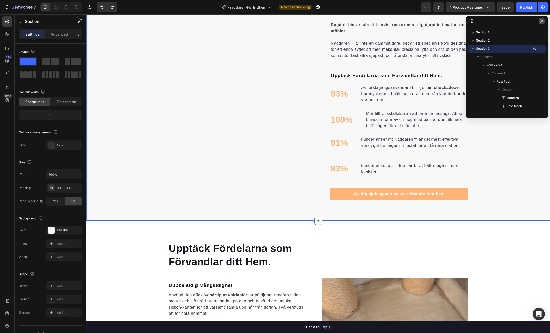
click at [543, 21] on icon "button" at bounding box center [542, 21] width 4 height 4
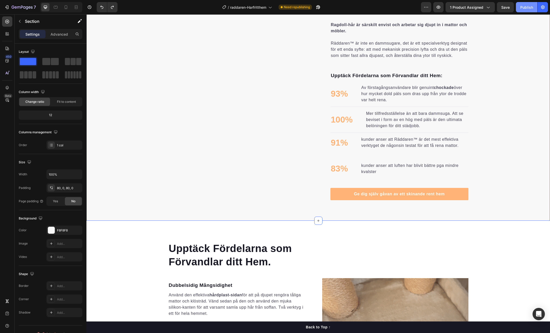
click at [525, 10] on button "Publish" at bounding box center [527, 7] width 22 height 10
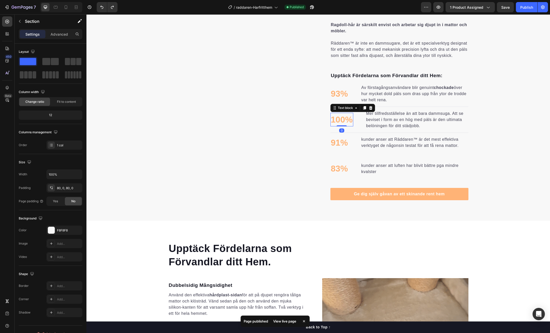
click at [341, 126] on p "100%" at bounding box center [342, 119] width 22 height 13
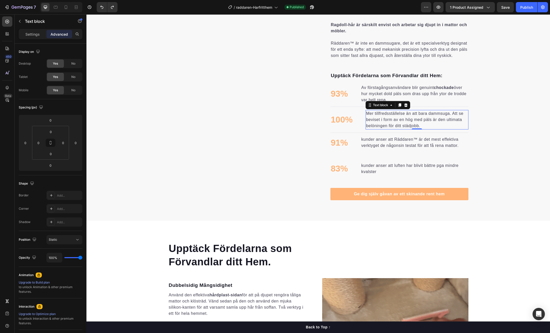
click at [403, 124] on p "Mer tillfredsställelse än att bara dammsuga. Att se beviset i form av en hög me…" at bounding box center [417, 120] width 102 height 18
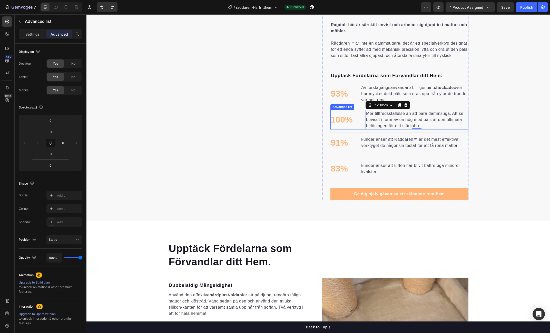
click at [363, 128] on li "100% Text block Mer tillfredsställelse än att bara dammsuga. Att se beviset i f…" at bounding box center [400, 120] width 138 height 20
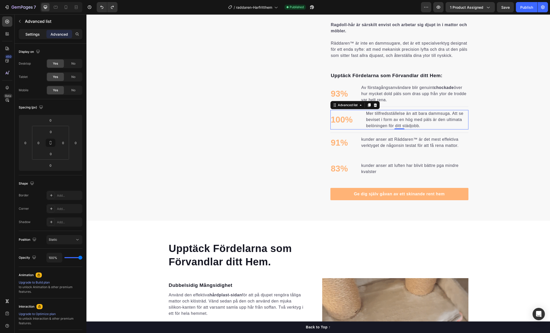
click at [34, 35] on p "Settings" at bounding box center [32, 34] width 14 height 5
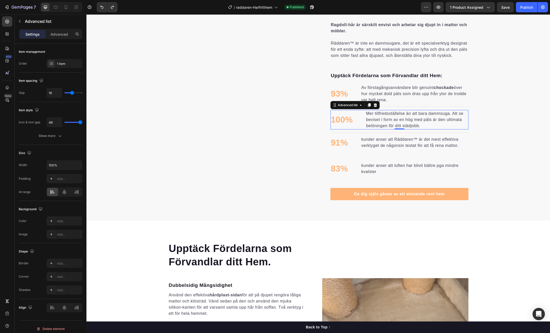
type input "17"
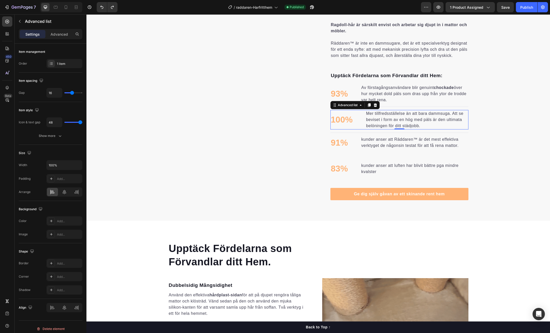
type input "17"
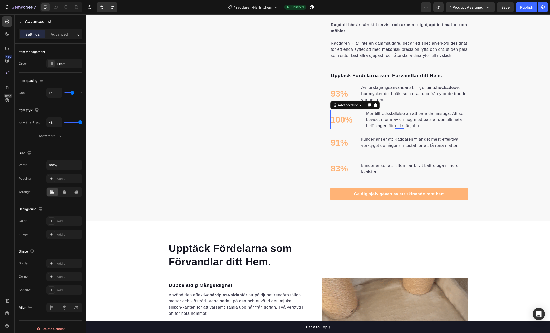
type input "15"
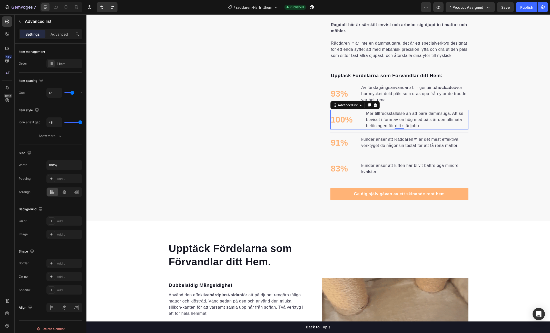
type input "15"
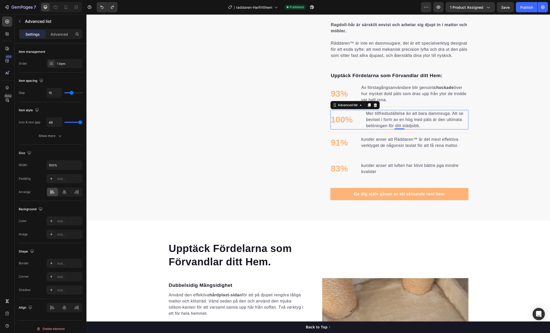
type input "14"
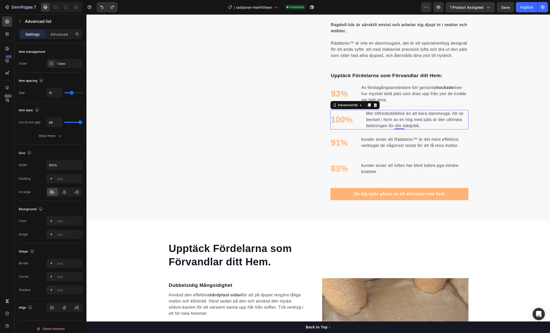
type input "14"
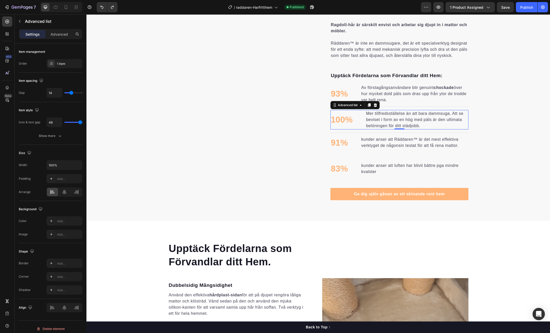
type input "13"
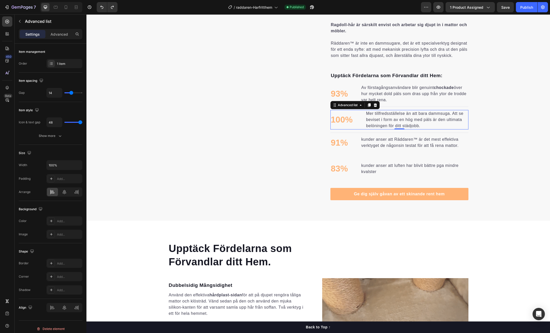
type input "13"
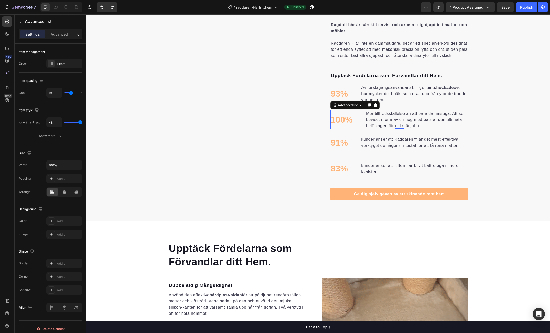
type input "12"
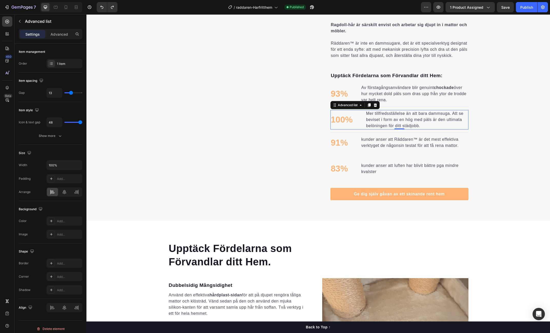
type input "12"
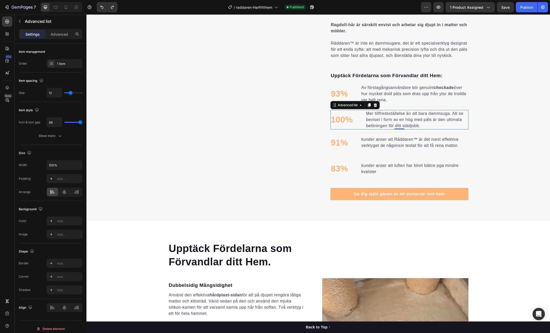
type input "11"
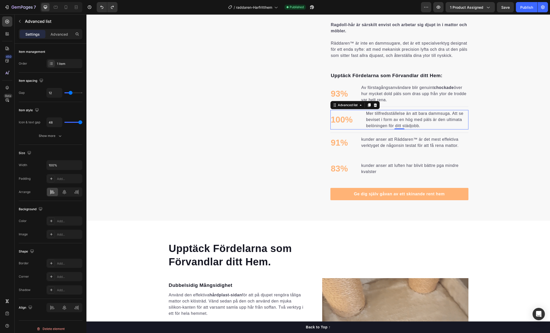
type input "11"
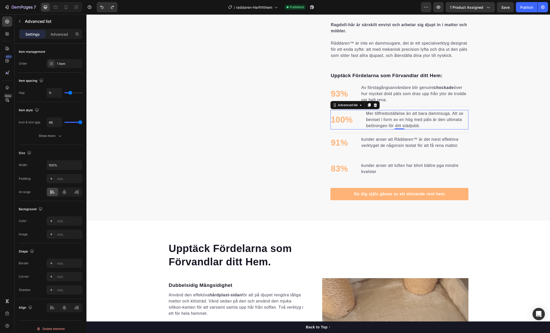
type input "10"
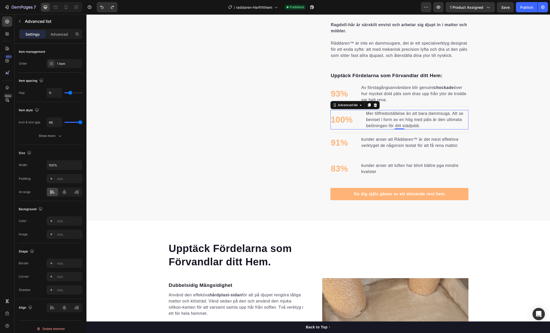
type input "10"
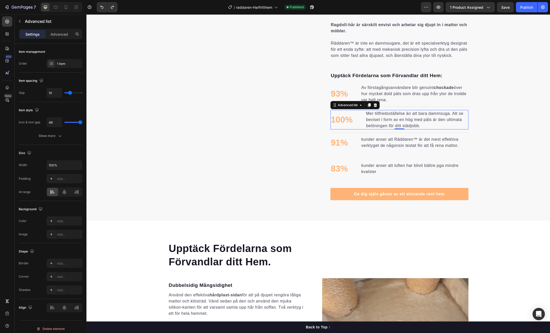
type input "9"
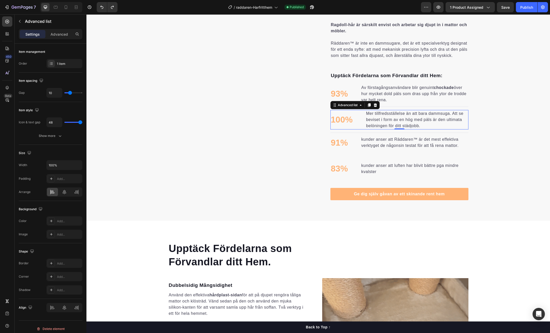
type input "9"
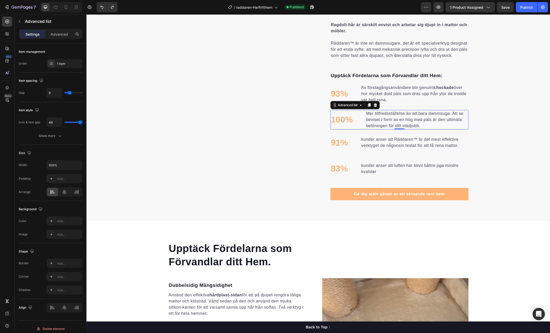
type input "8"
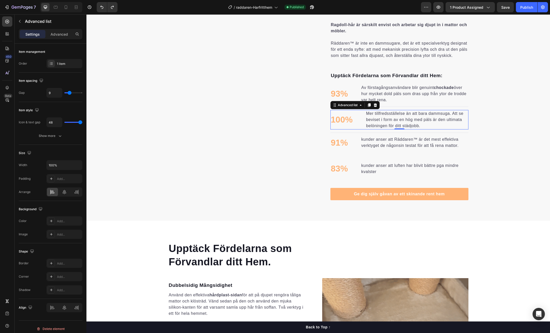
type input "8"
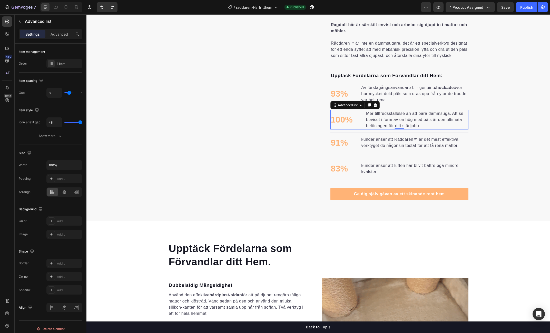
type input "7"
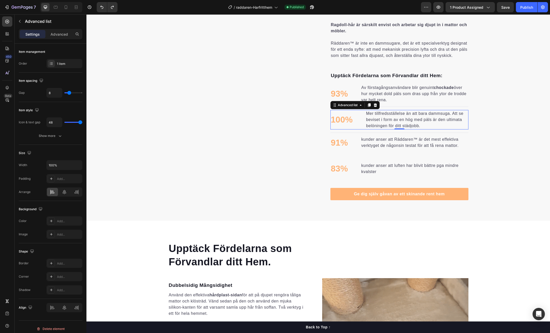
type input "7"
type input "6"
type input "5"
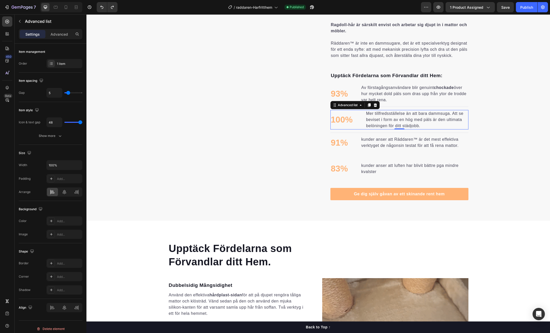
type input "4"
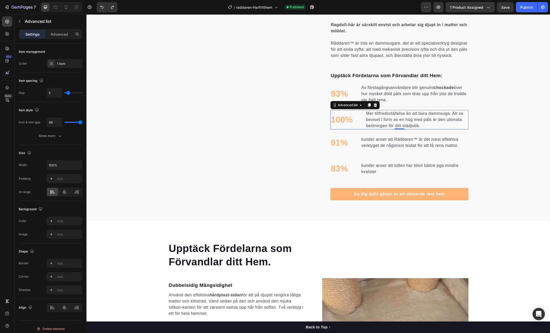
type input "4"
type input "3"
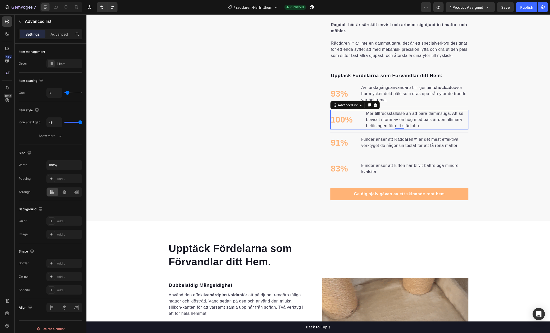
type input "2"
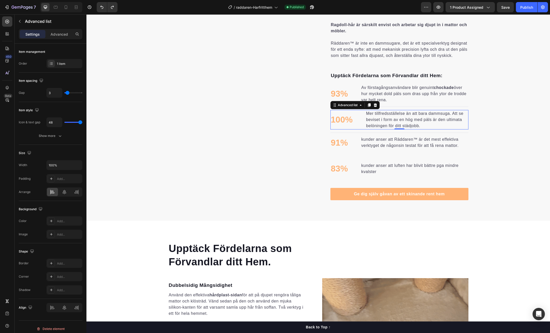
type input "2"
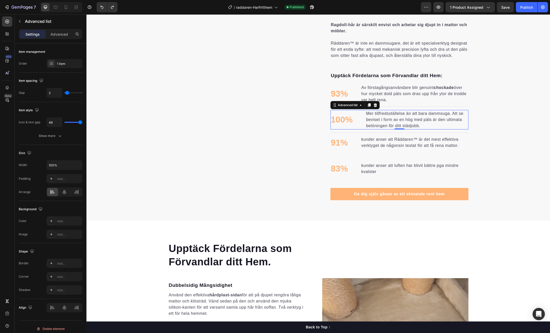
type input "1"
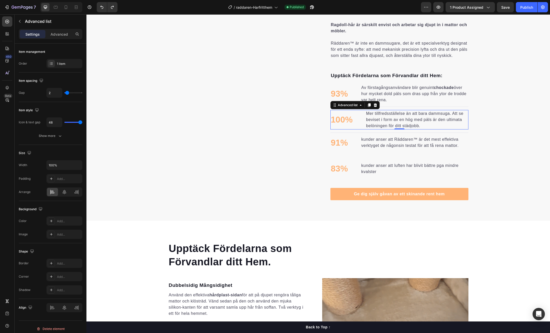
type input "1"
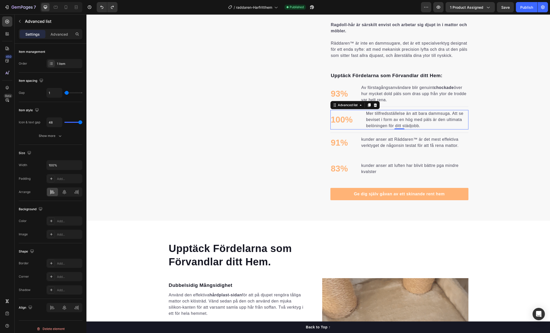
type input "0"
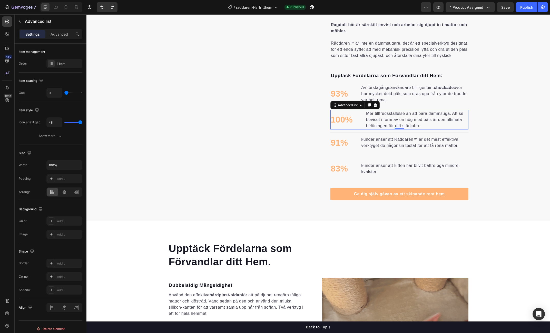
type input "0"
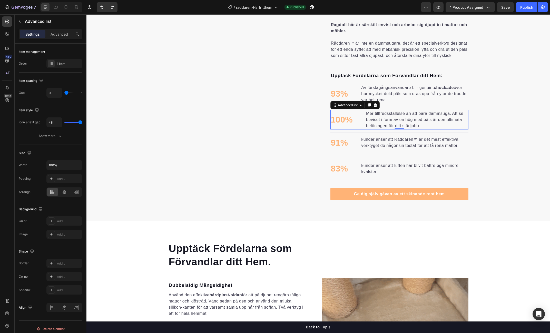
drag, startPoint x: 72, startPoint y: 92, endPoint x: 65, endPoint y: 93, distance: 7.2
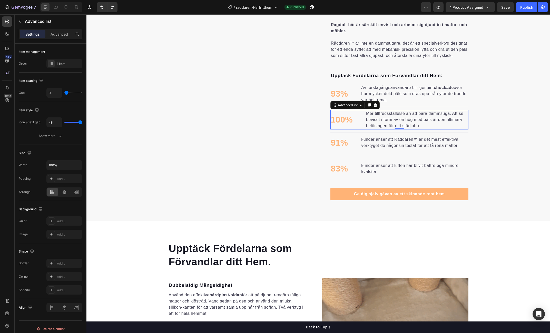
click at [65, 93] on input "range" at bounding box center [73, 92] width 18 height 1
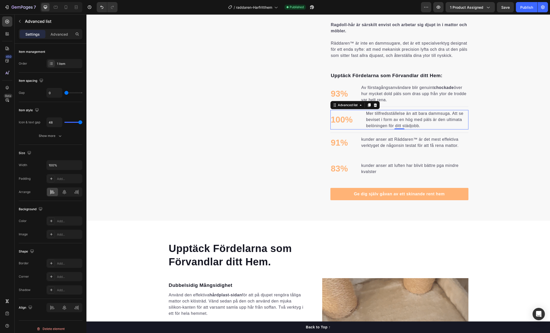
type input "2"
type input "4"
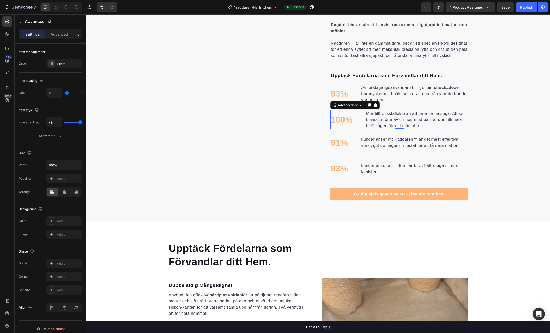
type input "4"
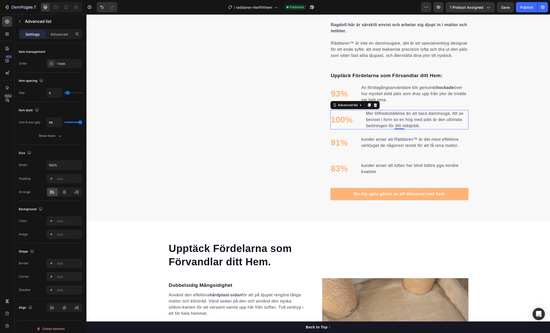
type input "5"
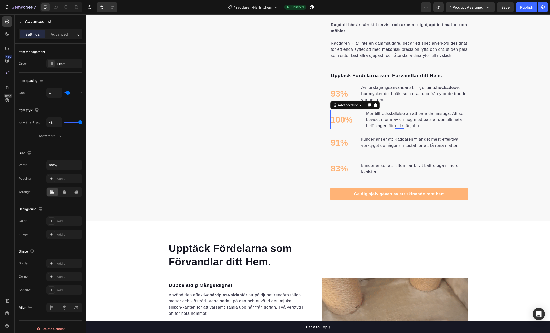
type input "5"
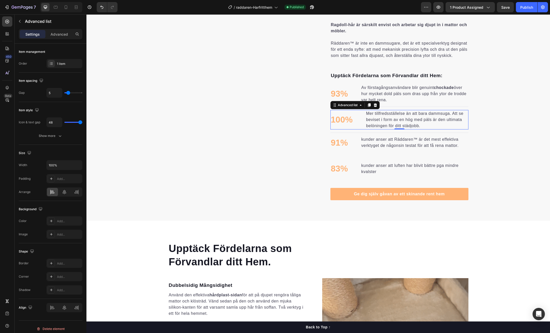
type input "7"
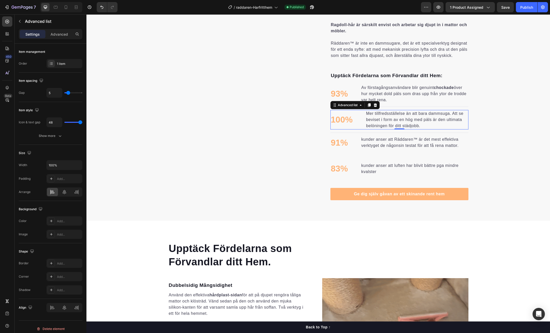
type input "7"
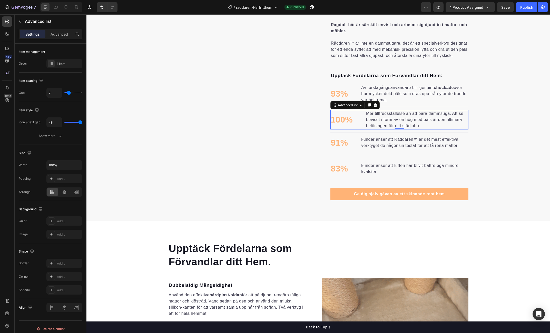
type input "9"
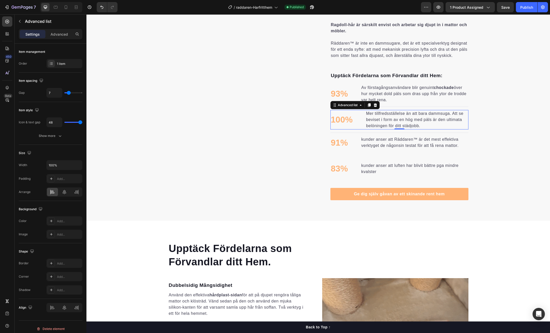
type input "9"
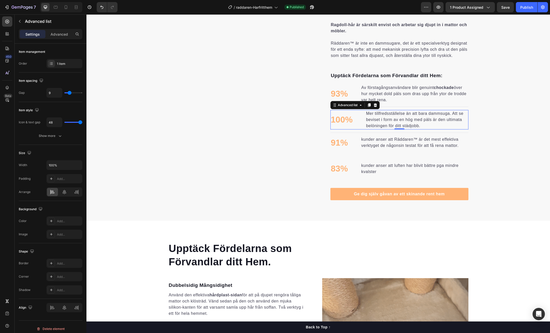
type input "11"
type input "12"
type input "13"
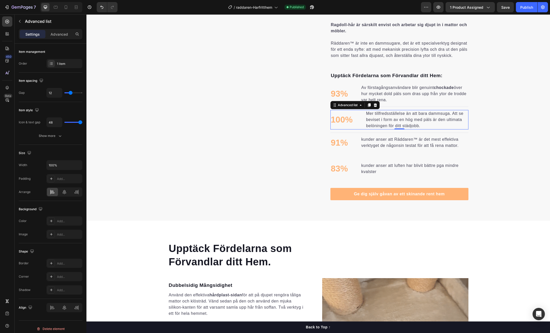
type input "13"
type input "14"
type input "15"
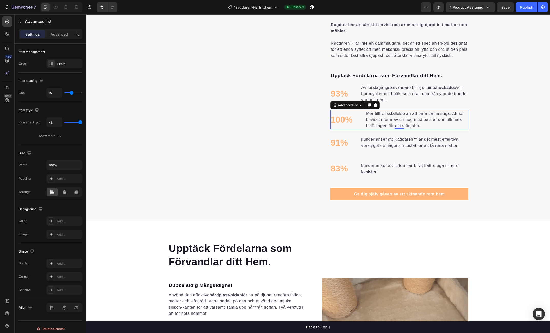
type input "16"
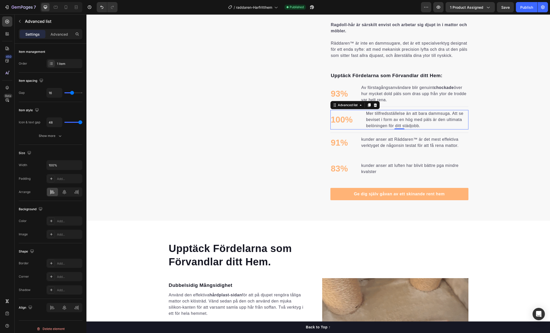
drag, startPoint x: 68, startPoint y: 92, endPoint x: 73, endPoint y: 100, distance: 10.2
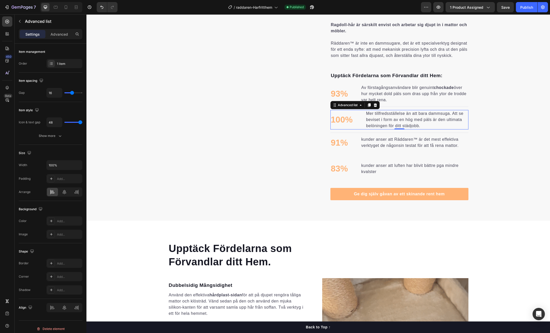
type input "16"
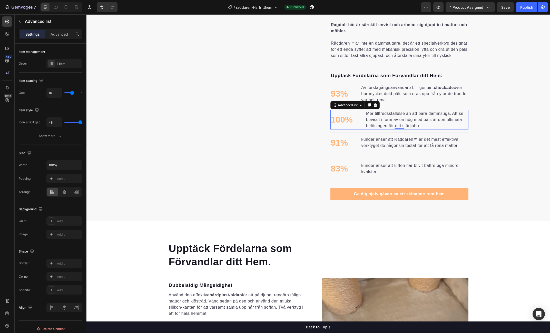
click at [72, 92] on input "range" at bounding box center [73, 92] width 18 height 1
type input "37"
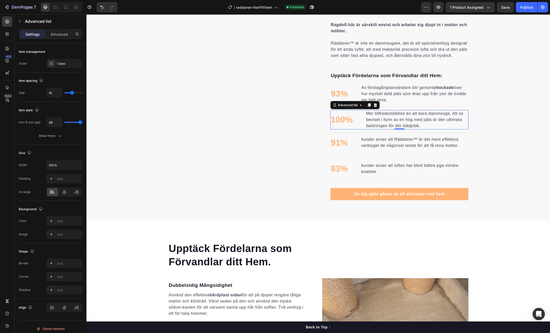
type input "37"
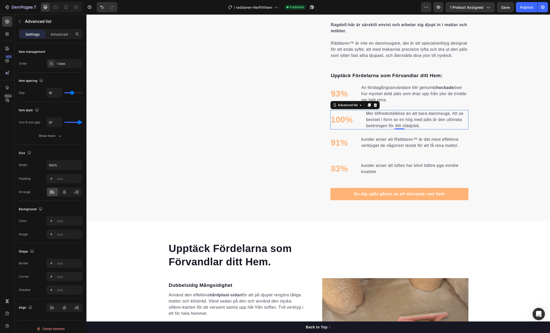
type input "35"
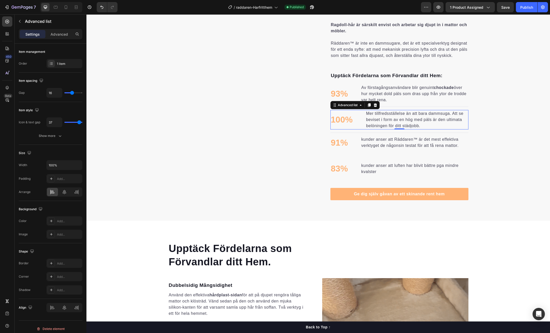
type input "35"
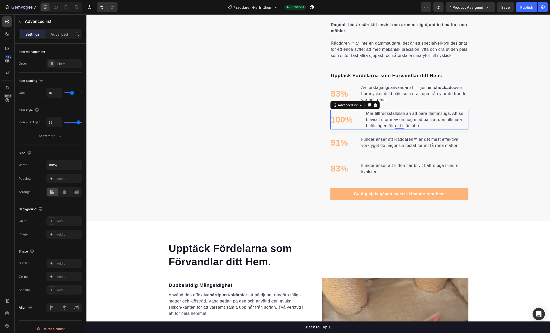
type input "32"
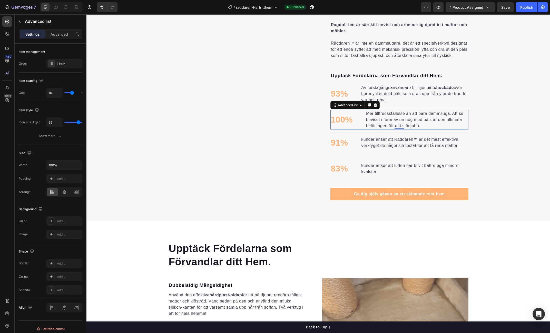
type input "32"
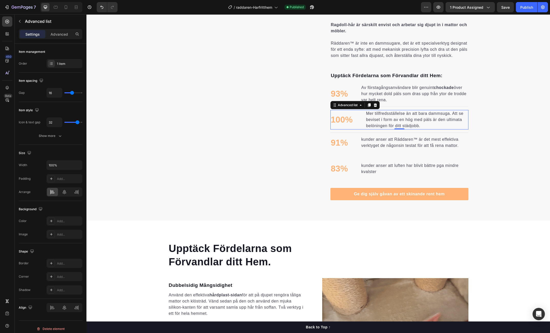
type input "27"
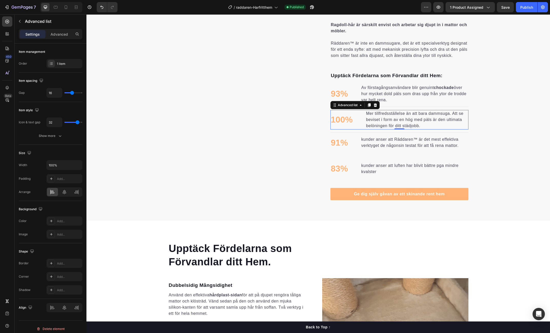
type input "27"
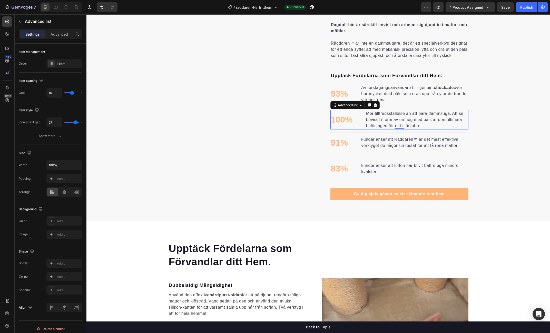
type input "25"
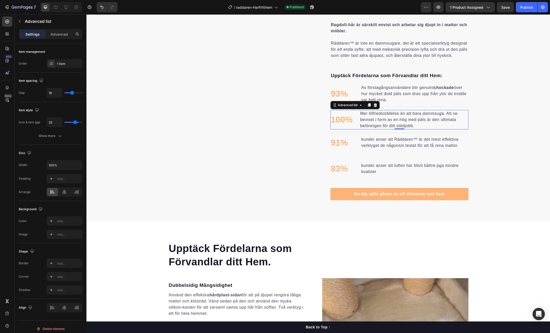
drag, startPoint x: 79, startPoint y: 121, endPoint x: 75, endPoint y: 122, distance: 4.4
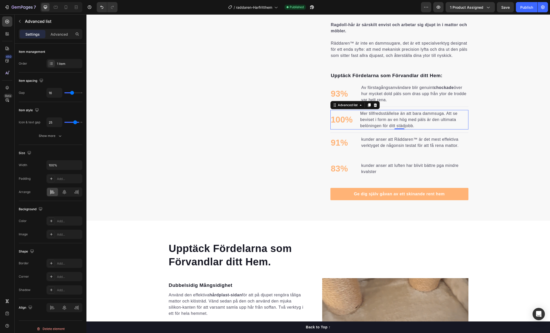
type input "25"
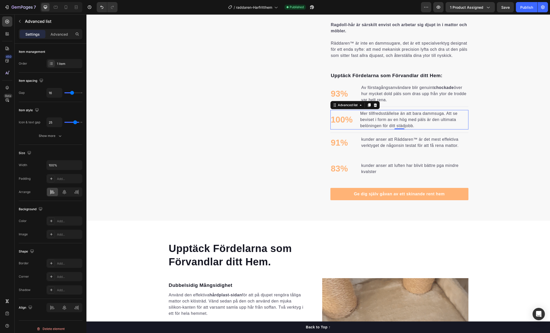
click at [75, 122] on input "range" at bounding box center [73, 122] width 18 height 1
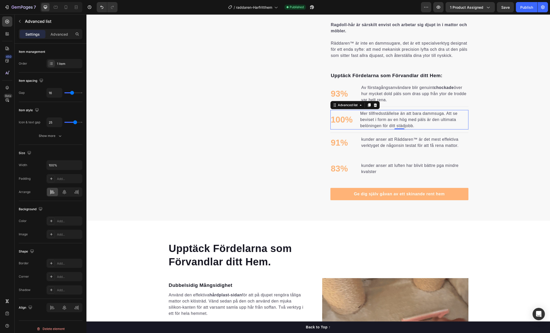
type input "28"
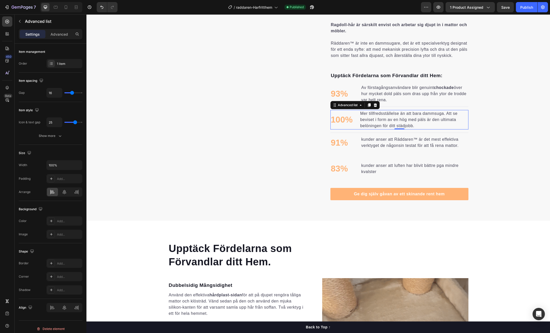
type input "28"
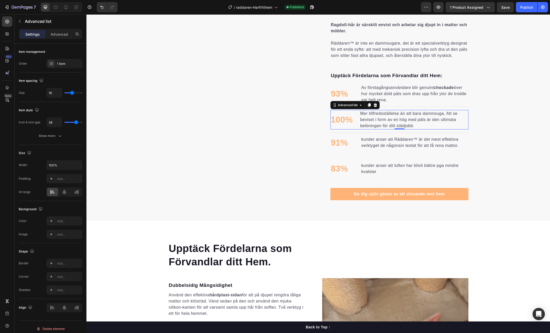
type input "29"
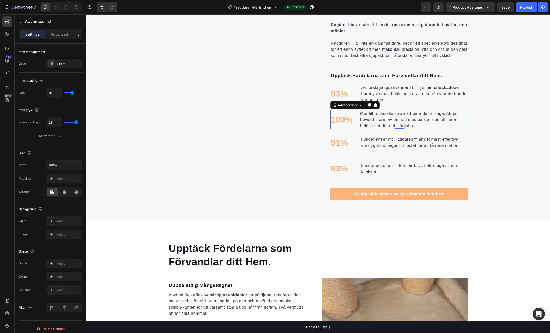
type input "29"
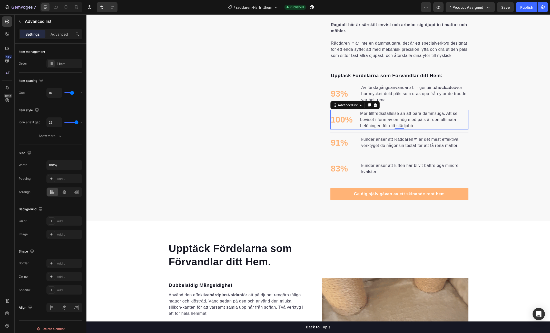
type input "30"
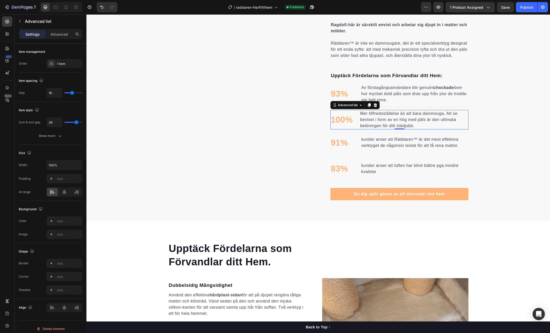
type input "30"
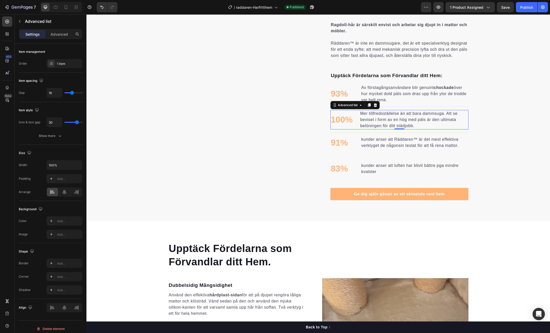
type input "31"
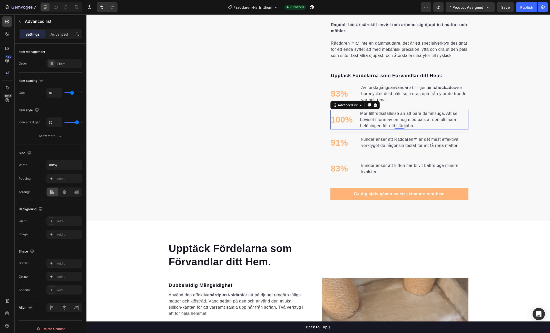
type input "31"
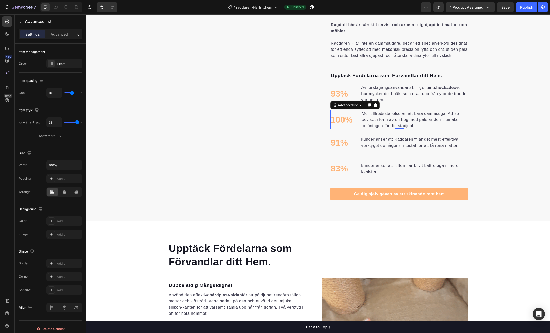
type input "30"
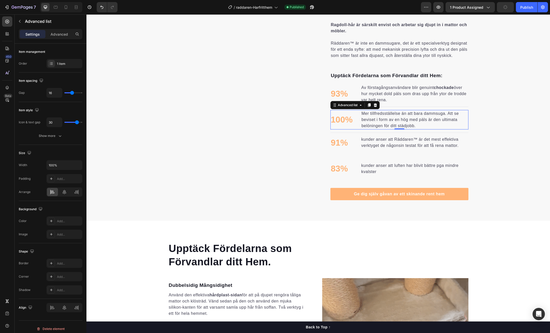
type input "30"
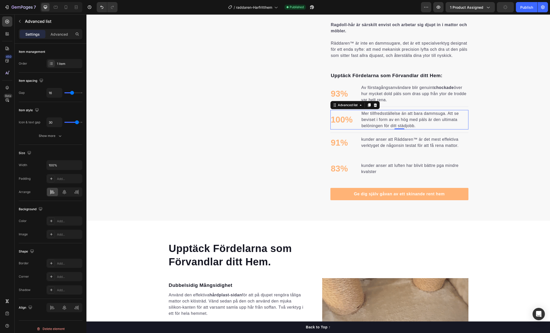
click at [77, 122] on input "range" at bounding box center [73, 122] width 18 height 1
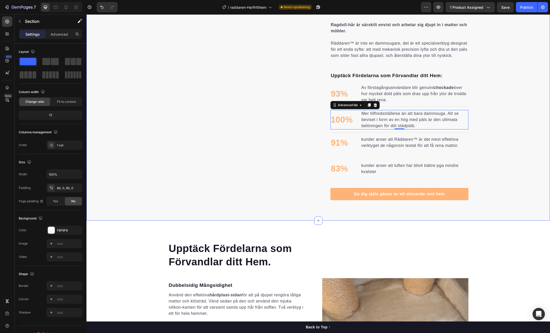
click at [481, 129] on div "Sanningen om Pälsen som Din Dammsugare Lämnar Kvar. Heading Varför blir det ald…" at bounding box center [318, 75] width 464 height 249
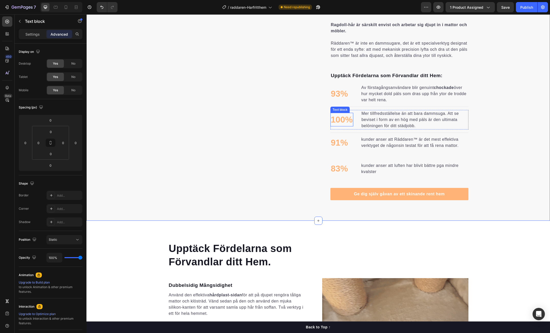
click at [347, 125] on p "100%" at bounding box center [342, 119] width 22 height 13
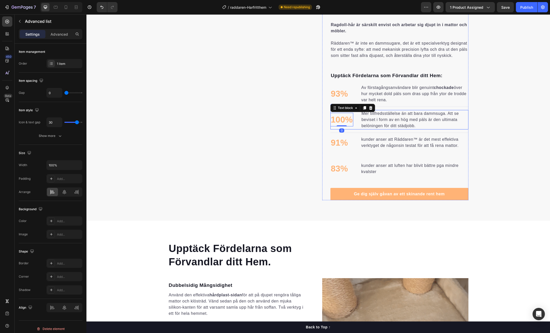
click at [358, 120] on li "100% Text block 0 Mer tillfredsställelse än att bara dammsuga. Att se beviset i…" at bounding box center [400, 120] width 138 height 20
click at [55, 121] on input "30" at bounding box center [54, 122] width 15 height 9
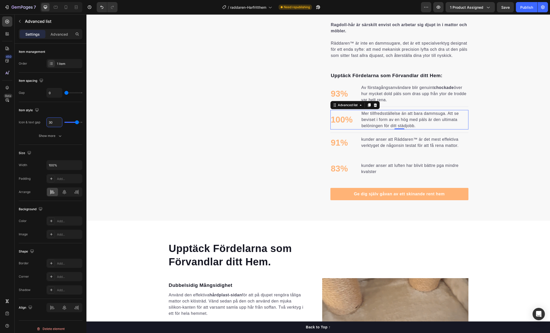
type input "2"
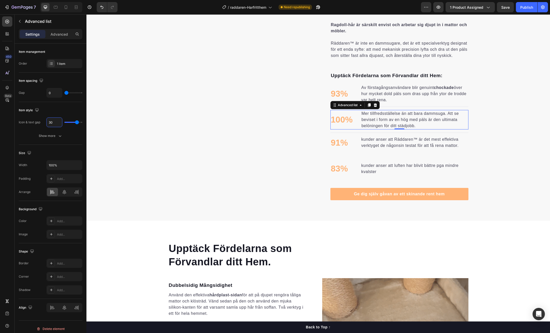
type input "2"
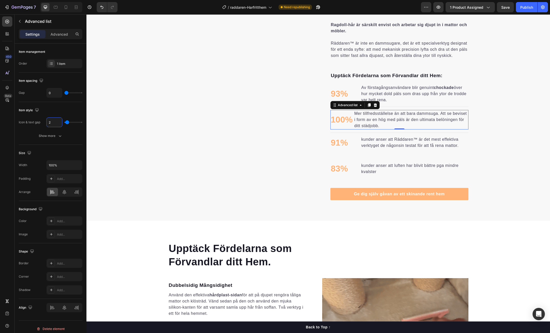
type input "29"
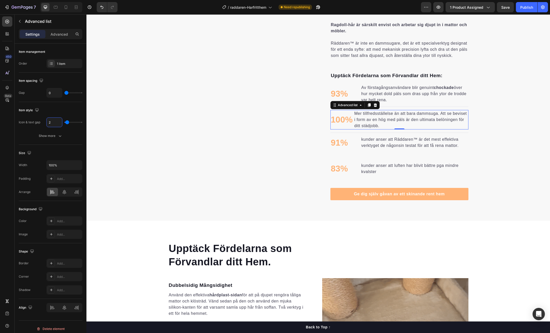
type input "29"
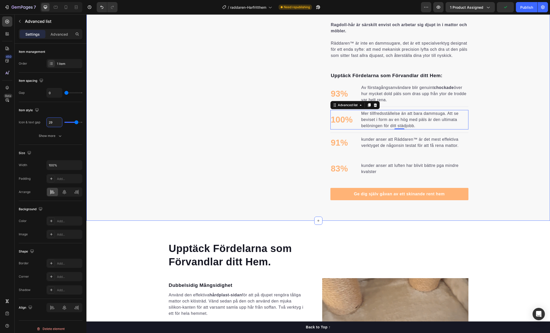
click at [487, 127] on div "Sanningen om Pälsen som Din Dammsugare Lämnar Kvar. Heading Varför blir det ald…" at bounding box center [318, 75] width 464 height 249
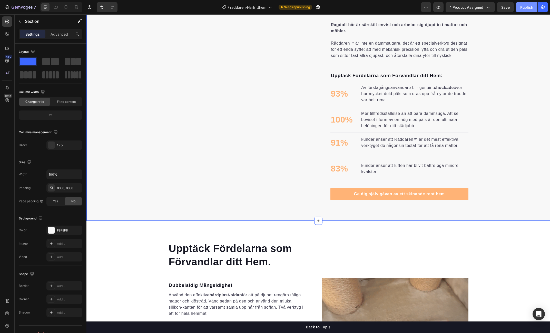
click at [530, 5] on div "Publish" at bounding box center [526, 7] width 13 height 5
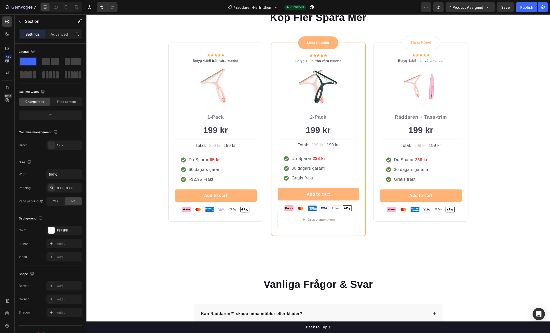
scroll to position [1530, 0]
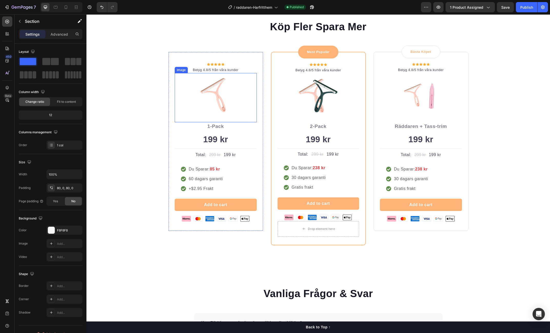
click at [224, 80] on img at bounding box center [215, 95] width 41 height 41
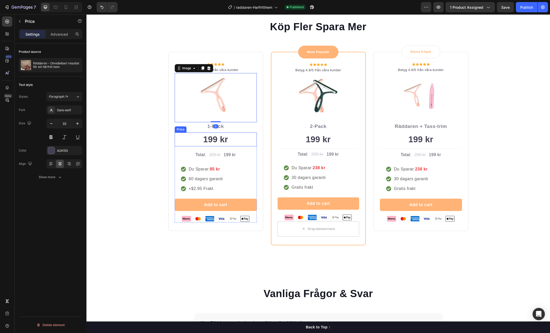
click at [179, 143] on div "199 kr" at bounding box center [216, 140] width 82 height 14
click at [55, 177] on div "Show more" at bounding box center [51, 177] width 24 height 5
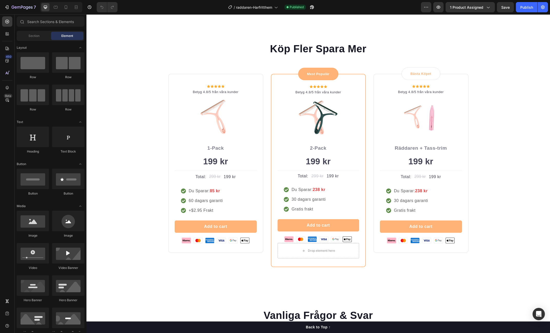
scroll to position [1482, 0]
click at [246, 168] on div "199 kr" at bounding box center [216, 162] width 82 height 14
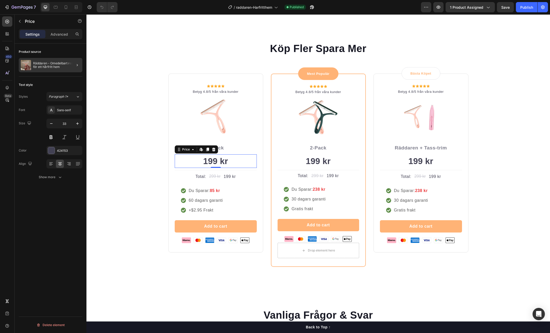
click at [73, 67] on div at bounding box center [75, 65] width 14 height 14
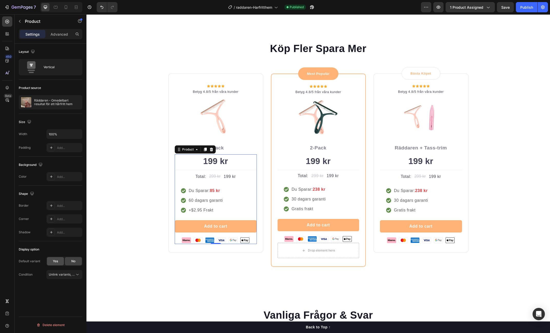
click at [56, 263] on span "Yes" at bounding box center [55, 261] width 5 height 5
click at [74, 290] on div "Unlink variants, quantity <br> between same products" at bounding box center [64, 288] width 31 height 5
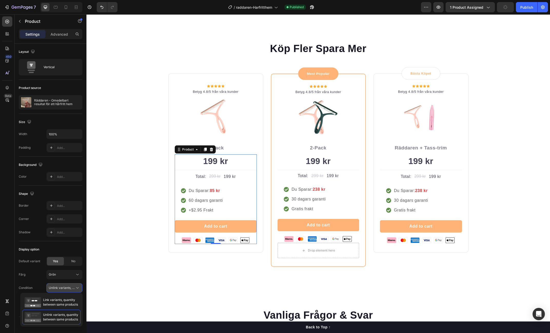
click at [74, 290] on span "Unlink variants, quantity <br> between same products" at bounding box center [62, 288] width 26 height 5
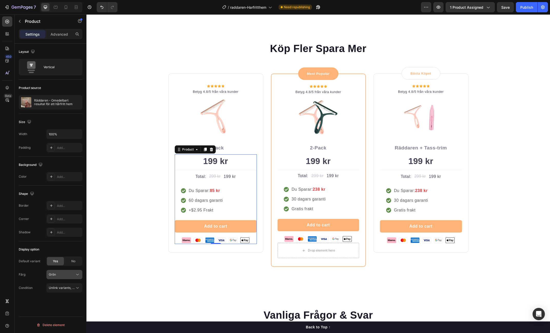
click at [72, 278] on button "Grön" at bounding box center [64, 274] width 36 height 9
click at [77, 258] on div "No" at bounding box center [73, 261] width 17 height 8
click at [296, 168] on div "199 kr" at bounding box center [319, 162] width 82 height 14
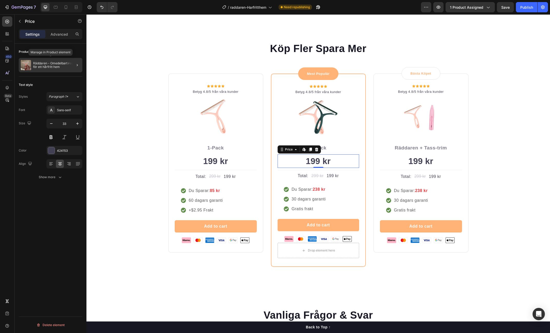
click at [65, 66] on p "Räddaren - Omedelbart resultat för ett hårfritt hem" at bounding box center [56, 65] width 47 height 7
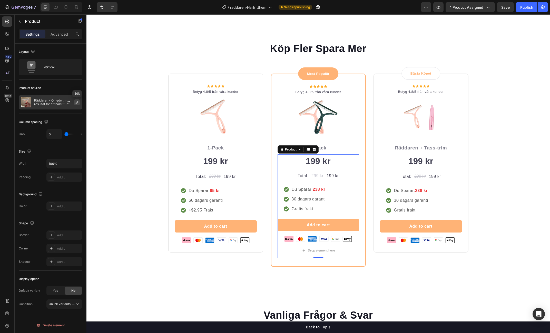
click at [79, 103] on button "button" at bounding box center [77, 102] width 6 height 6
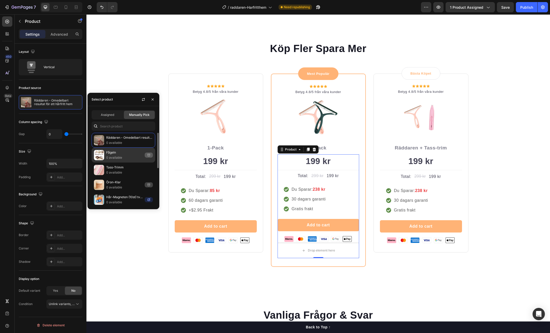
click at [119, 155] on p "0 available" at bounding box center [124, 157] width 36 height 5
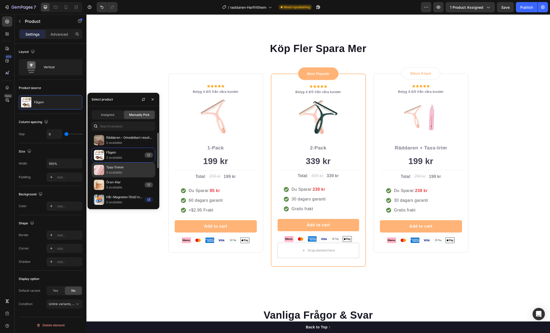
click at [121, 171] on p "0 available" at bounding box center [129, 172] width 47 height 5
click at [120, 140] on p "0 available" at bounding box center [129, 142] width 47 height 5
click at [153, 101] on icon "button" at bounding box center [153, 100] width 4 height 4
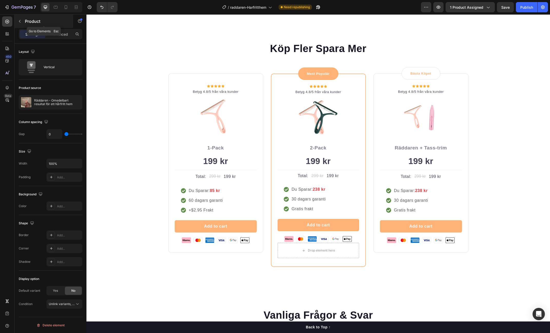
click at [22, 23] on button "button" at bounding box center [20, 21] width 8 height 8
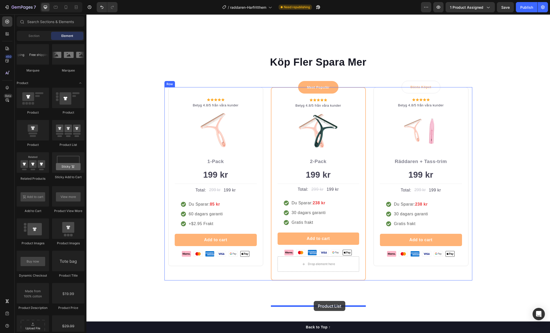
scroll to position [1468, 0]
drag, startPoint x: 158, startPoint y: 149, endPoint x: 314, endPoint y: 301, distance: 218.0
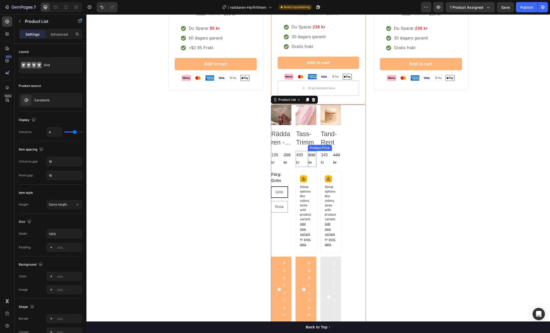
scroll to position [1665, 0]
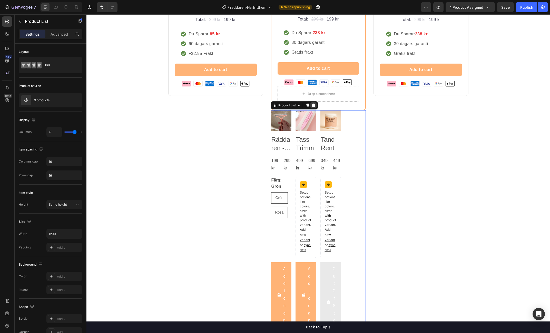
click at [313, 107] on icon at bounding box center [313, 106] width 3 height 4
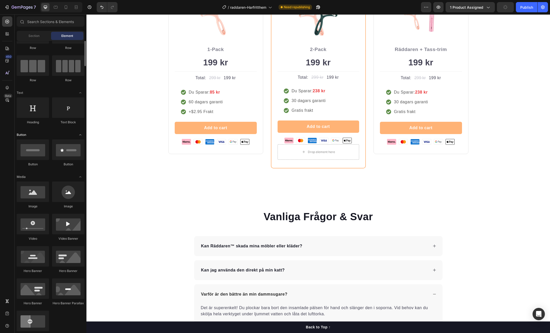
scroll to position [0, 0]
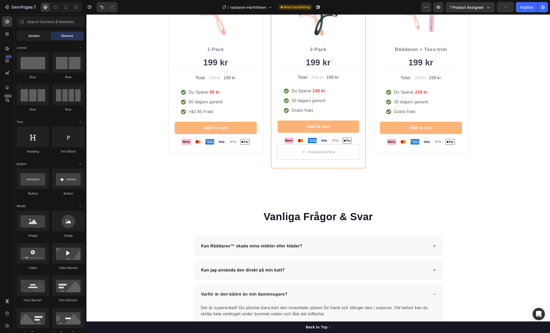
click at [41, 34] on div "Section" at bounding box center [34, 36] width 32 height 8
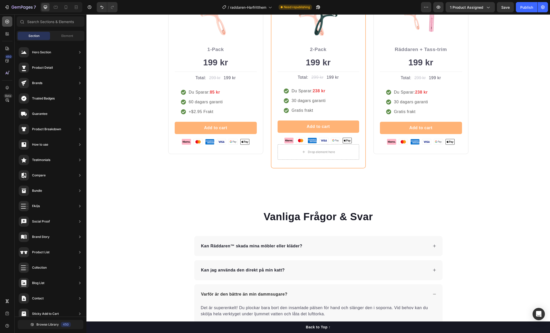
click at [10, 23] on div at bounding box center [7, 21] width 10 height 10
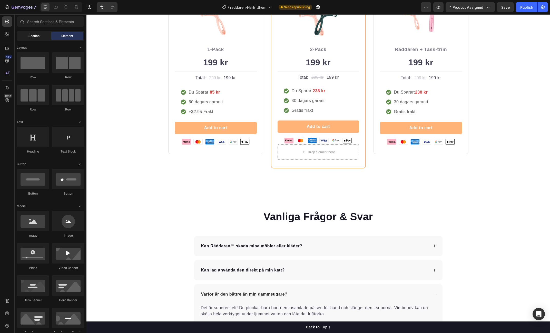
click at [38, 36] on span "Section" at bounding box center [33, 36] width 11 height 5
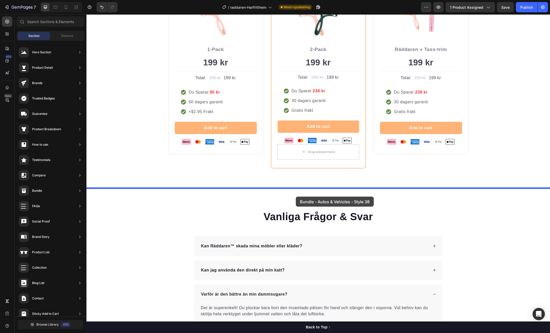
drag, startPoint x: 210, startPoint y: 104, endPoint x: 296, endPoint y: 197, distance: 126.2
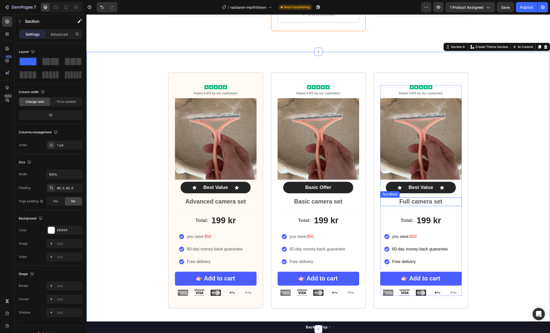
scroll to position [1742, 0]
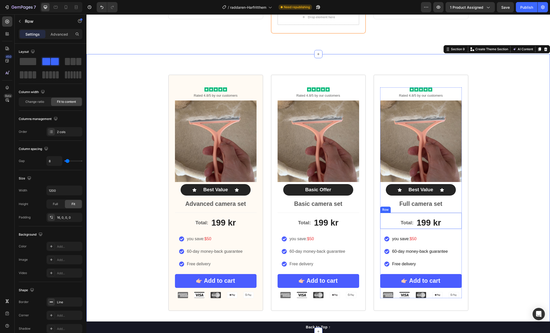
click at [387, 220] on div "Total: Text Block 199 kr Product Price Product Price Row" at bounding box center [421, 221] width 82 height 16
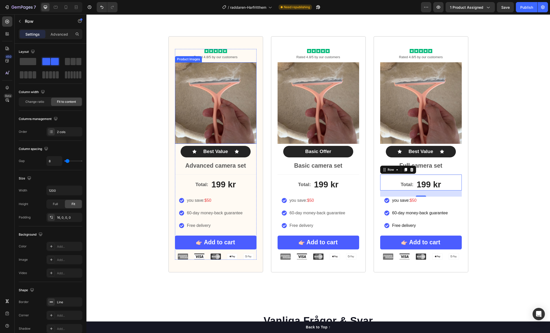
scroll to position [1809, 0]
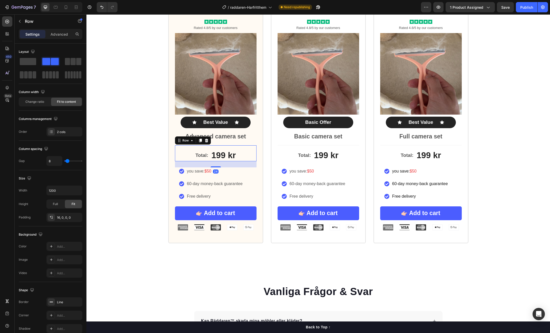
click at [188, 157] on div "Total: Text Block 199 kr Product Price Product Price Row 24" at bounding box center [216, 153] width 82 height 16
click at [57, 34] on p "Advanced" at bounding box center [59, 34] width 17 height 5
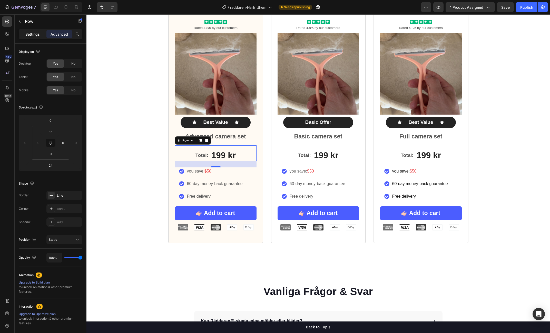
click at [35, 34] on p "Settings" at bounding box center [32, 34] width 14 height 5
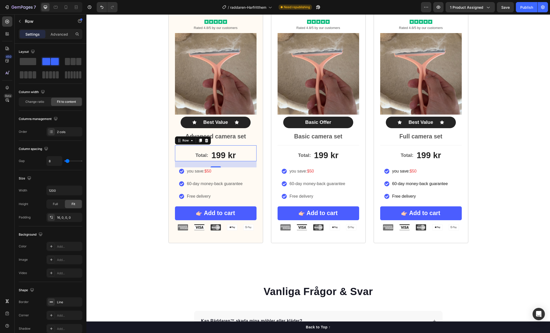
click at [193, 150] on div "Total: Text Block 199 kr Product Price Product Price Row 24" at bounding box center [216, 153] width 82 height 16
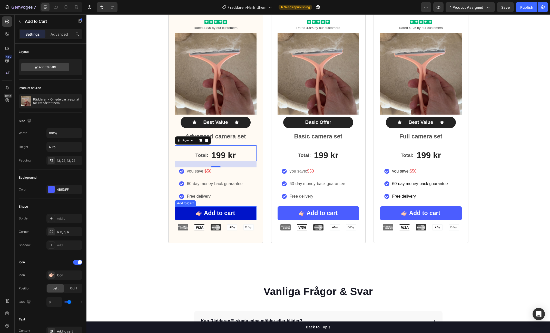
click at [246, 213] on button "Add to cart" at bounding box center [216, 214] width 82 height 14
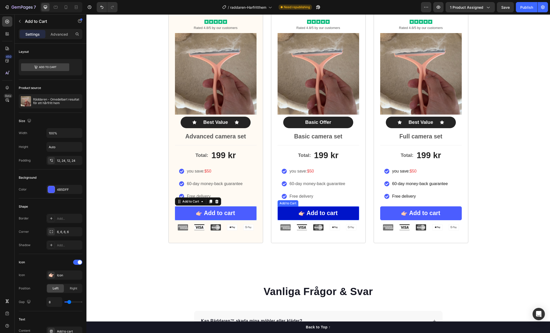
click at [346, 211] on button "Add to cart" at bounding box center [319, 214] width 82 height 14
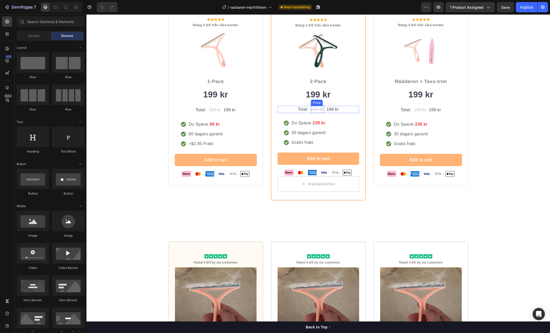
scroll to position [1572, 0]
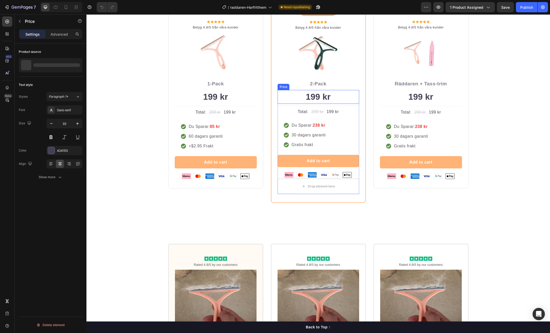
click at [325, 92] on div "199 kr" at bounding box center [319, 97] width 82 height 14
click at [80, 64] on button "button" at bounding box center [77, 65] width 6 height 6
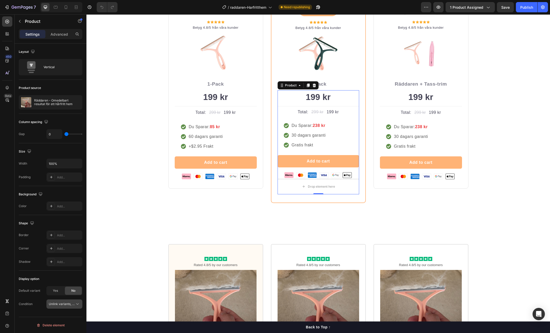
click at [74, 304] on span "Unlink variants, quantity <br> between same products" at bounding box center [88, 304] width 79 height 4
click at [60, 275] on span "Link variants, quantity between same products" at bounding box center [60, 273] width 35 height 9
click at [55, 291] on span "Yes" at bounding box center [55, 291] width 5 height 5
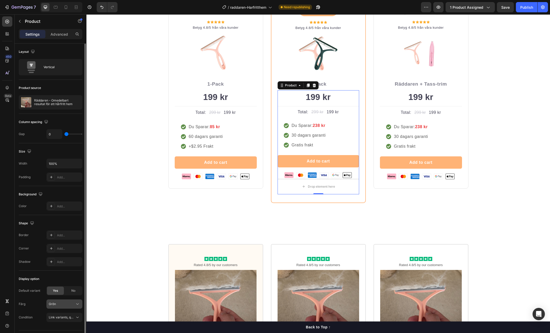
click at [67, 306] on div "Grön" at bounding box center [64, 304] width 31 height 5
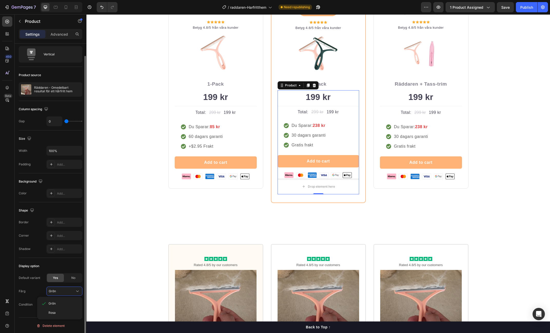
drag, startPoint x: 38, startPoint y: 286, endPoint x: 43, endPoint y: 289, distance: 5.6
click at [38, 287] on div "Färg Grön Grön Rosa" at bounding box center [51, 291] width 64 height 9
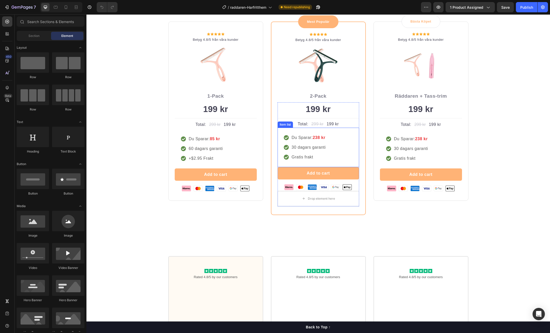
scroll to position [1557, 0]
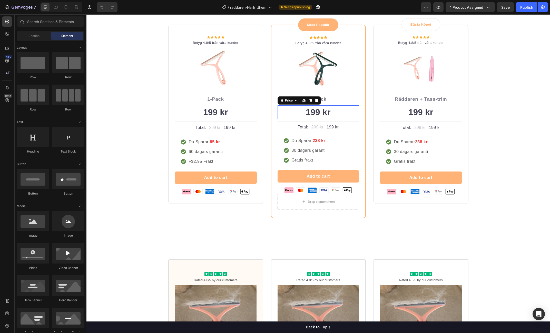
click at [327, 113] on div "199 kr" at bounding box center [319, 112] width 82 height 14
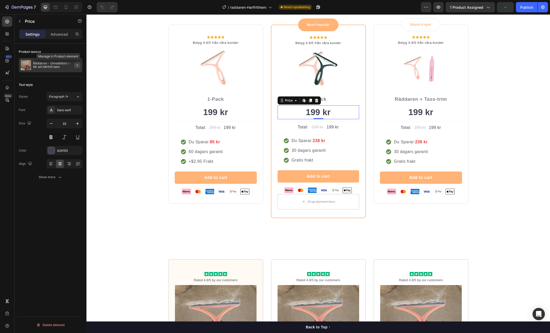
click at [78, 65] on icon "button" at bounding box center [77, 65] width 4 height 4
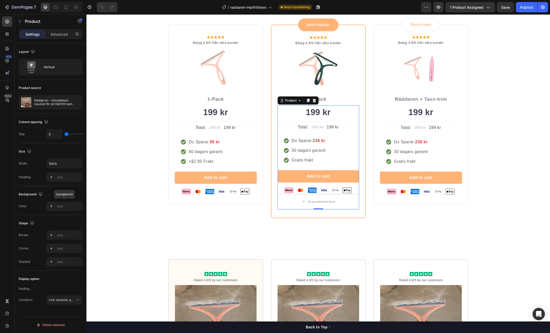
scroll to position [13, 0]
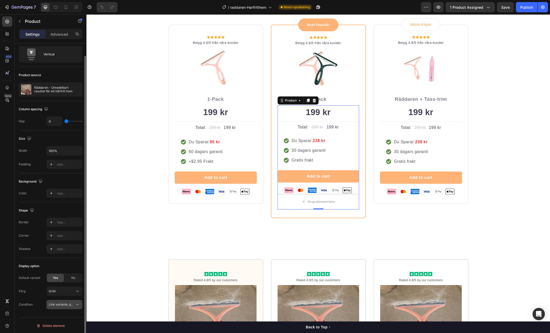
click at [71, 303] on span "Link variants, quantity <br> between same products" at bounding box center [87, 305] width 76 height 4
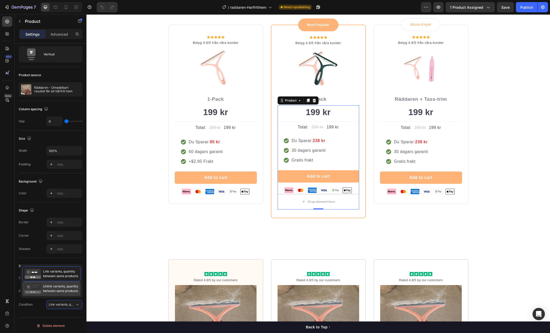
click at [68, 288] on span "Unlink variants, quantity between same products" at bounding box center [60, 288] width 35 height 9
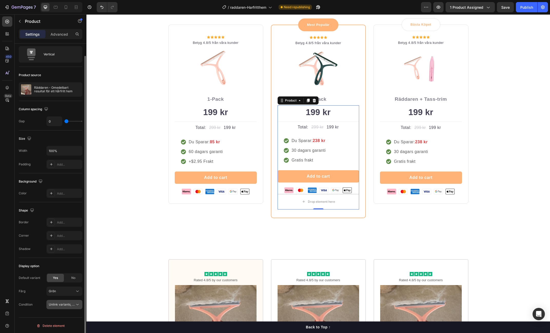
click at [73, 304] on span "Unlink variants, quantity <br> between same products" at bounding box center [88, 305] width 79 height 4
click at [34, 305] on div "Condition Unlink variants, quantity <br> between same products" at bounding box center [51, 304] width 64 height 9
click at [61, 290] on div "Grön" at bounding box center [61, 291] width 25 height 5
click at [36, 287] on div "Färg Grön Grön Rosa" at bounding box center [51, 291] width 64 height 9
click at [76, 276] on div "No" at bounding box center [73, 278] width 17 height 8
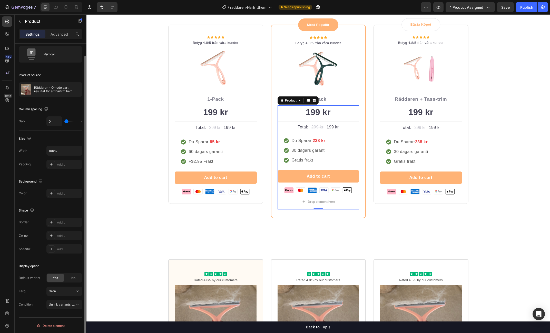
scroll to position [0, 0]
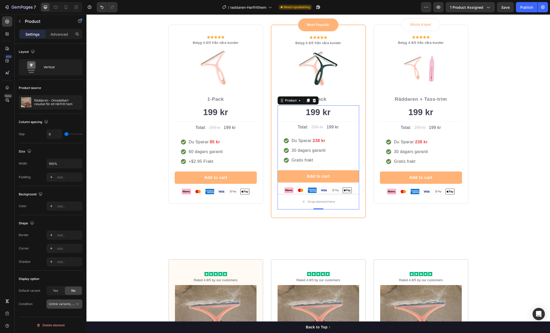
click at [64, 303] on span "Unlink variants, quantity <br> between same products" at bounding box center [88, 304] width 79 height 4
click at [56, 275] on span "Link variants, quantity between same products" at bounding box center [60, 273] width 35 height 9
click at [58, 290] on div "Yes" at bounding box center [55, 291] width 17 height 8
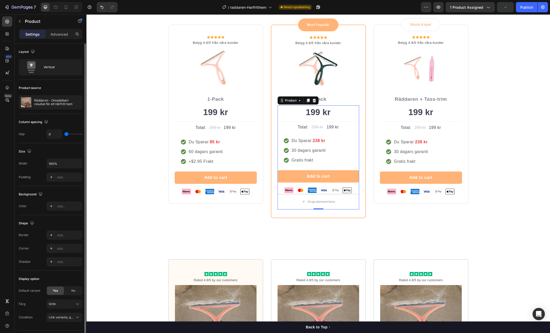
scroll to position [13, 0]
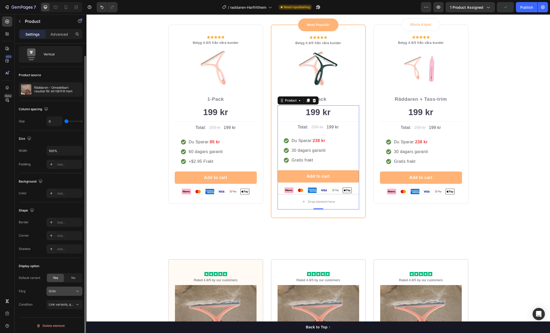
click at [71, 291] on div "Grön" at bounding box center [61, 291] width 25 height 5
click at [67, 89] on icon "button" at bounding box center [69, 90] width 4 height 4
click at [69, 294] on button "Grön" at bounding box center [64, 291] width 36 height 9
click at [57, 327] on div "Grön Rosa 2-Pack" at bounding box center [59, 313] width 45 height 32
click at [58, 324] on div "2-Pack" at bounding box center [59, 322] width 41 height 9
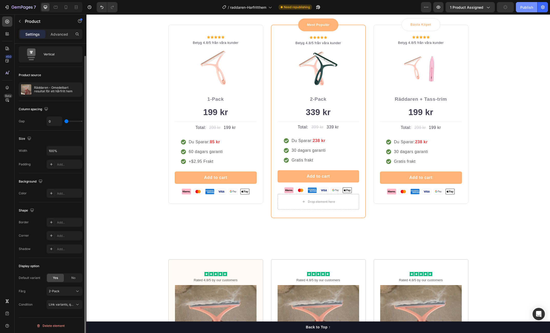
click at [525, 7] on div "Publish" at bounding box center [526, 7] width 13 height 5
click at [69, 89] on icon "button" at bounding box center [69, 90] width 4 height 4
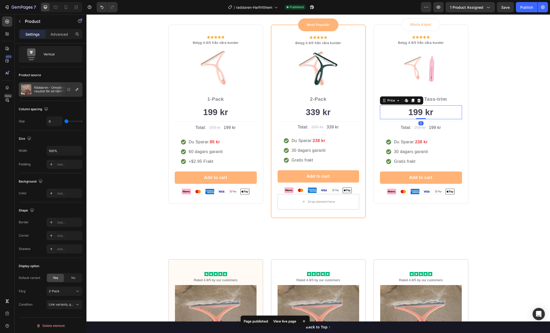
scroll to position [0, 0]
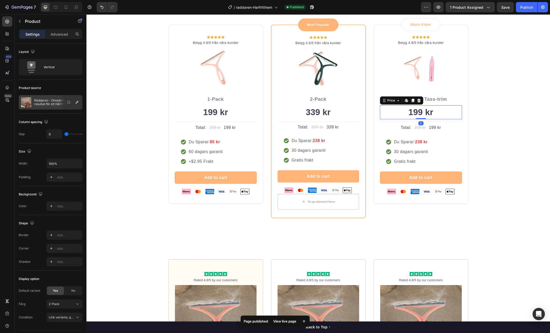
click at [435, 112] on div "199 kr" at bounding box center [421, 112] width 82 height 14
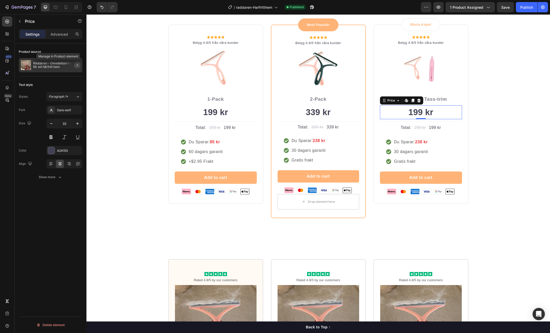
click at [76, 65] on icon "button" at bounding box center [77, 65] width 4 height 4
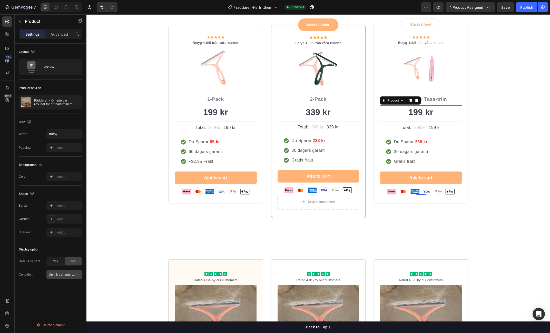
click at [75, 274] on icon at bounding box center [77, 274] width 5 height 5
click at [56, 253] on div "Display option" at bounding box center [51, 250] width 64 height 8
click at [59, 259] on div "Yes" at bounding box center [55, 261] width 17 height 8
click at [76, 275] on icon at bounding box center [77, 274] width 5 height 5
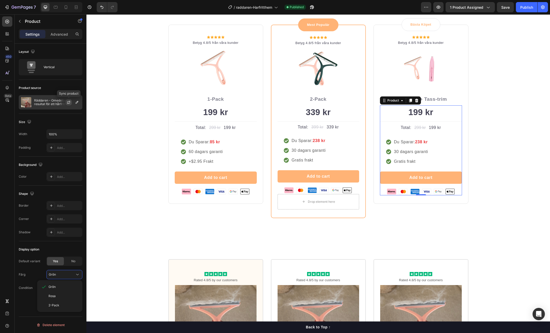
click at [70, 101] on icon "button" at bounding box center [69, 102] width 4 height 4
click at [67, 276] on div "Grön" at bounding box center [61, 275] width 25 height 5
click at [65, 313] on span "Raddaren+Tasstrim" at bounding box center [63, 315] width 28 height 5
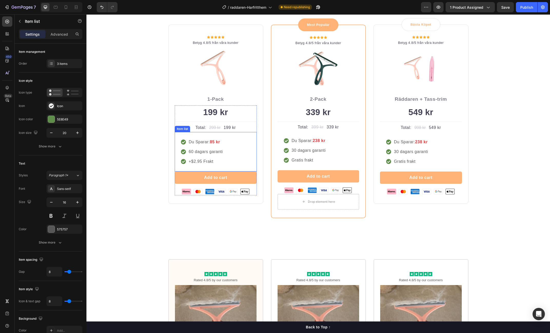
click at [216, 143] on strong "85 kr" at bounding box center [215, 142] width 10 height 4
click at [21, 23] on icon "button" at bounding box center [20, 21] width 4 height 4
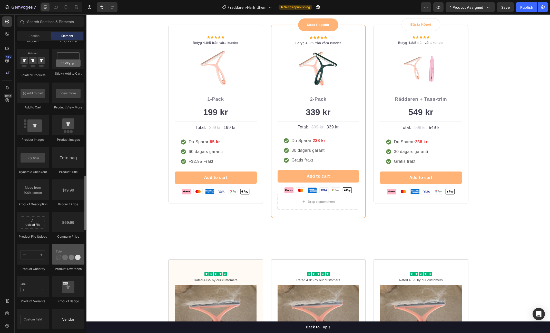
scroll to position [722, 0]
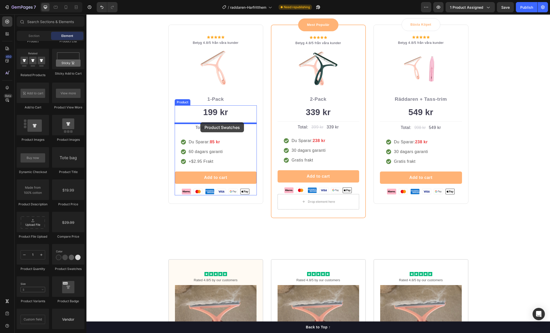
drag, startPoint x: 152, startPoint y: 268, endPoint x: 200, endPoint y: 122, distance: 153.6
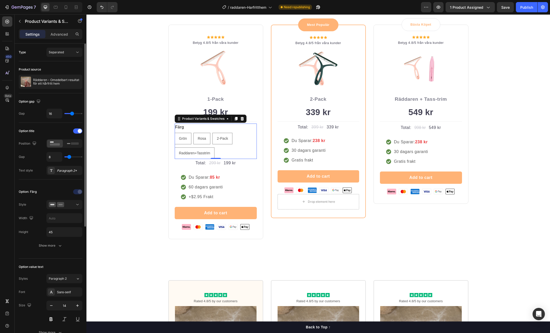
scroll to position [0, 0]
click at [76, 80] on icon "button" at bounding box center [77, 82] width 4 height 4
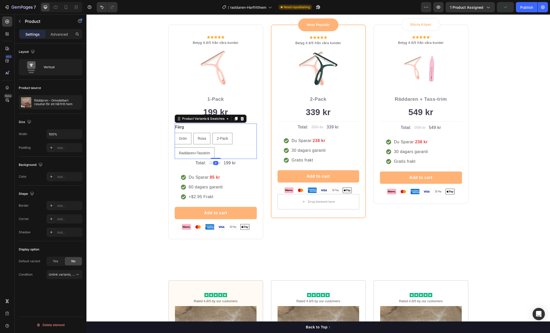
click at [225, 148] on div "Grön Grön Grön Rosa Rosa Rosa 2-Pack 2-Pack 2-Pack Raddaren+Tasstrim Raddaren+T…" at bounding box center [216, 146] width 82 height 26
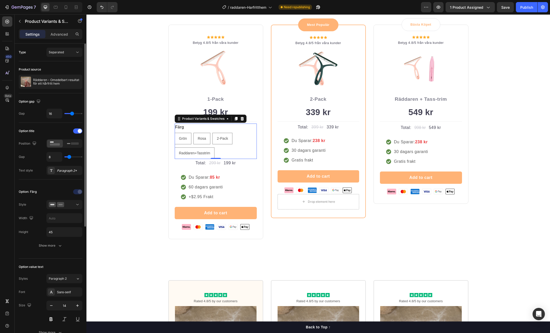
click at [242, 118] on icon at bounding box center [242, 119] width 4 height 4
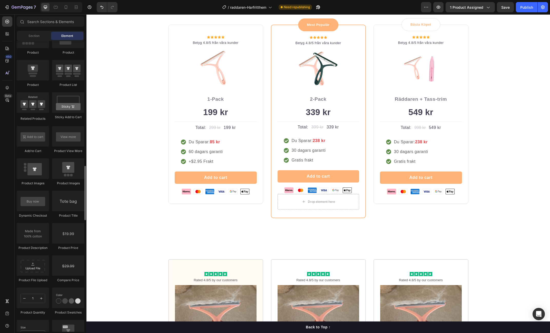
scroll to position [677, 0]
click at [213, 141] on strong "85 kr" at bounding box center [215, 142] width 10 height 4
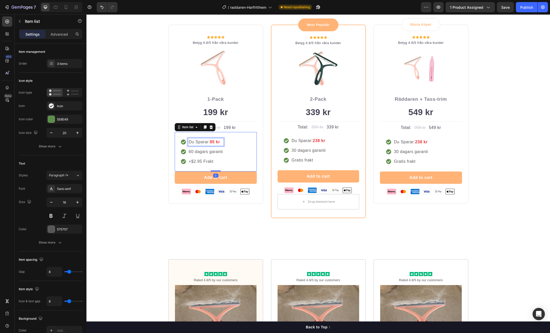
click at [213, 141] on strong "85 kr" at bounding box center [215, 142] width 10 height 4
click at [316, 140] on strong "238 kr" at bounding box center [319, 141] width 13 height 4
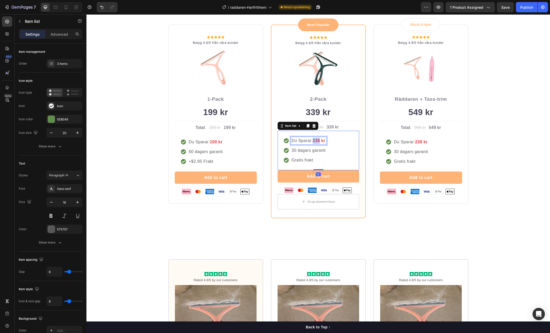
click at [316, 140] on strong "238 kr" at bounding box center [319, 141] width 13 height 4
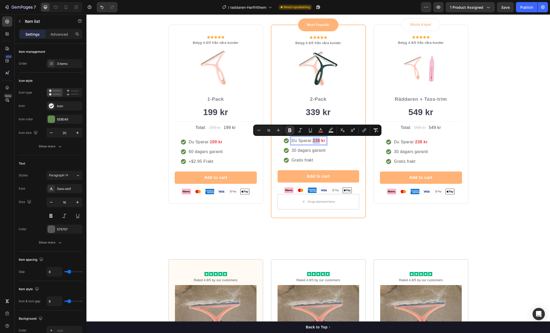
click at [316, 140] on strong "238 kr" at bounding box center [319, 141] width 13 height 4
click at [317, 140] on strong "238 kr" at bounding box center [319, 141] width 13 height 4
drag, startPoint x: 345, startPoint y: 156, endPoint x: 336, endPoint y: 156, distance: 9.2
click at [345, 156] on div "Du Sparar: 238 kr 30 dagars garanti Gratis frakt" at bounding box center [319, 151] width 82 height 40
click at [319, 140] on strong "238 kr" at bounding box center [319, 141] width 13 height 4
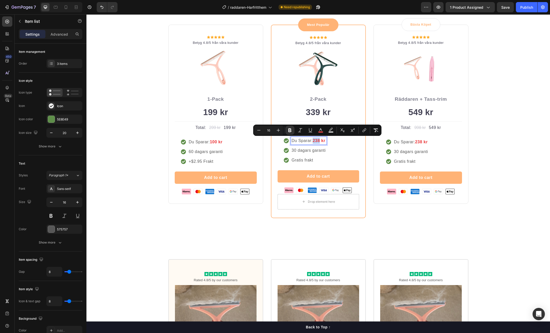
drag, startPoint x: 319, startPoint y: 140, endPoint x: 321, endPoint y: 144, distance: 4.6
click at [319, 140] on strong "238 kr" at bounding box center [319, 141] width 13 height 4
click at [317, 141] on strong "238 kr" at bounding box center [319, 141] width 13 height 4
drag, startPoint x: 320, startPoint y: 140, endPoint x: 322, endPoint y: 142, distance: 2.8
click at [320, 140] on strong "258 kr" at bounding box center [319, 141] width 13 height 4
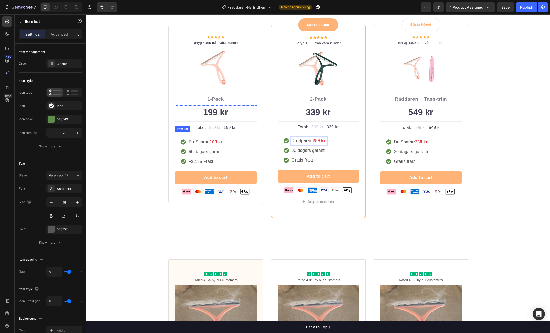
click at [198, 160] on p "+$2.95 Frakt" at bounding box center [206, 162] width 34 height 6
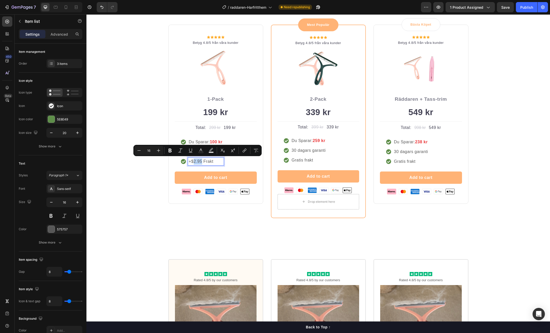
drag, startPoint x: 194, startPoint y: 160, endPoint x: 202, endPoint y: 161, distance: 7.6
click at [202, 161] on p "+$2.95 Frakt" at bounding box center [206, 162] width 34 height 6
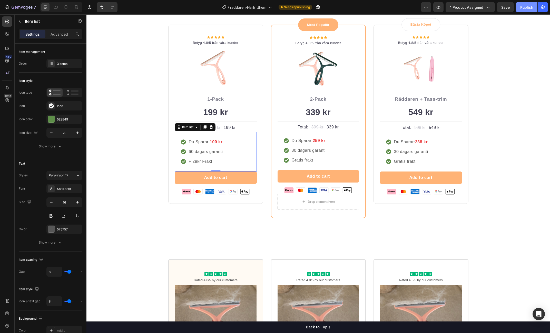
click at [525, 7] on div "Publish" at bounding box center [526, 7] width 13 height 5
click at [419, 142] on strong "238 kr" at bounding box center [421, 142] width 13 height 4
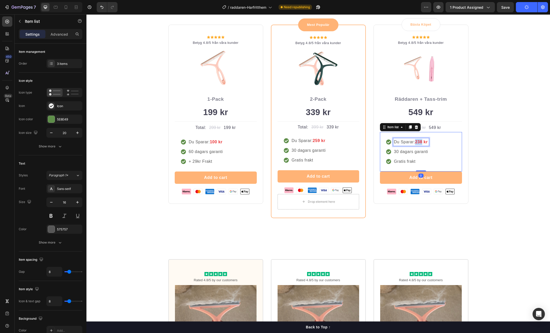
click at [419, 142] on strong "238 kr" at bounding box center [421, 142] width 13 height 4
click at [422, 142] on strong "451 kr" at bounding box center [421, 142] width 13 height 4
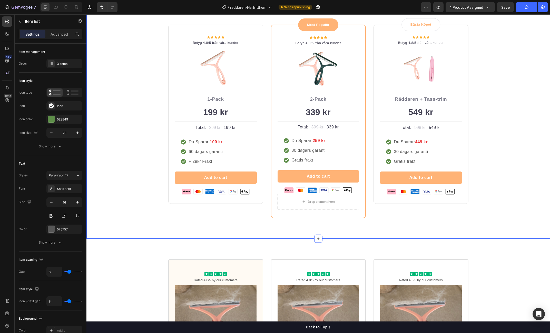
click at [489, 140] on div "Köp Fler Spara Mer Heading Row Icon Icon Icon Icon Icon Icon List Hoz Betyg 4.8…" at bounding box center [318, 105] width 456 height 226
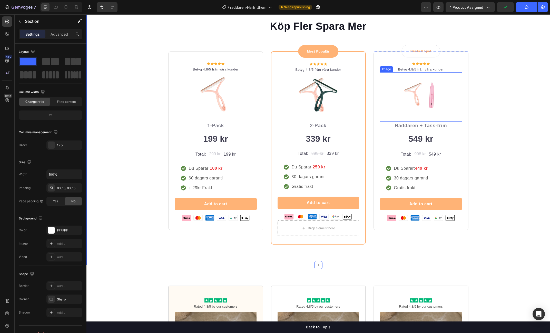
scroll to position [1503, 0]
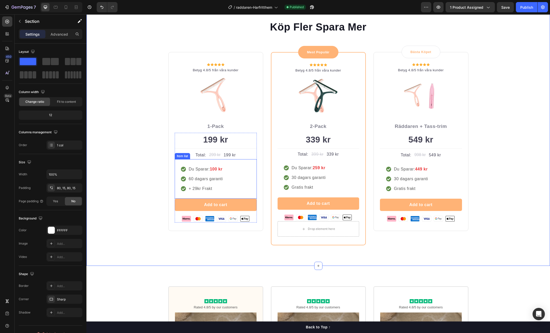
click at [194, 189] on p "+ 29kr Frakt" at bounding box center [206, 189] width 34 height 6
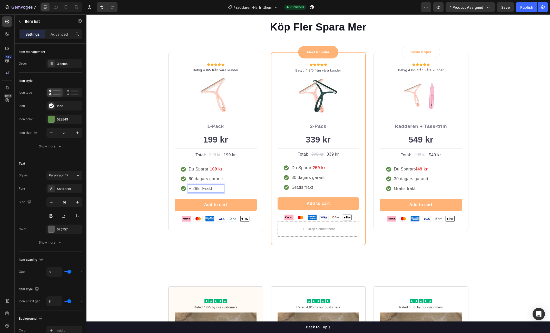
click at [193, 189] on p "+ 29kr Frakt" at bounding box center [206, 189] width 34 height 6
click at [531, 6] on div "Publish" at bounding box center [526, 7] width 13 height 5
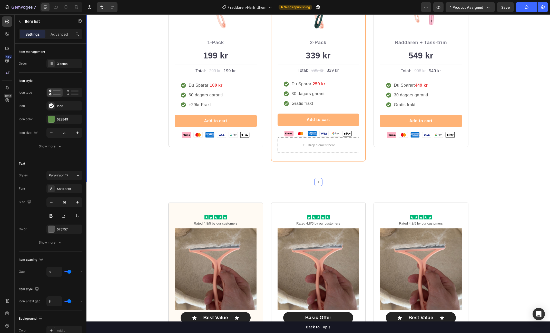
scroll to position [1578, 0]
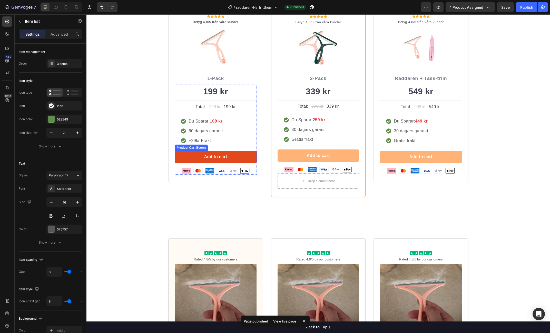
click at [244, 159] on button "Add to cart" at bounding box center [216, 157] width 82 height 12
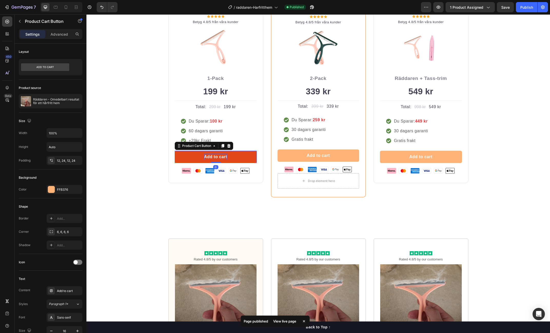
click at [219, 155] on div "Add to cart" at bounding box center [215, 157] width 23 height 6
click at [217, 155] on p "Add to cart" at bounding box center [215, 157] width 23 height 6
click at [175, 151] on button "Köp" at bounding box center [216, 157] width 82 height 12
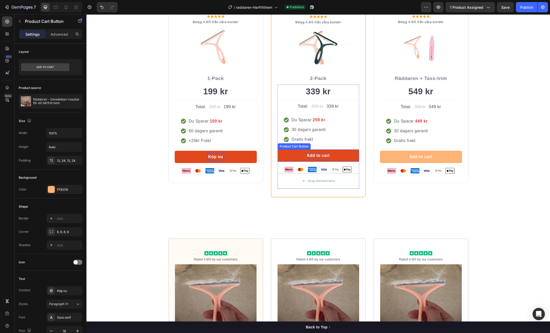
click at [315, 154] on div "Add to cart" at bounding box center [318, 156] width 23 height 6
click at [315, 154] on p "Add to cart" at bounding box center [318, 156] width 23 height 6
click at [278, 150] on button "Köp" at bounding box center [319, 156] width 82 height 12
click at [221, 157] on p "Köp nu" at bounding box center [215, 157] width 15 height 6
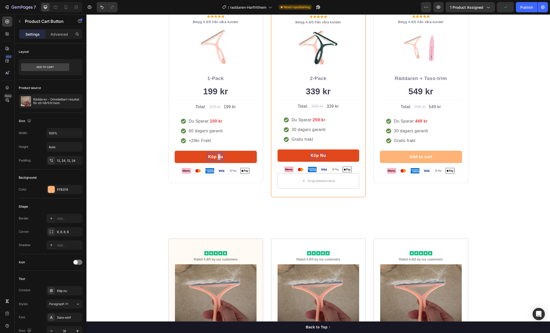
click at [220, 157] on p "Köp nu" at bounding box center [215, 157] width 15 height 6
click at [414, 155] on div "Add to cart" at bounding box center [421, 157] width 23 height 6
click at [380, 151] on button "Köp" at bounding box center [421, 157] width 82 height 12
drag, startPoint x: 481, startPoint y: 113, endPoint x: 447, endPoint y: 151, distance: 51.5
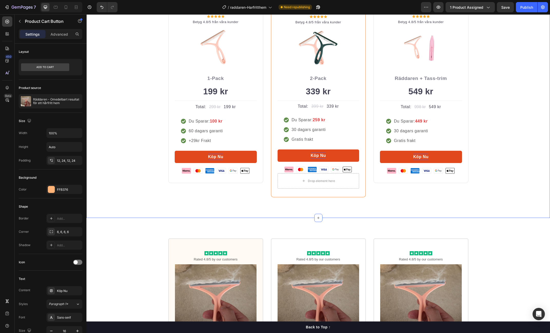
click at [481, 113] on div "Köp Fler Spara Mer Heading Row Icon Icon Icon Icon Icon Icon List Hoz Betyg 4.8…" at bounding box center [318, 85] width 456 height 226
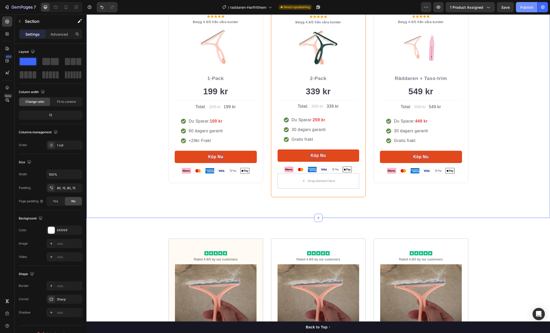
click at [524, 10] on button "Publish" at bounding box center [527, 7] width 22 height 10
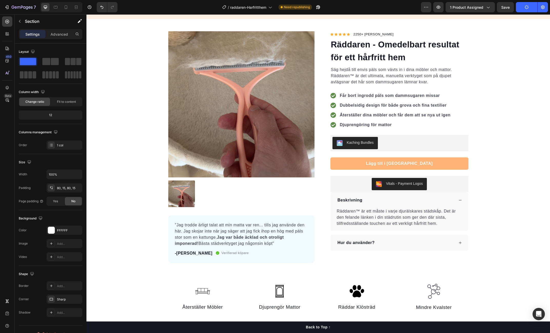
scroll to position [0, 0]
